Goal: Task Accomplishment & Management: Manage account settings

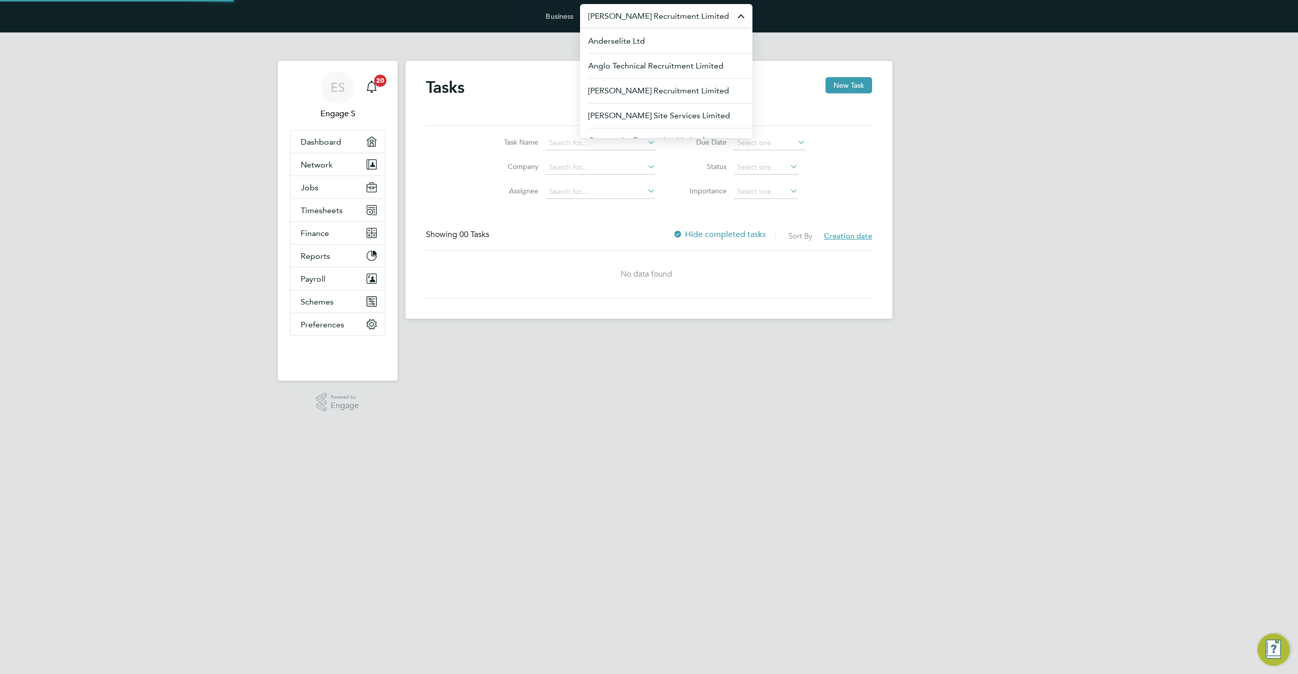
click at [711, 13] on input "[PERSON_NAME] Recruitment Limited" at bounding box center [666, 16] width 172 height 24
click at [683, 96] on li "Onecall Staffing" at bounding box center [666, 88] width 172 height 25
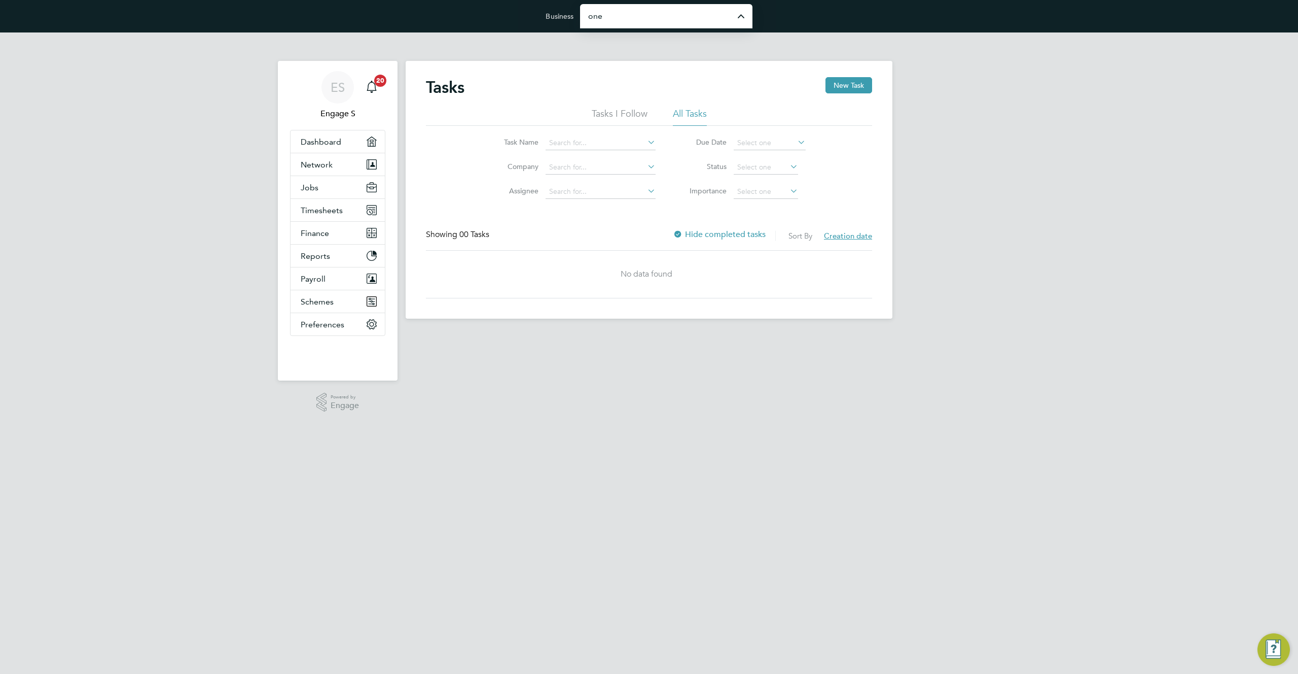
type input "Onecall Staffing"
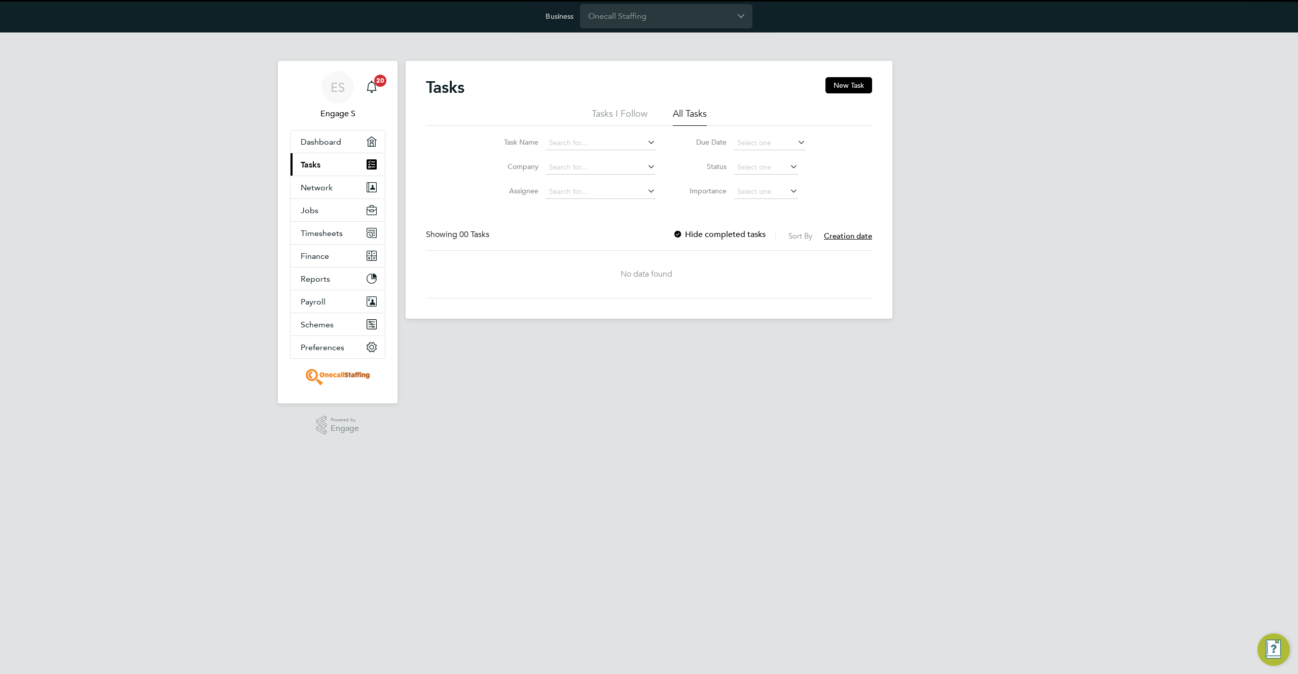
click at [701, 29] on div "Business Onecall Staffing" at bounding box center [649, 16] width 1298 height 32
click at [703, 19] on input "Onecall Staffing" at bounding box center [666, 16] width 172 height 24
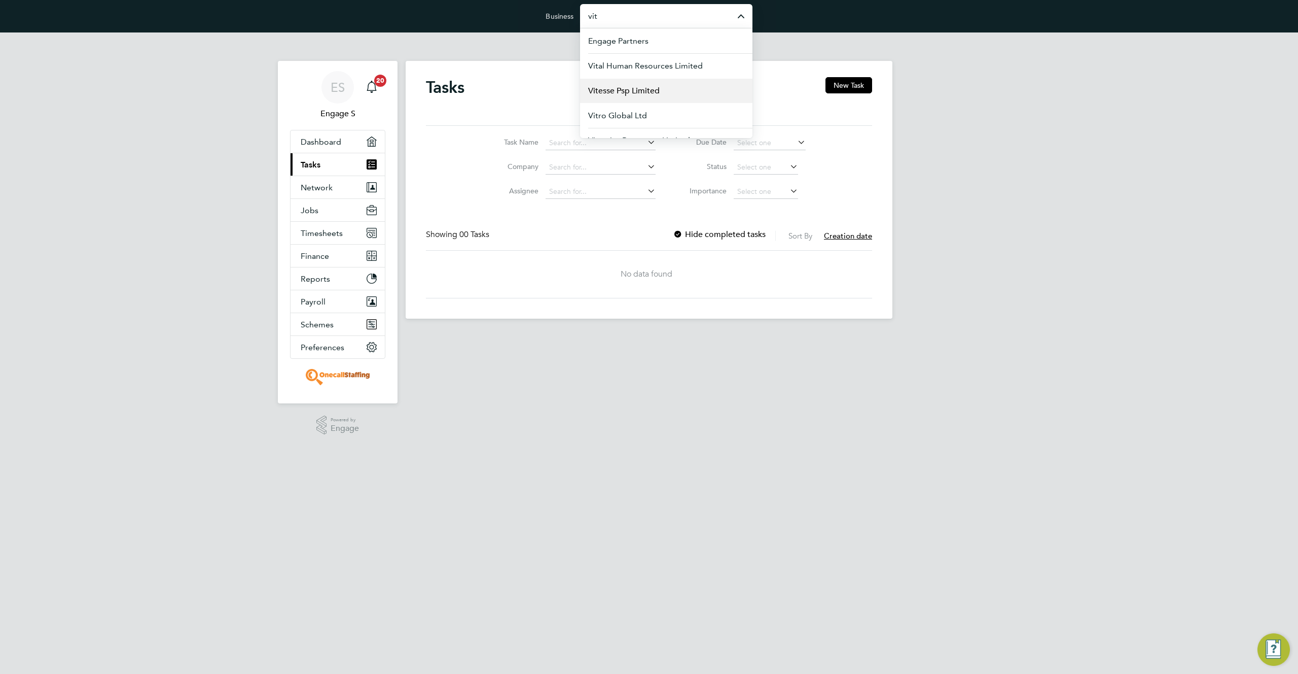
click at [673, 94] on li "Vitesse Psp Limited" at bounding box center [666, 90] width 172 height 25
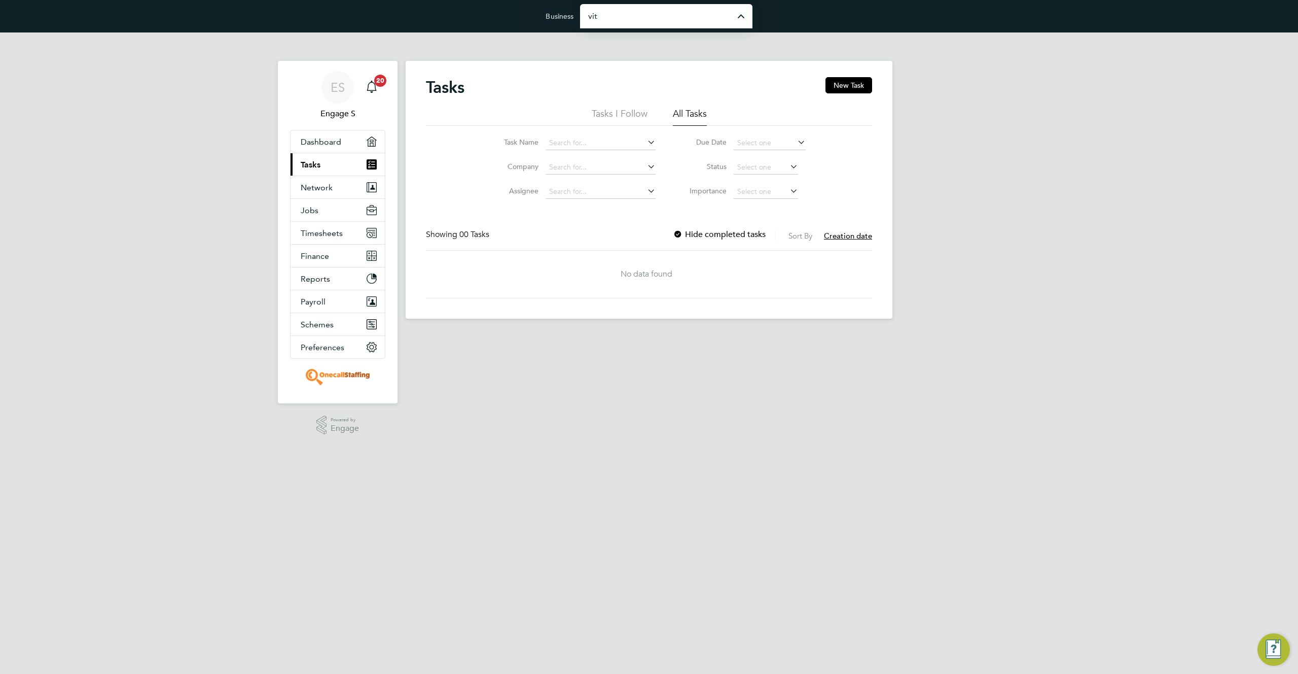
type input "Vitesse Psp Limited"
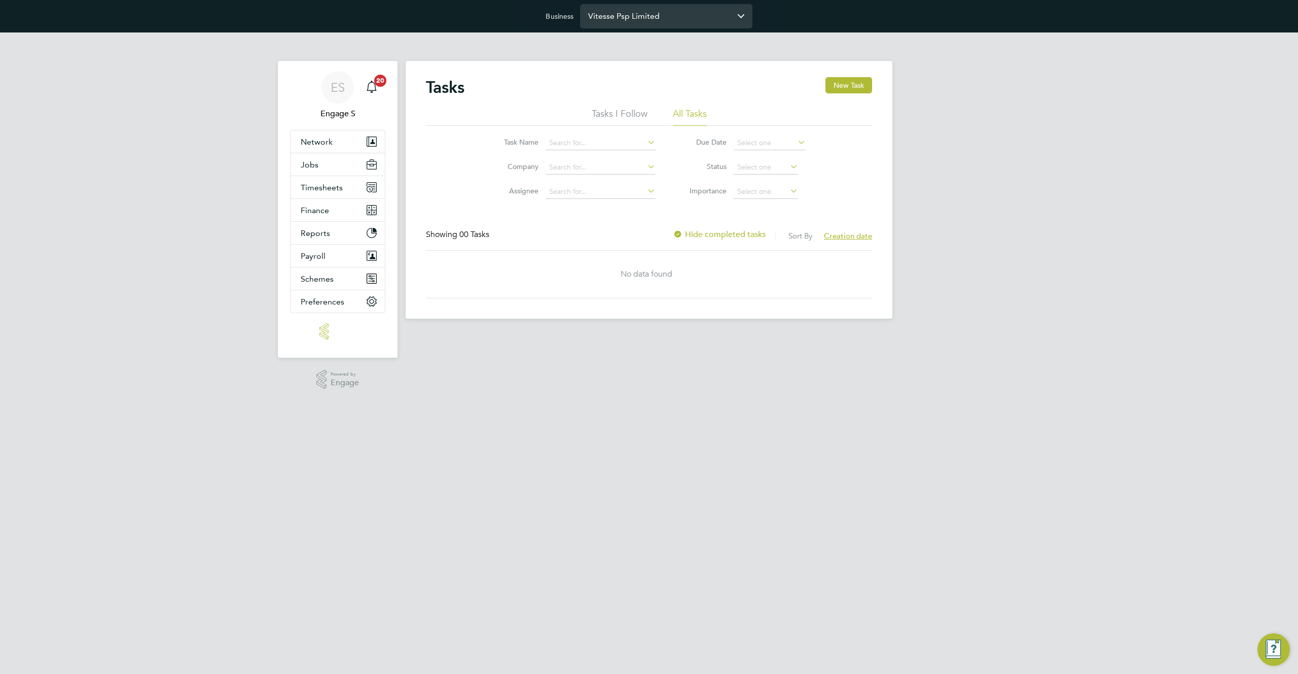
click at [695, 19] on input "Vitesse Psp Limited" at bounding box center [666, 16] width 172 height 24
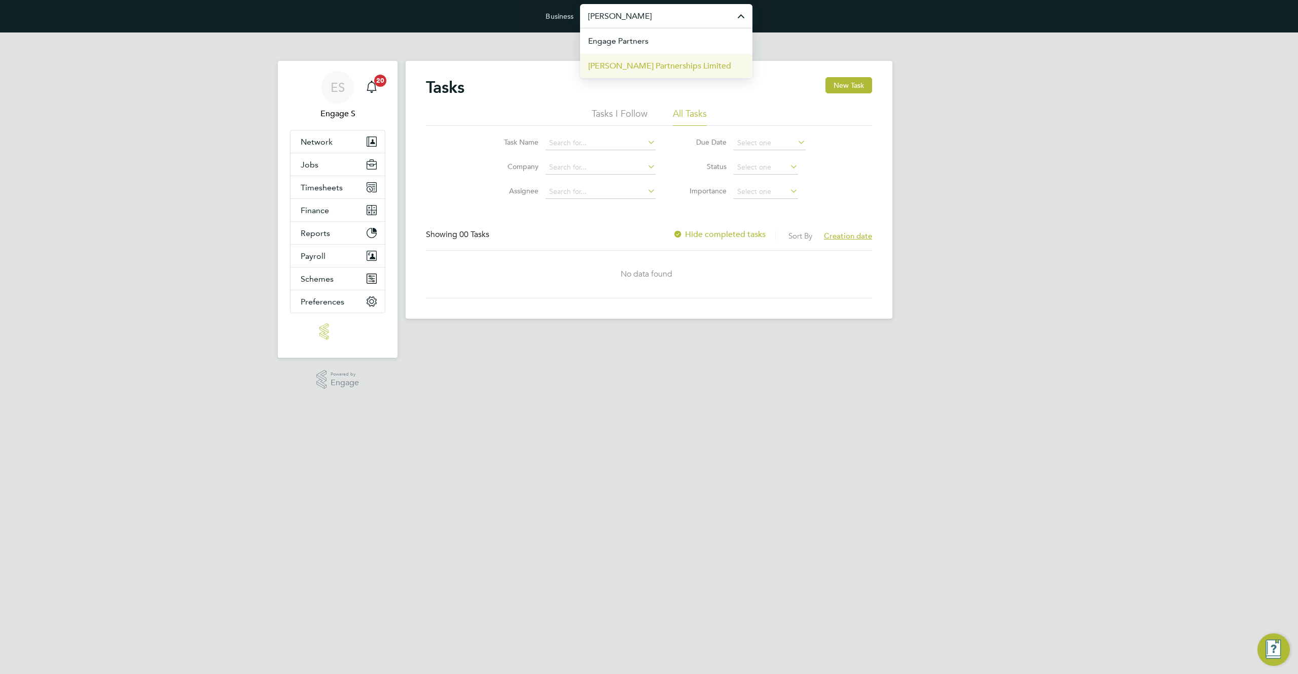
click at [684, 63] on span "[PERSON_NAME] Partnerships Limited" at bounding box center [659, 66] width 143 height 12
type input "[PERSON_NAME] Partnerships Limited"
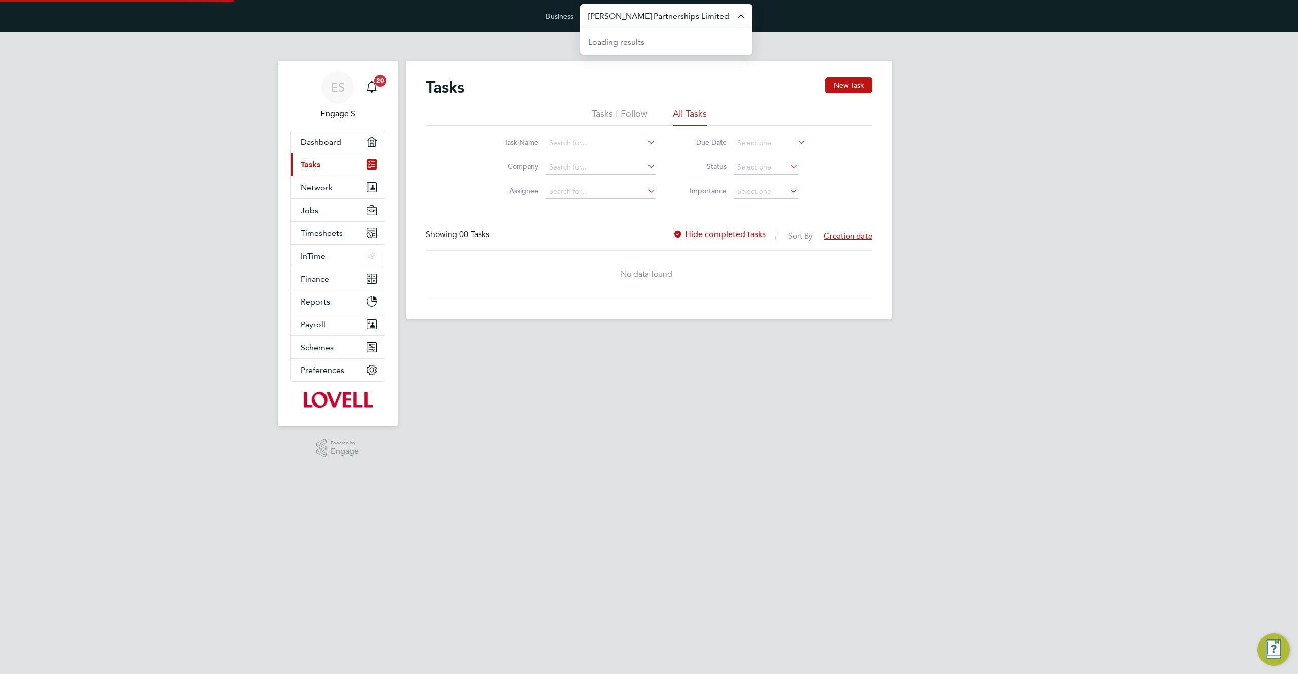
click at [702, 19] on input "[PERSON_NAME] Partnerships Limited" at bounding box center [666, 16] width 172 height 24
click at [676, 68] on li "Pretium Resourcing Ltd" at bounding box center [666, 65] width 172 height 25
type input "Pretium Resourcing Ltd"
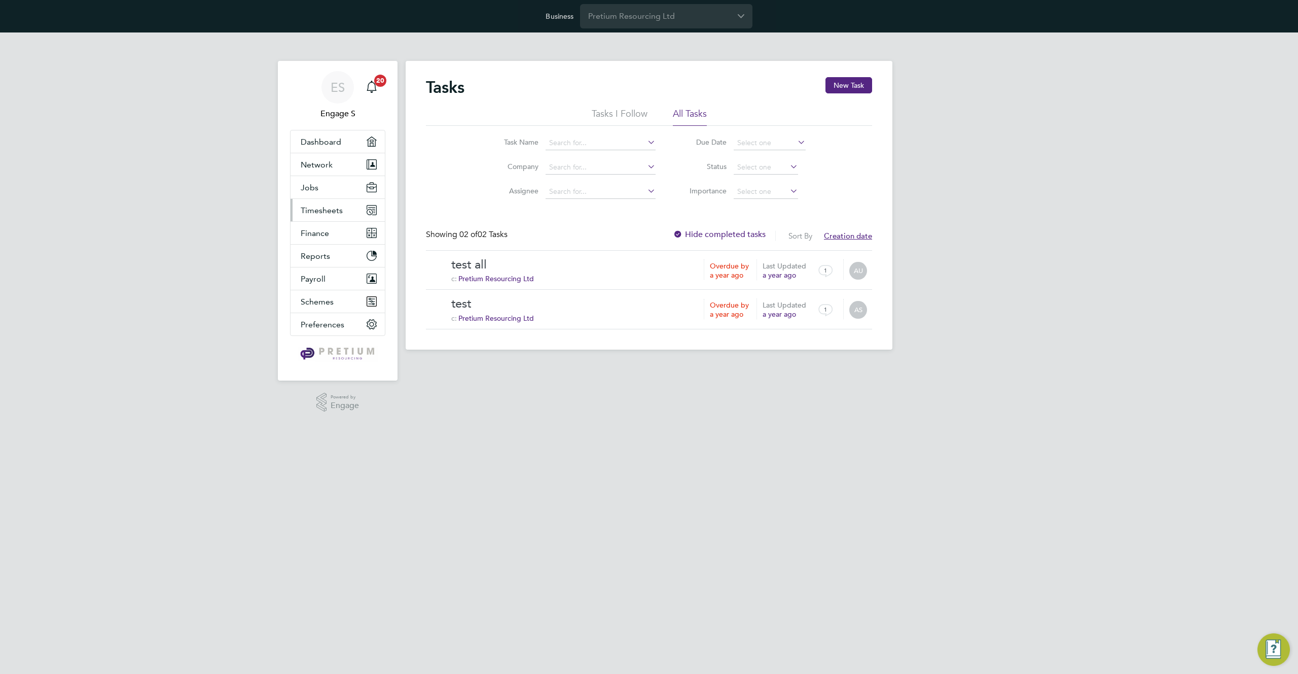
click at [328, 213] on span "Timesheets" at bounding box center [322, 210] width 42 height 10
click at [323, 232] on link "Timesheets" at bounding box center [322, 235] width 42 height 10
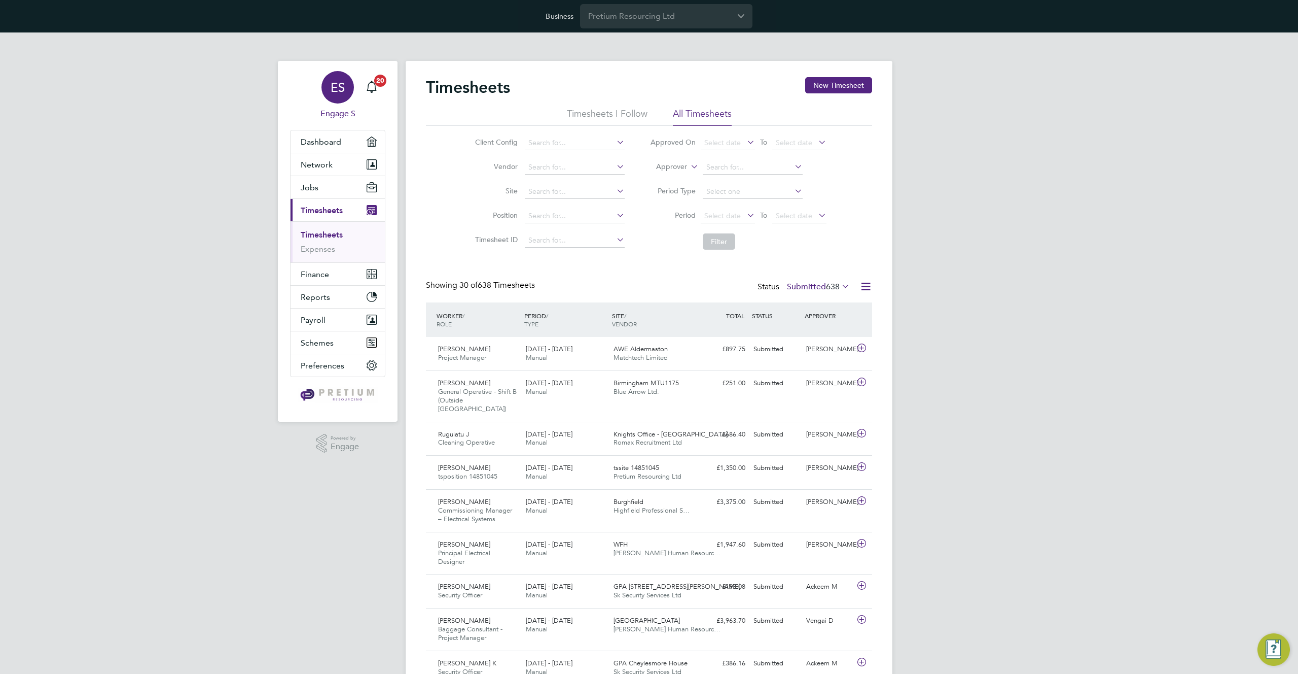
click at [326, 84] on div "ES" at bounding box center [338, 87] width 32 height 32
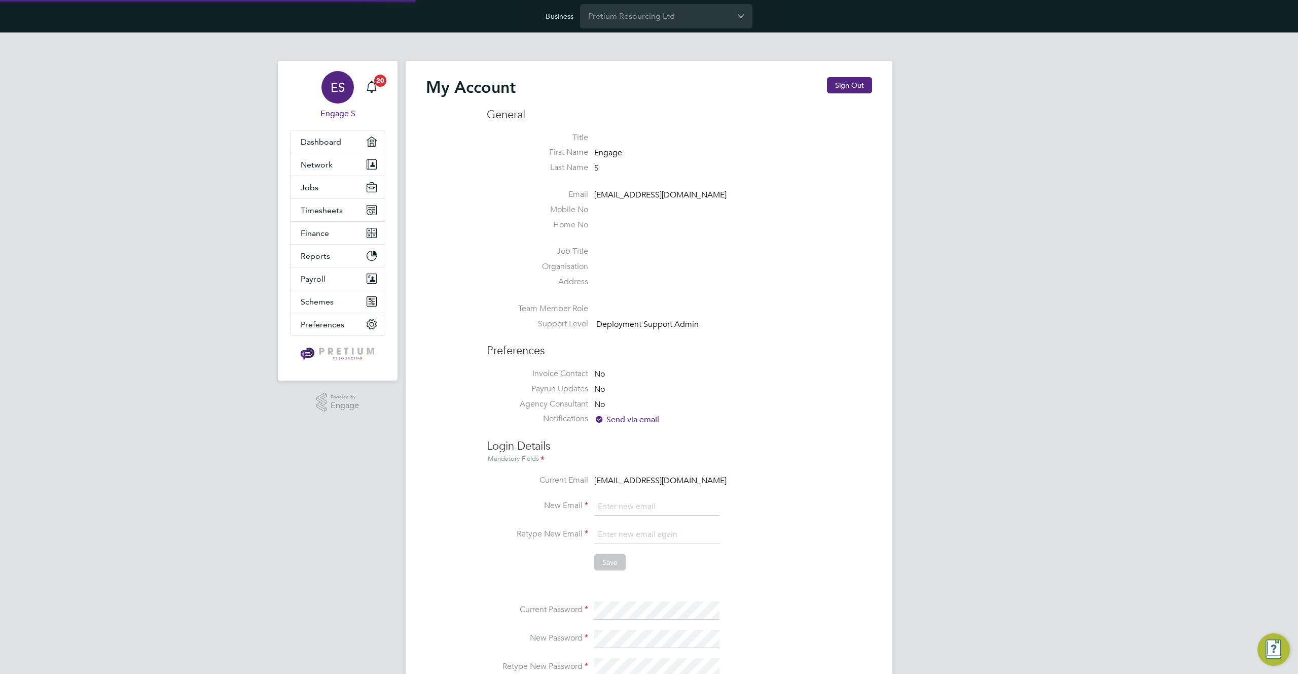
type input "[EMAIL_ADDRESS][DOMAIN_NAME]"
click at [470, 87] on h2 "My Account" at bounding box center [471, 87] width 90 height 20
click at [501, 113] on h3 "General" at bounding box center [679, 115] width 385 height 15
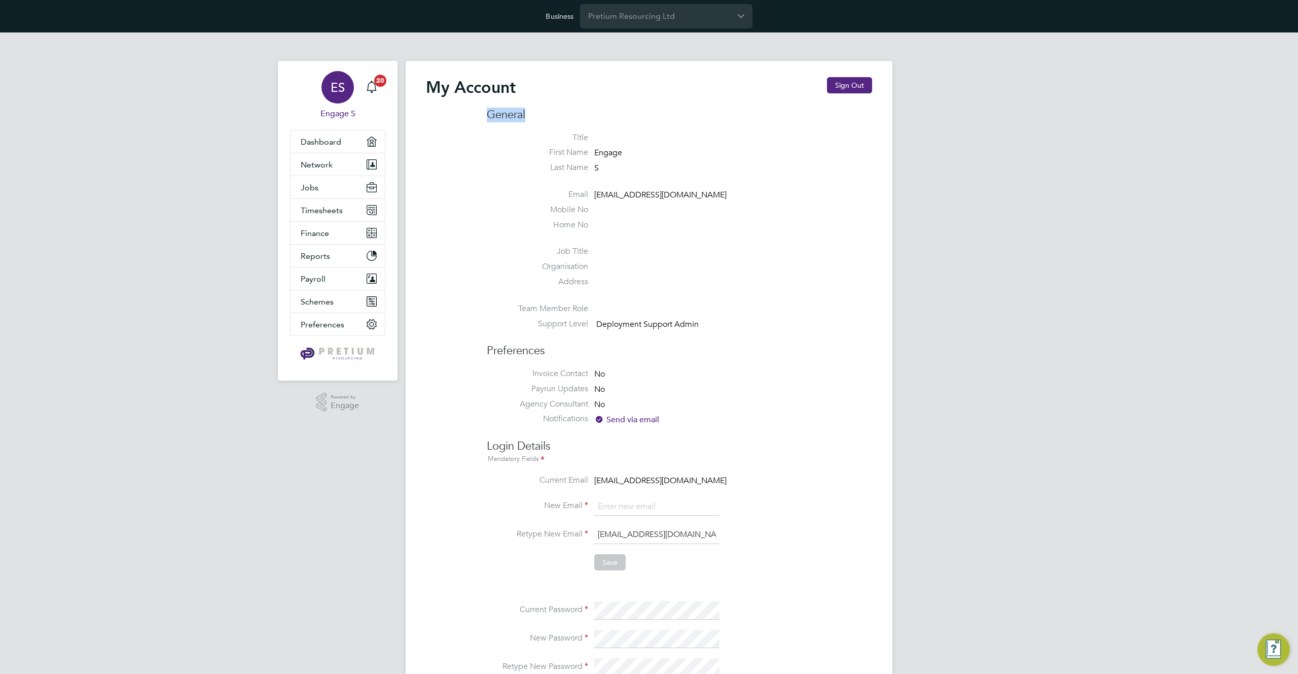
click at [501, 113] on h3 "General" at bounding box center [679, 115] width 385 height 15
drag, startPoint x: 538, startPoint y: 90, endPoint x: 419, endPoint y: 84, distance: 118.3
click at [419, 84] on div "My Account Sign Out General Title First Name Engage Last Name S Email support@e…" at bounding box center [649, 484] width 487 height 846
click at [384, 5] on div "Business Pretium Resourcing Ltd" at bounding box center [649, 16] width 1298 height 32
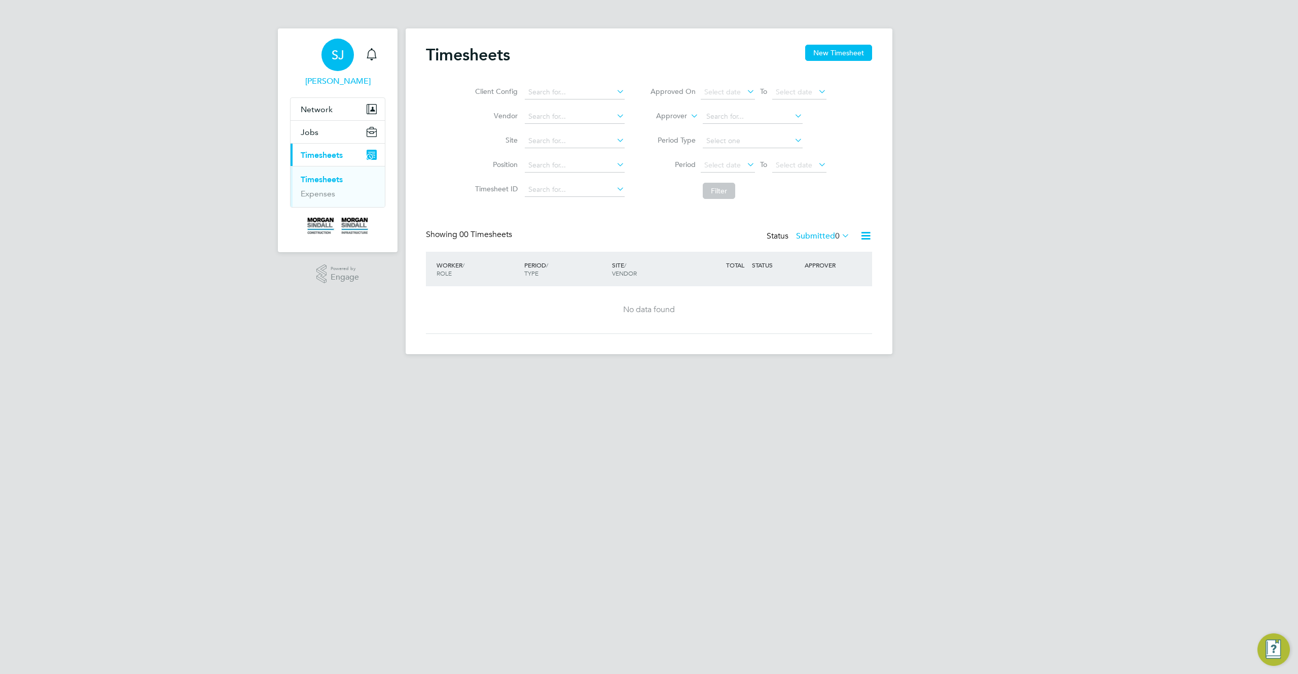
click at [341, 56] on span "SJ" at bounding box center [338, 54] width 13 height 13
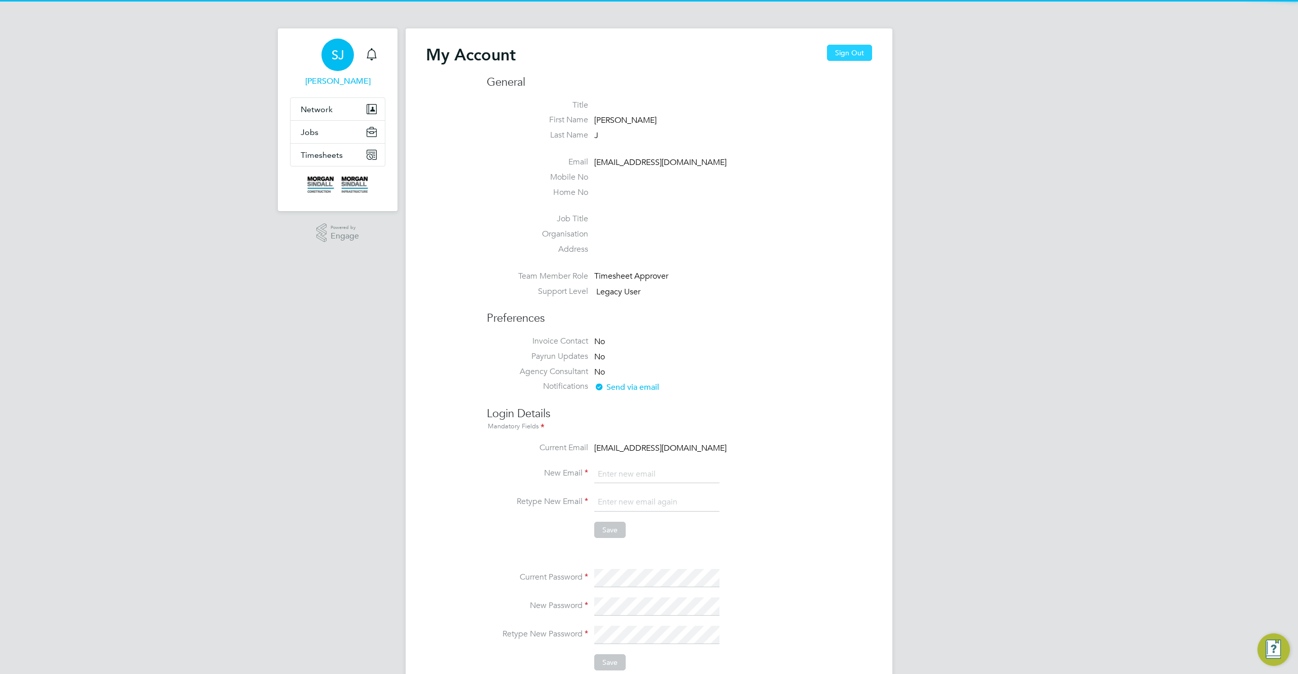
click at [852, 54] on button "Sign Out" at bounding box center [849, 53] width 45 height 16
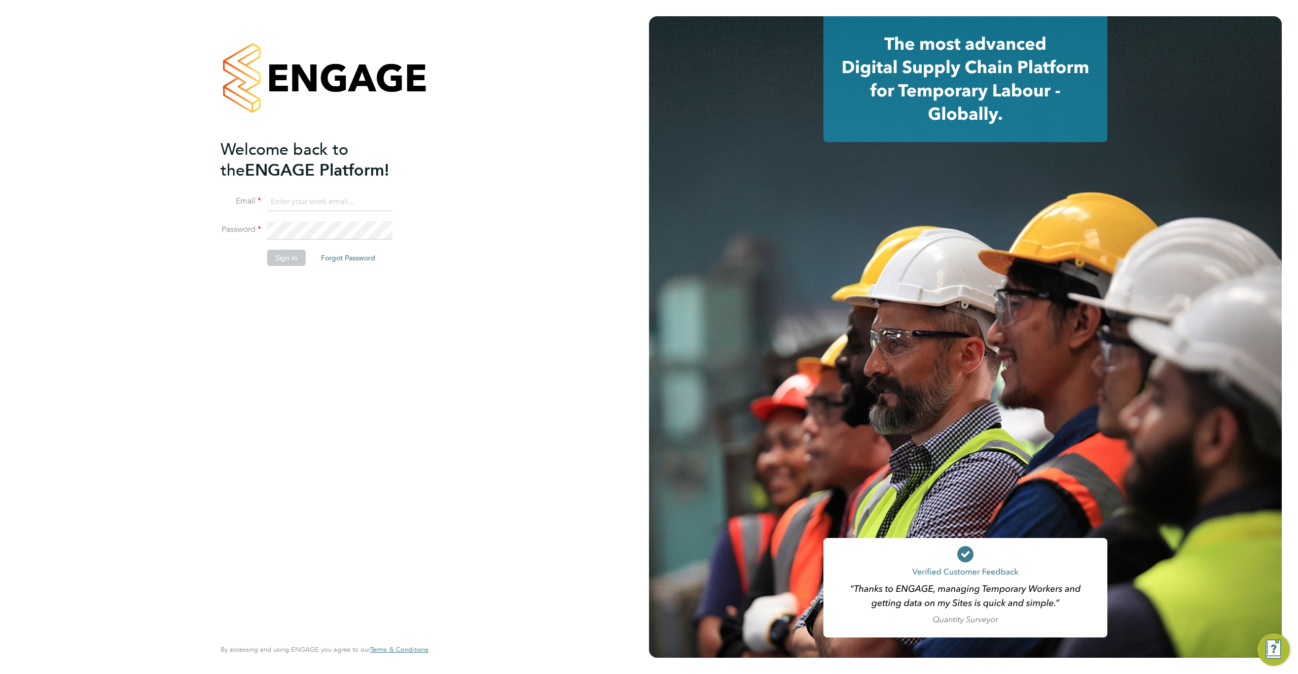
click at [302, 203] on input at bounding box center [329, 202] width 125 height 18
paste input "Context Switcher Session Expiry"
type input "Context Switcher Session Expiry"
type input "test123@gmail.com"
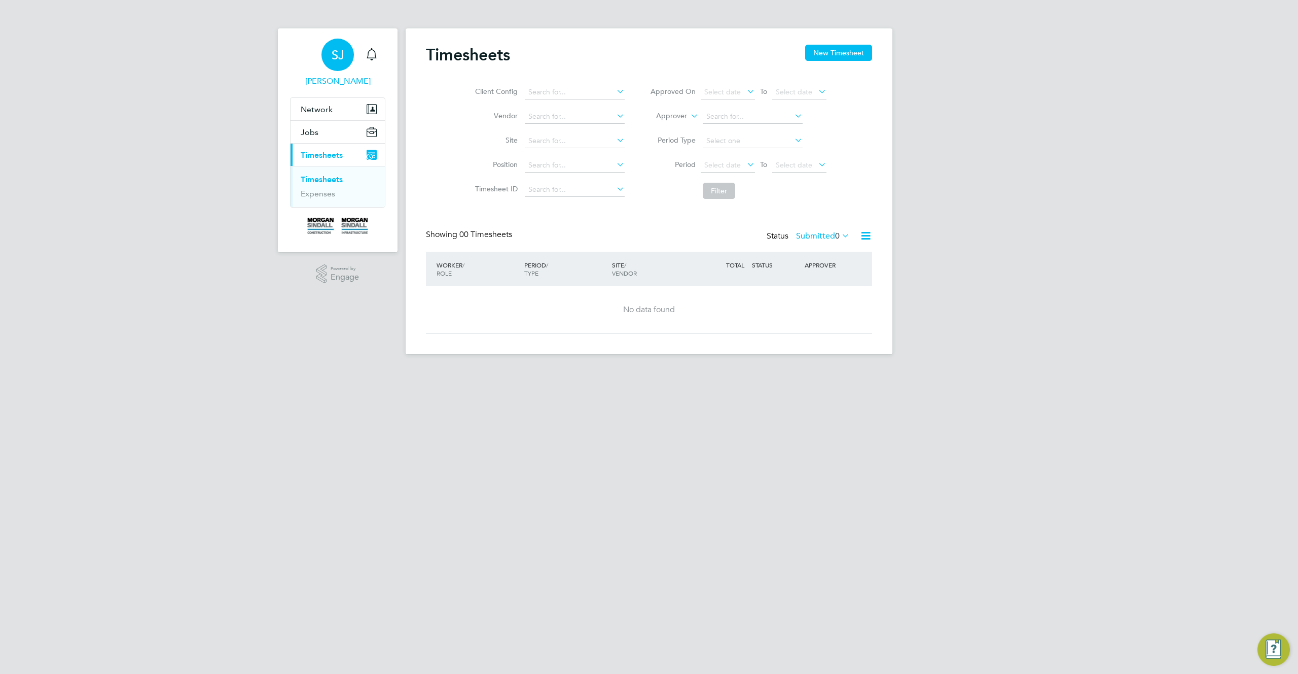
click at [351, 45] on div "SJ" at bounding box center [338, 55] width 32 height 32
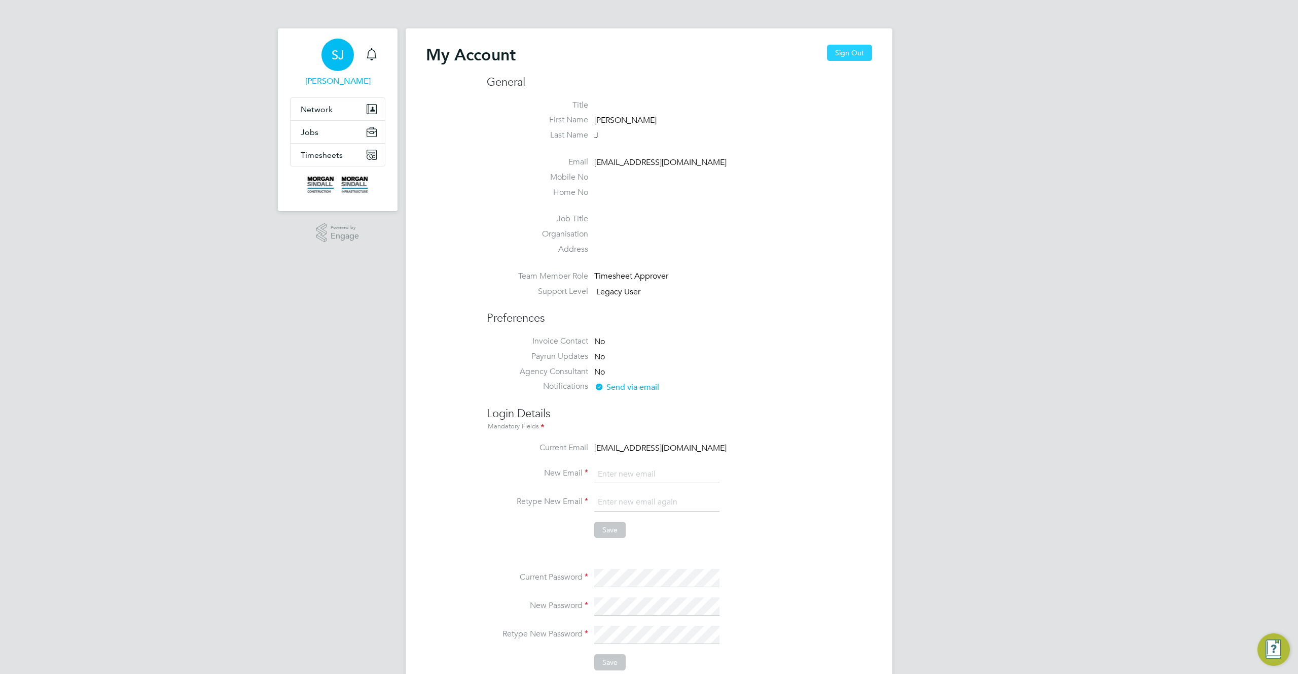
click at [854, 55] on button "Sign Out" at bounding box center [849, 53] width 45 height 16
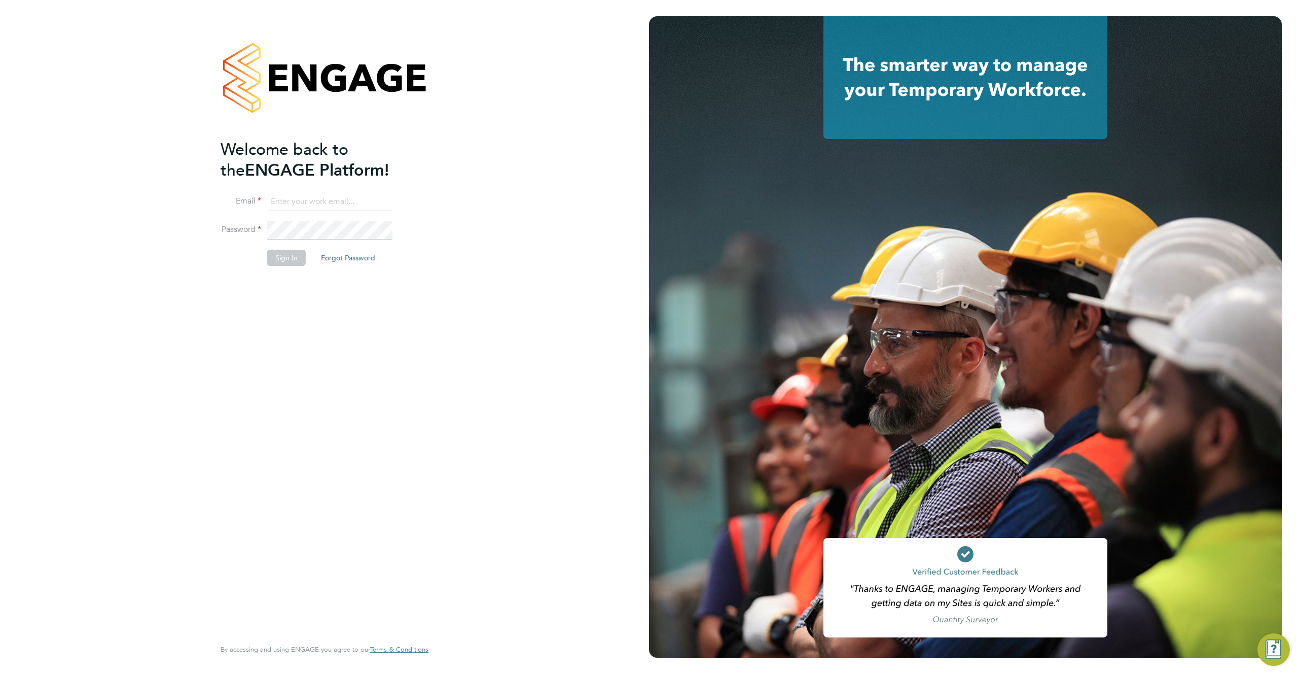
click at [323, 200] on input at bounding box center [329, 202] width 125 height 18
type input "test123@gmail.com"
click at [358, 198] on input "test123@gmail.com" at bounding box center [329, 202] width 125 height 18
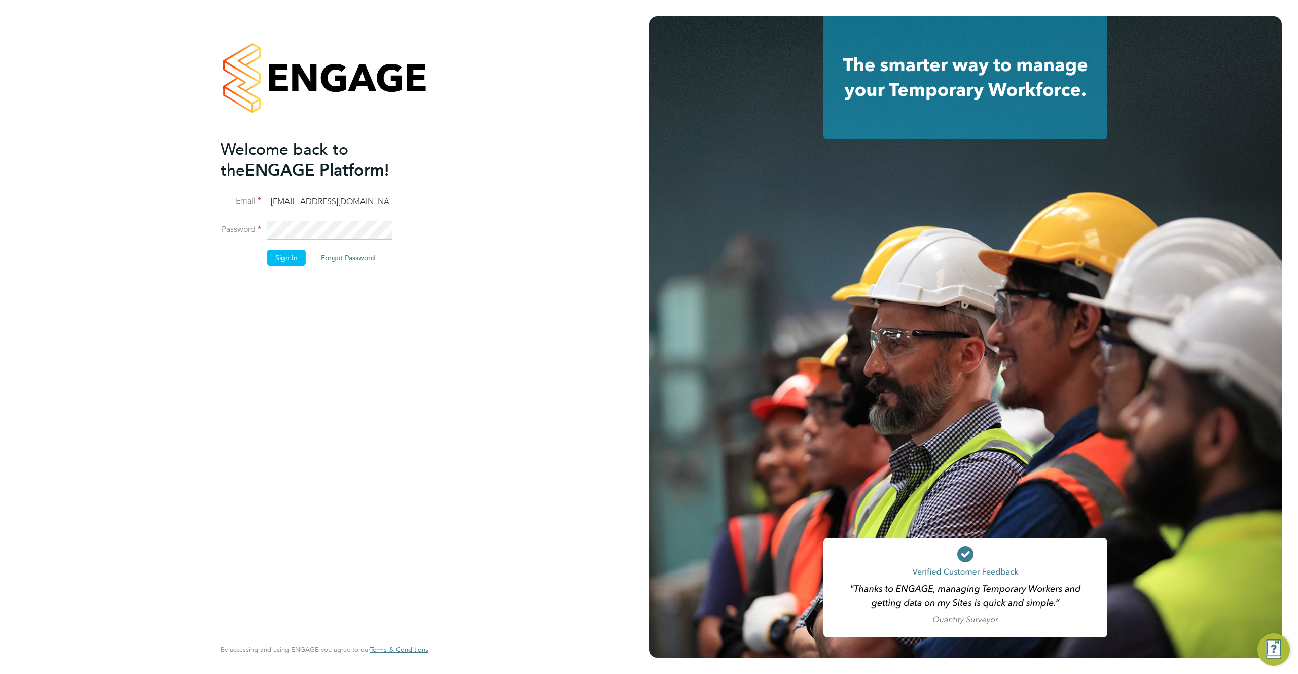
click at [478, 261] on div "Welcome back to the ENGAGE Platform! Email test123@gmail.com Password Sign In F…" at bounding box center [324, 337] width 649 height 674
click at [288, 254] on button "Sign In" at bounding box center [286, 258] width 39 height 16
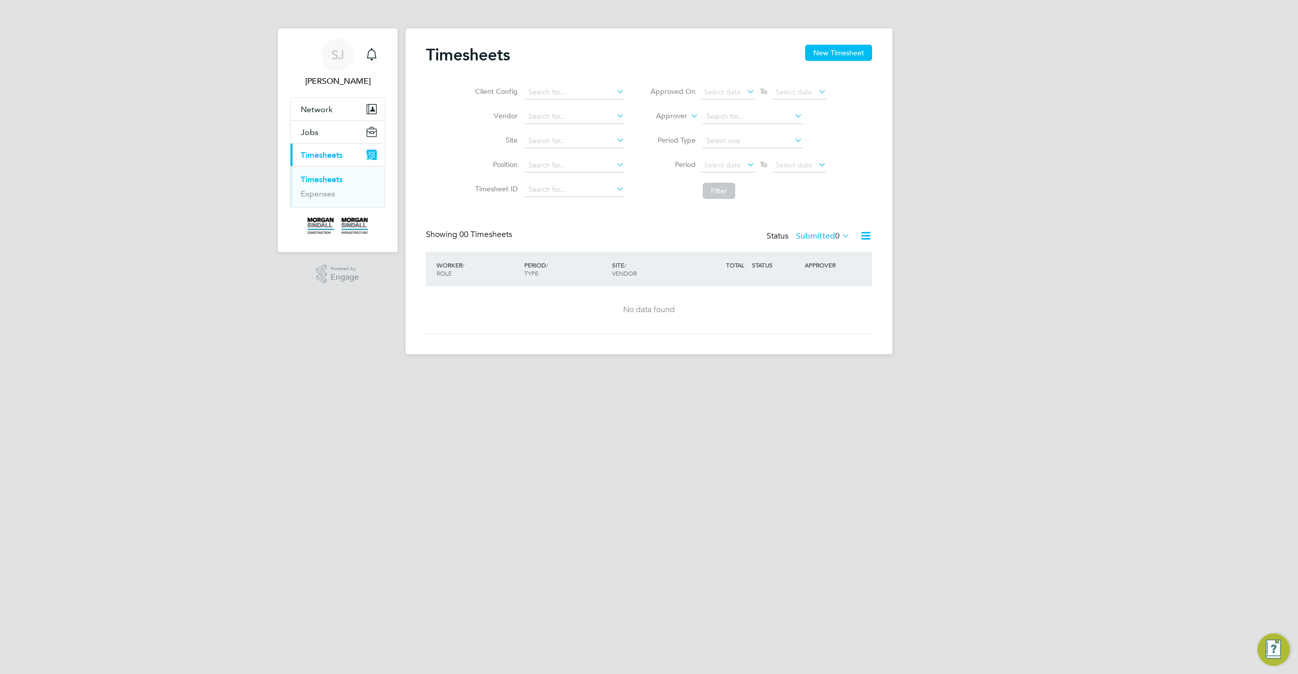
click at [1191, 370] on html "SJ Sharon J Notifications Applications: Network Sites Jobs Placements Current p…" at bounding box center [649, 185] width 1298 height 370
click at [380, 370] on html "SJ Sharon J Notifications Applications: Network Sites Jobs Placements Current p…" at bounding box center [649, 185] width 1298 height 370
click at [420, 167] on div "Timesheets New Timesheet Client Config Vendor Site Position Timesheet ID Approv…" at bounding box center [649, 191] width 487 height 326
click at [313, 106] on span "Network" at bounding box center [317, 109] width 32 height 10
click at [314, 135] on link "Sites" at bounding box center [310, 134] width 18 height 10
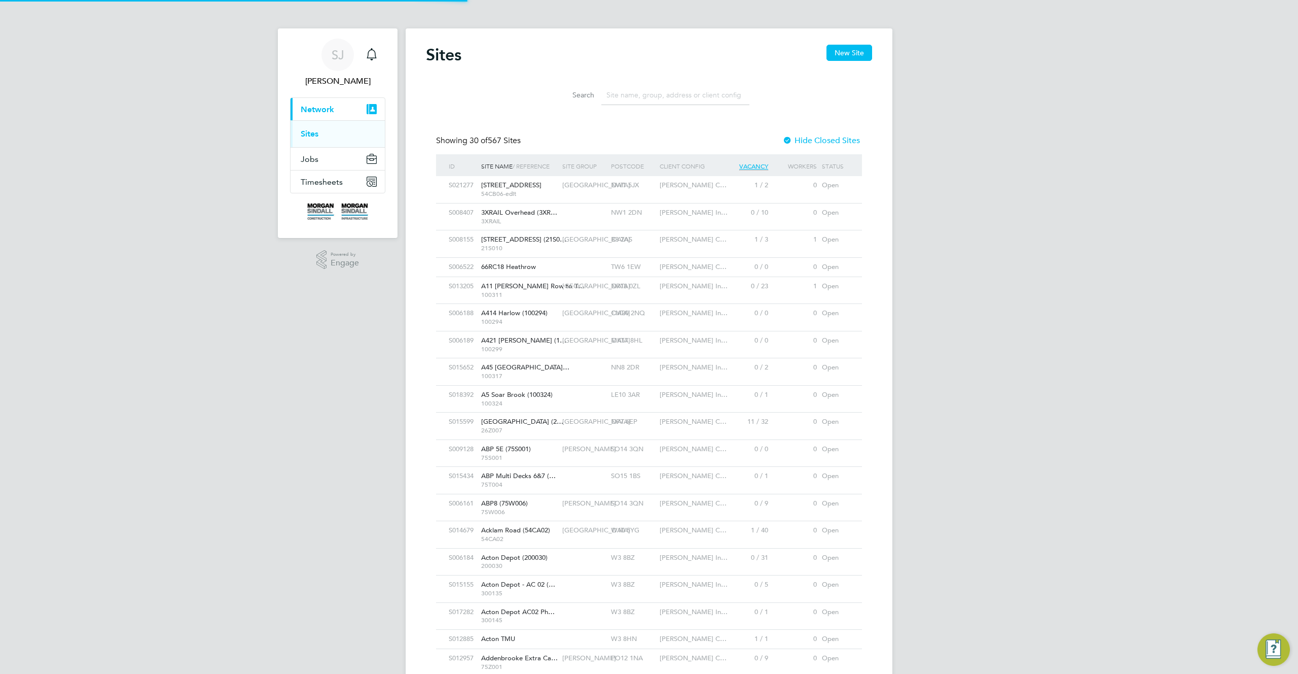
click at [661, 84] on li "Search" at bounding box center [649, 95] width 226 height 30
click at [655, 91] on input at bounding box center [676, 95] width 148 height 20
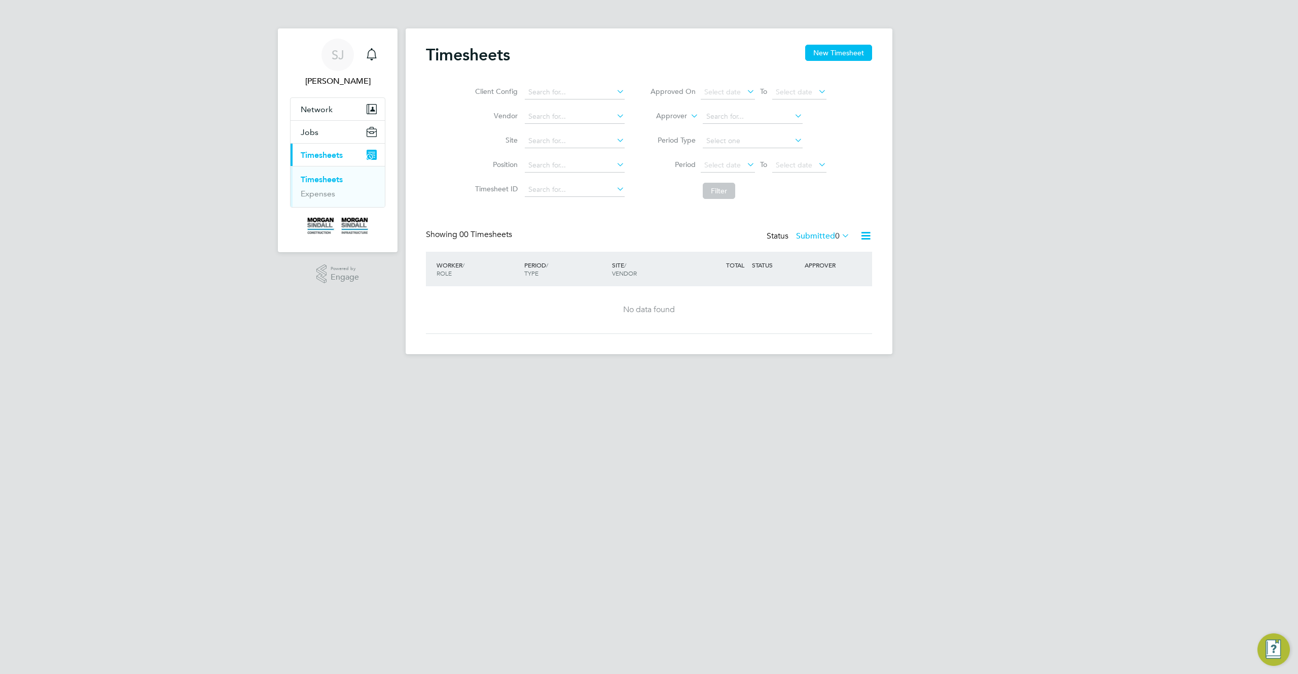
click at [670, 261] on div "SITE / VENDOR" at bounding box center [654, 269] width 88 height 26
click at [656, 220] on div "Timesheets New Timesheet Client Config Vendor Site Position Timesheet ID Approv…" at bounding box center [649, 189] width 446 height 289
drag, startPoint x: 836, startPoint y: 235, endPoint x: 830, endPoint y: 239, distance: 7.0
click at [835, 238] on label "Submitted 0" at bounding box center [823, 236] width 54 height 10
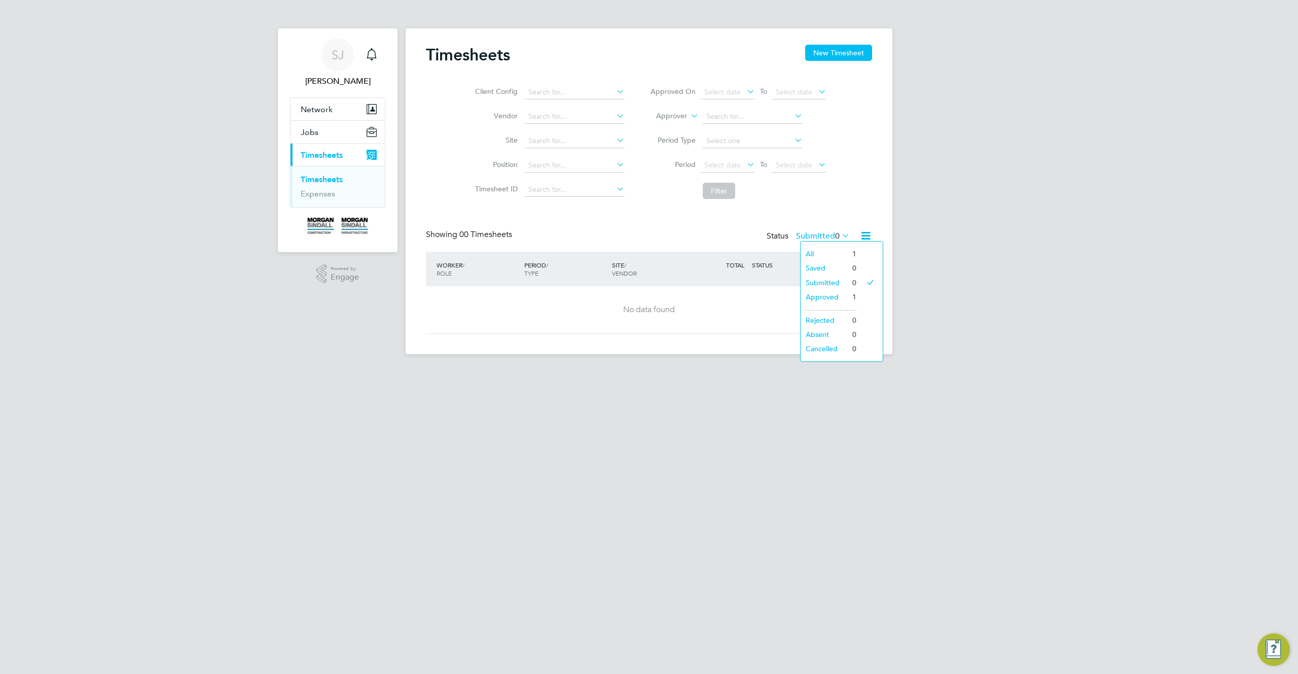
click at [806, 253] on li "All" at bounding box center [824, 254] width 47 height 14
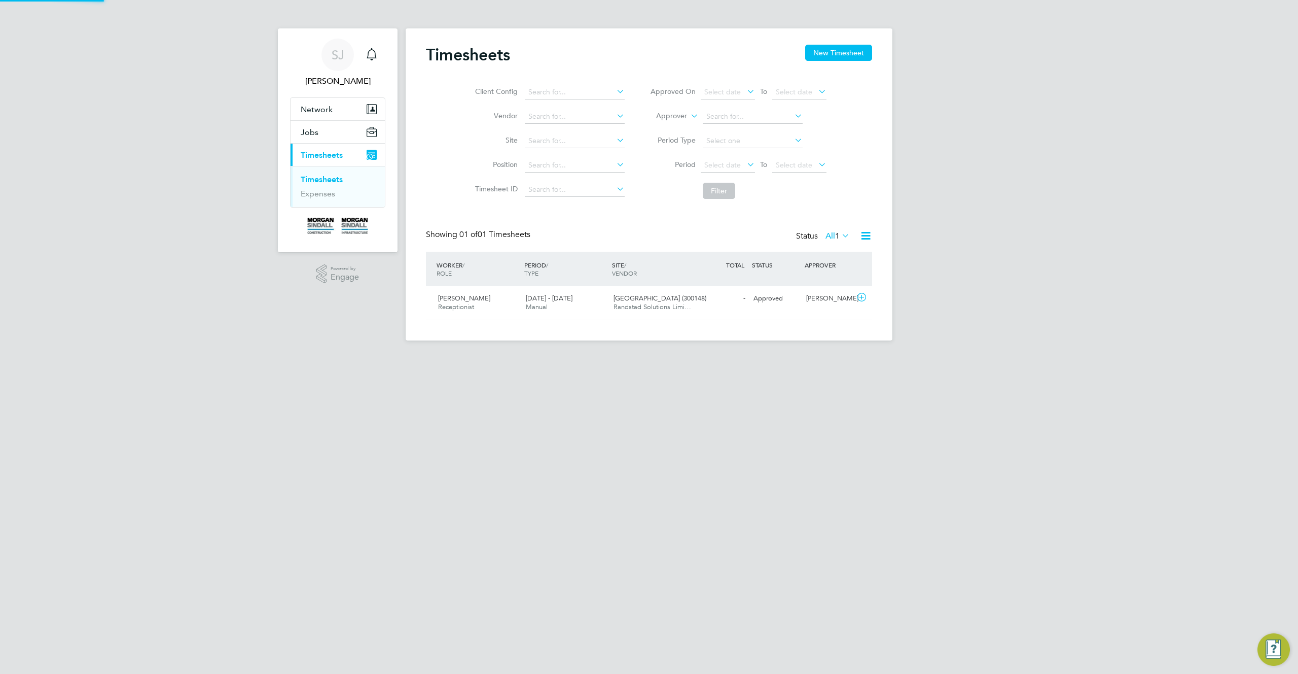
scroll to position [26, 88]
click at [497, 217] on div "Timesheets New Timesheet Client Config Vendor Site Position Timesheet ID Approv…" at bounding box center [649, 182] width 446 height 275
click at [496, 229] on span "01 of 01 Timesheets" at bounding box center [495, 234] width 71 height 10
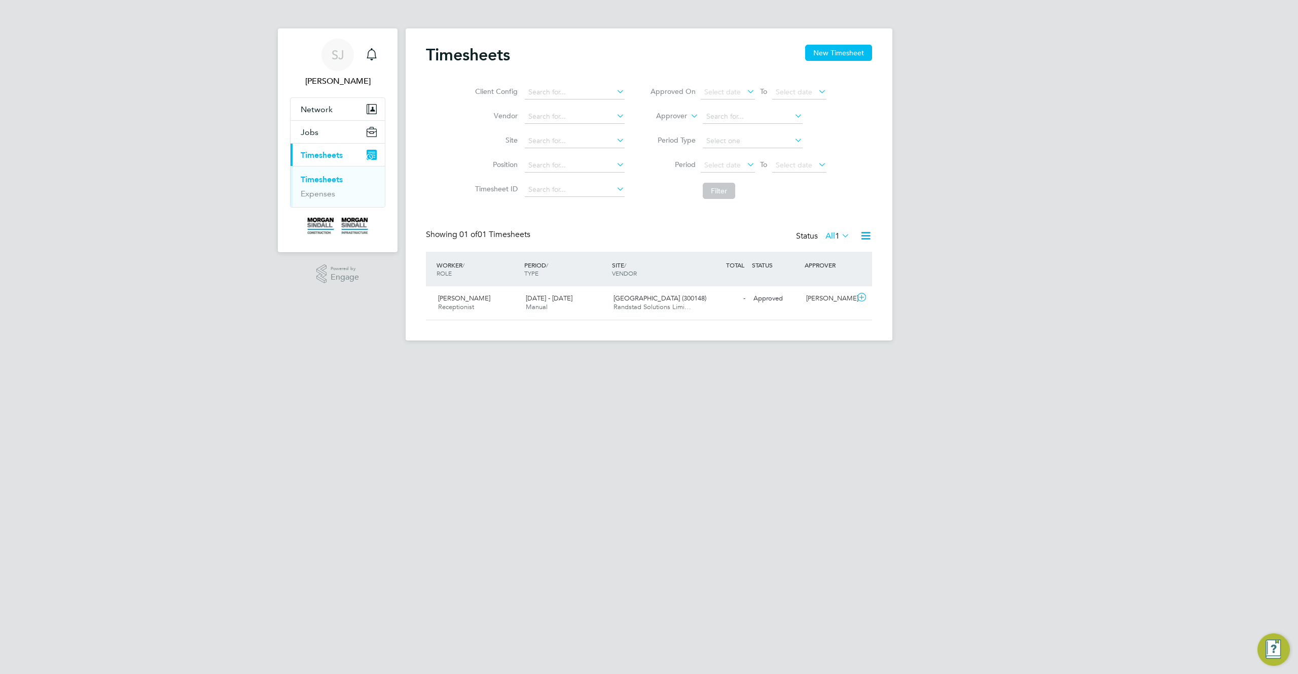
click at [446, 56] on h2 "Timesheets" at bounding box center [468, 55] width 84 height 20
click at [489, 51] on h2 "Timesheets" at bounding box center [468, 55] width 84 height 20
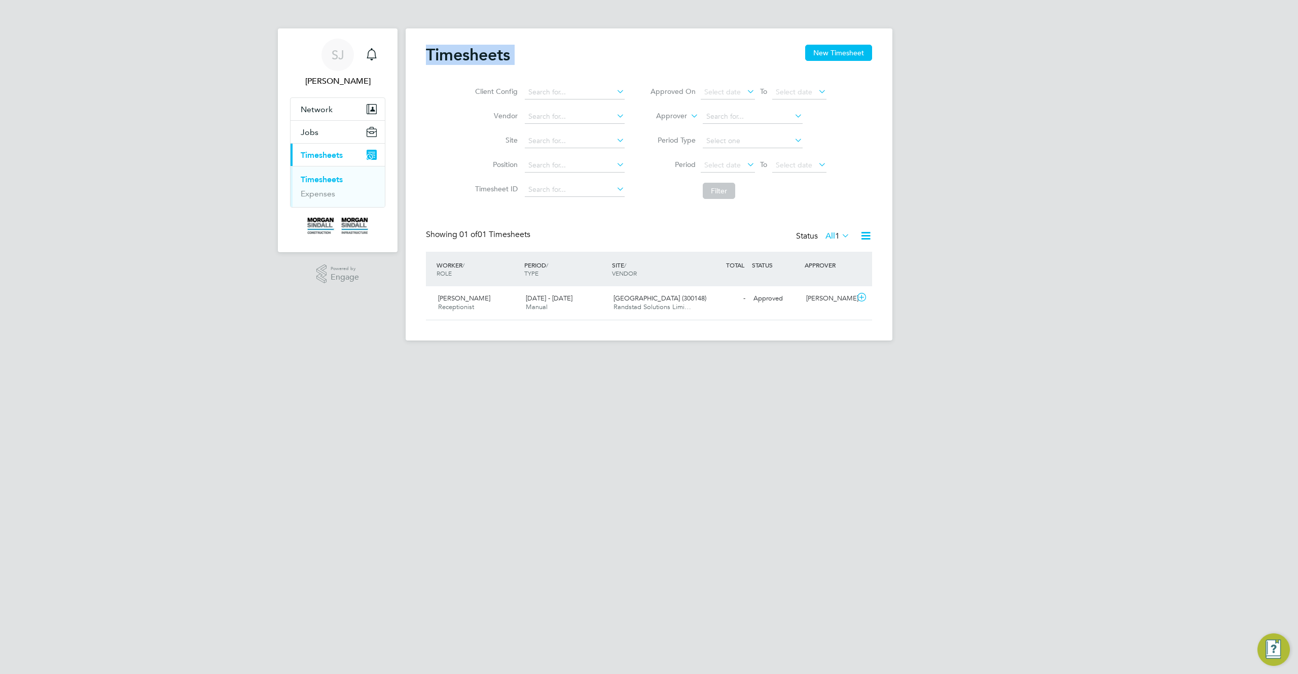
click at [489, 51] on h2 "Timesheets" at bounding box center [468, 55] width 84 height 20
click at [476, 24] on app-barbie "Timesheets New Timesheet Client Config Vendor Site Position Timesheet ID Approv…" at bounding box center [649, 170] width 487 height 340
click at [490, 49] on h2 "Timesheets" at bounding box center [468, 55] width 84 height 20
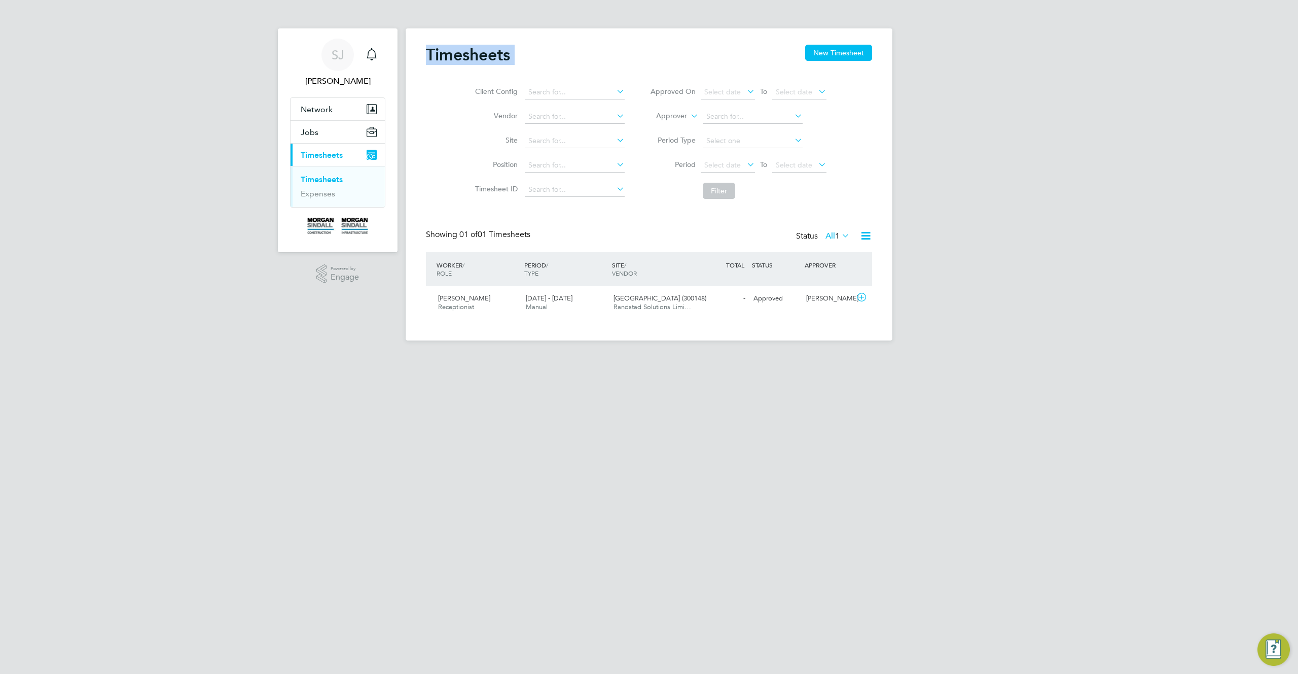
drag, startPoint x: 522, startPoint y: 29, endPoint x: 323, endPoint y: 5, distance: 200.4
click at [519, 29] on div "Timesheets New Timesheet Client Config Vendor Site Position Timesheet ID Approv…" at bounding box center [649, 184] width 487 height 312
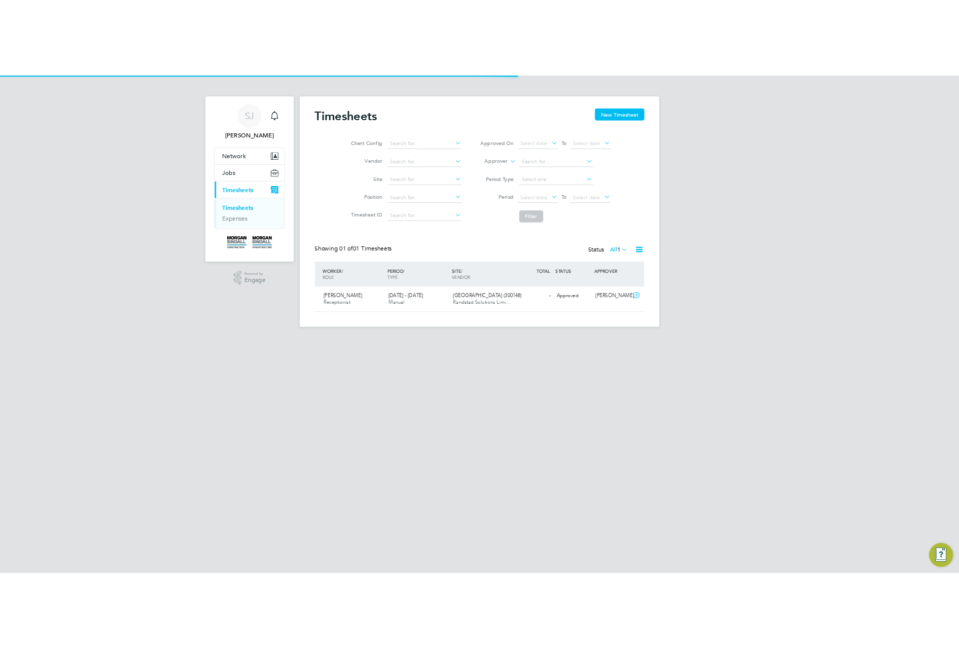
scroll to position [26, 88]
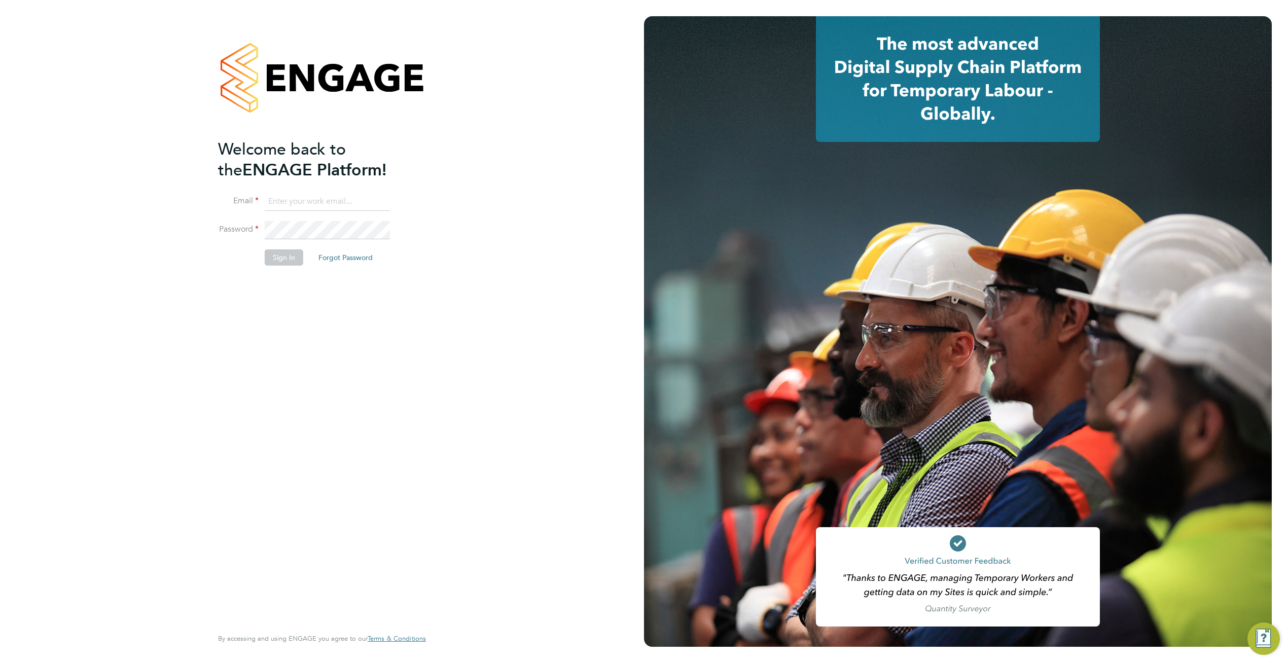
type input "[EMAIL_ADDRESS][DOMAIN_NAME]"
click at [285, 257] on button "Sign In" at bounding box center [284, 258] width 39 height 16
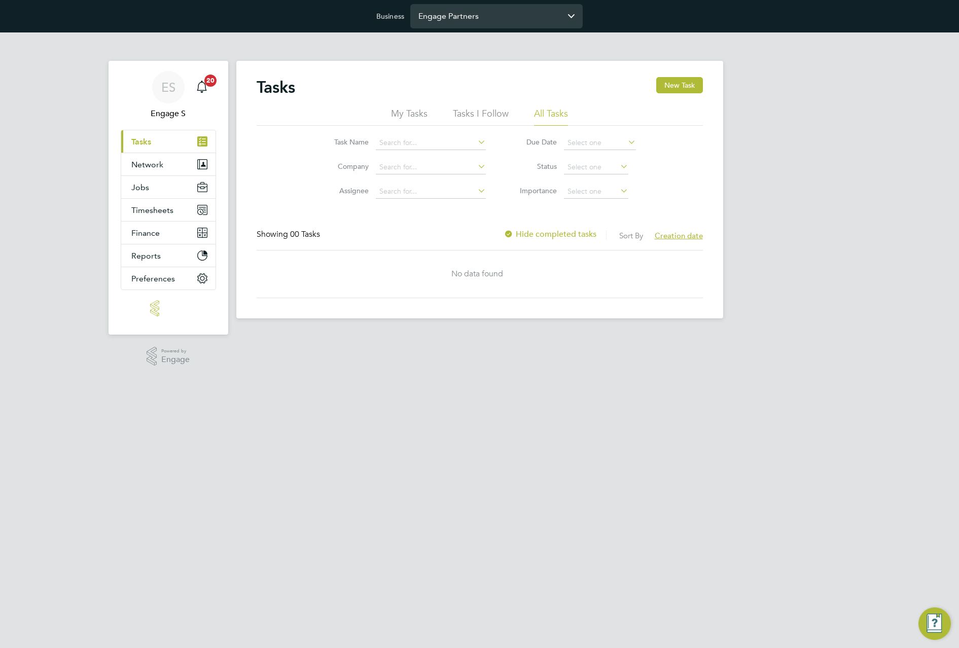
click at [508, 23] on input "Engage Partners" at bounding box center [496, 16] width 172 height 24
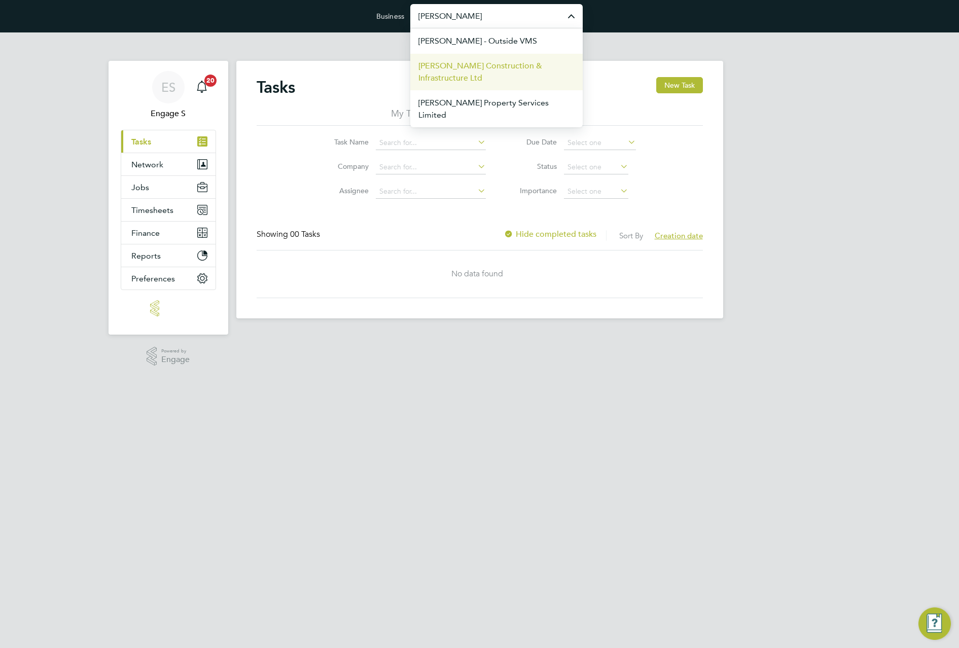
click at [517, 69] on span "[PERSON_NAME] Construction & Infrastructure Ltd" at bounding box center [496, 72] width 156 height 24
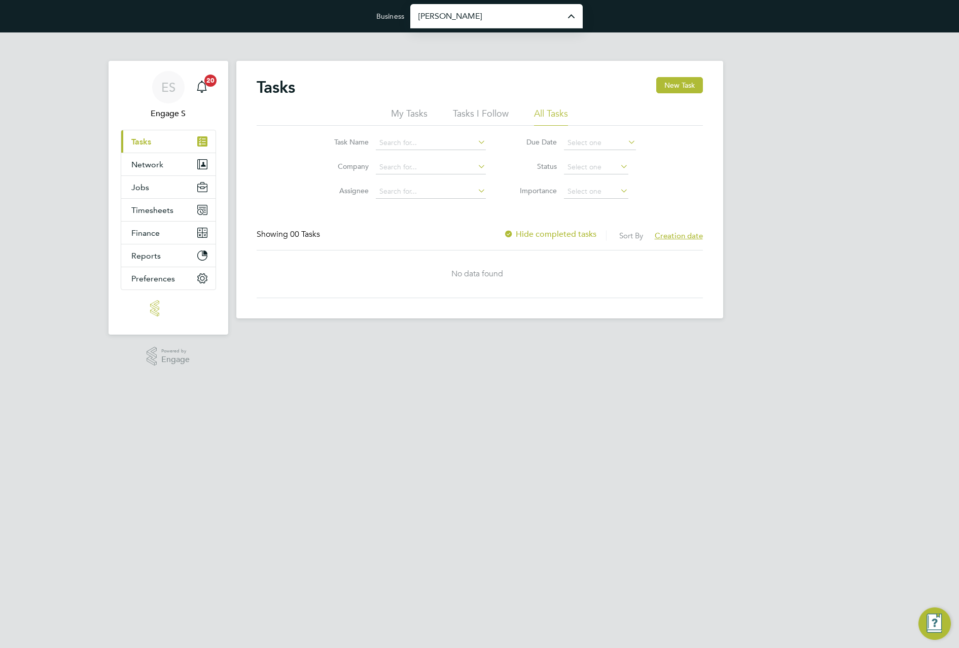
type input "[PERSON_NAME] Construction & Infrastructure Ltd"
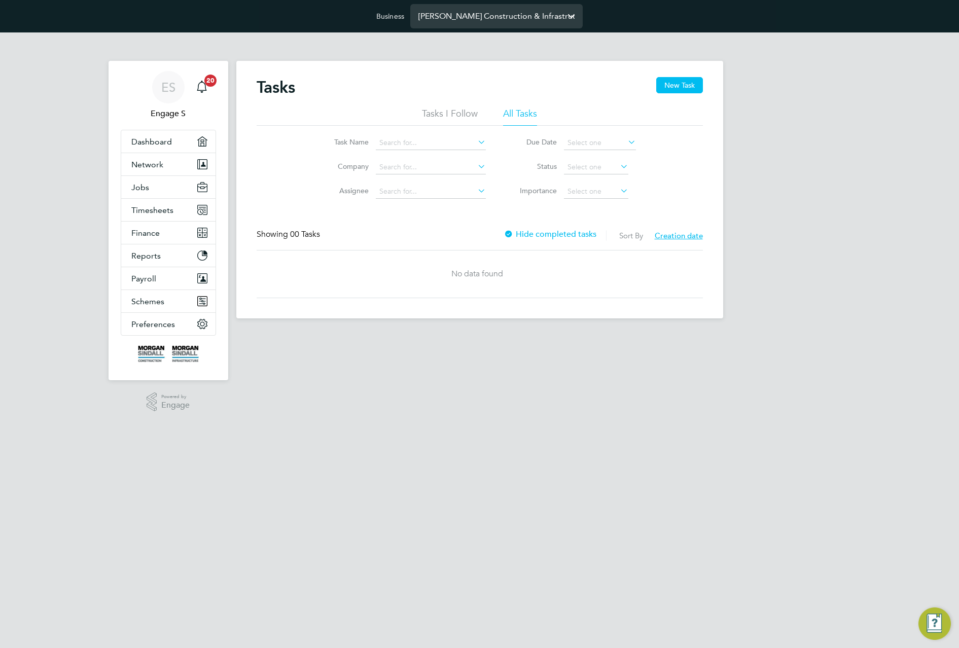
click at [524, 19] on input "[PERSON_NAME] Construction & Infrastructure Ltd" at bounding box center [496, 16] width 172 height 24
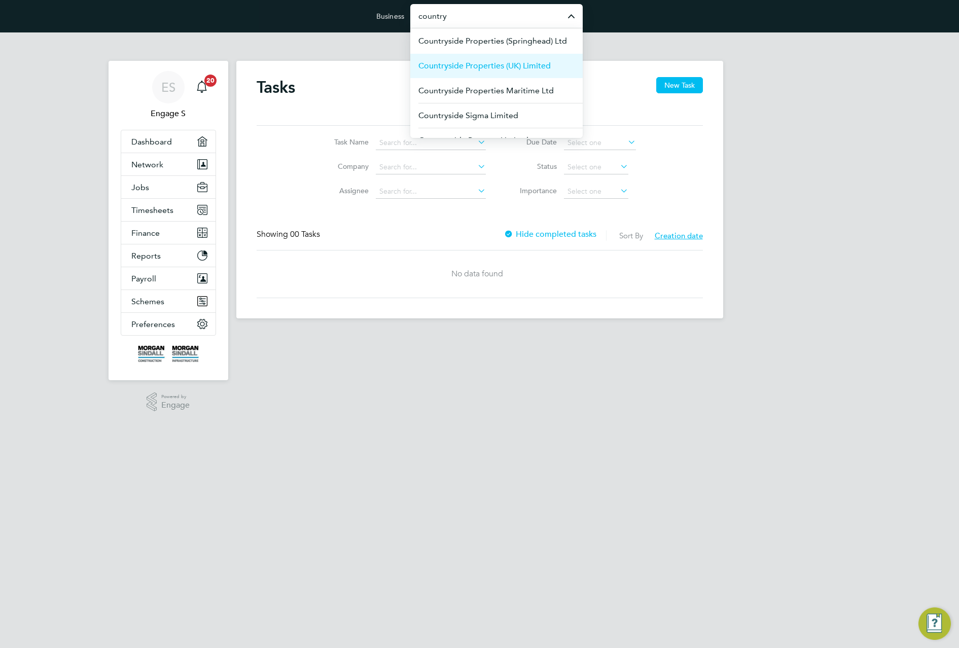
click at [514, 68] on span "Countryside Properties (UK) Limited" at bounding box center [484, 66] width 132 height 12
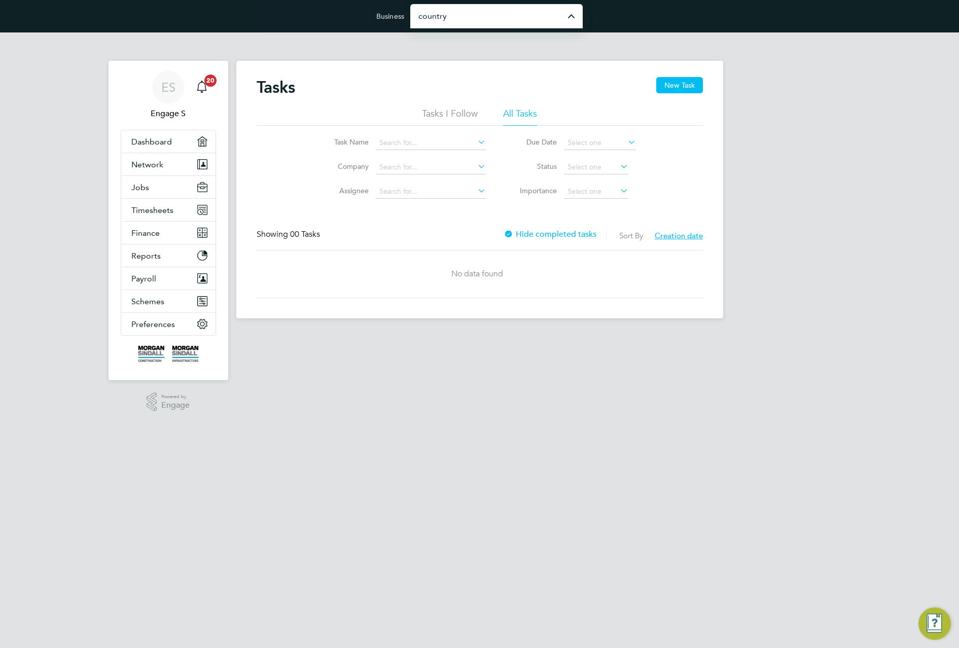
type input "Countryside Properties (UK) Limited"
click at [144, 212] on span "Timesheets" at bounding box center [152, 210] width 42 height 10
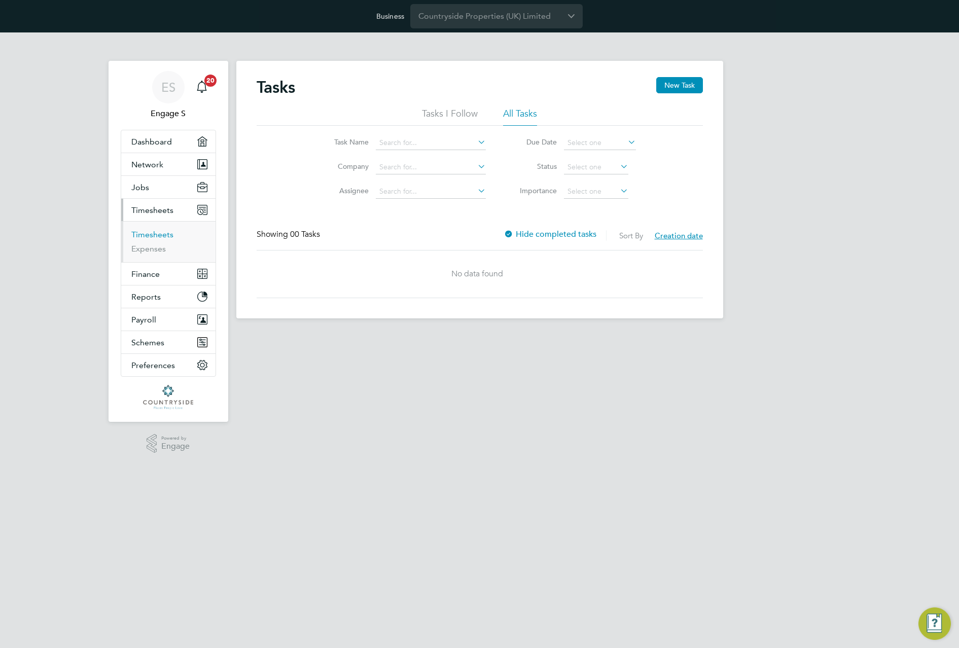
click at [148, 232] on link "Timesheets" at bounding box center [152, 235] width 42 height 10
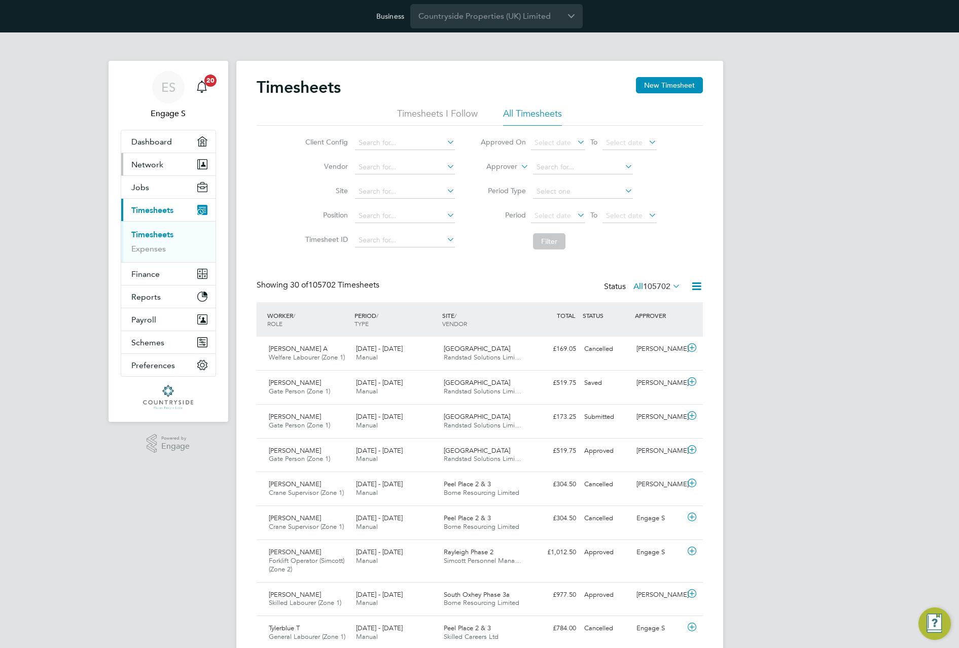
click at [167, 163] on button "Network" at bounding box center [168, 164] width 94 height 22
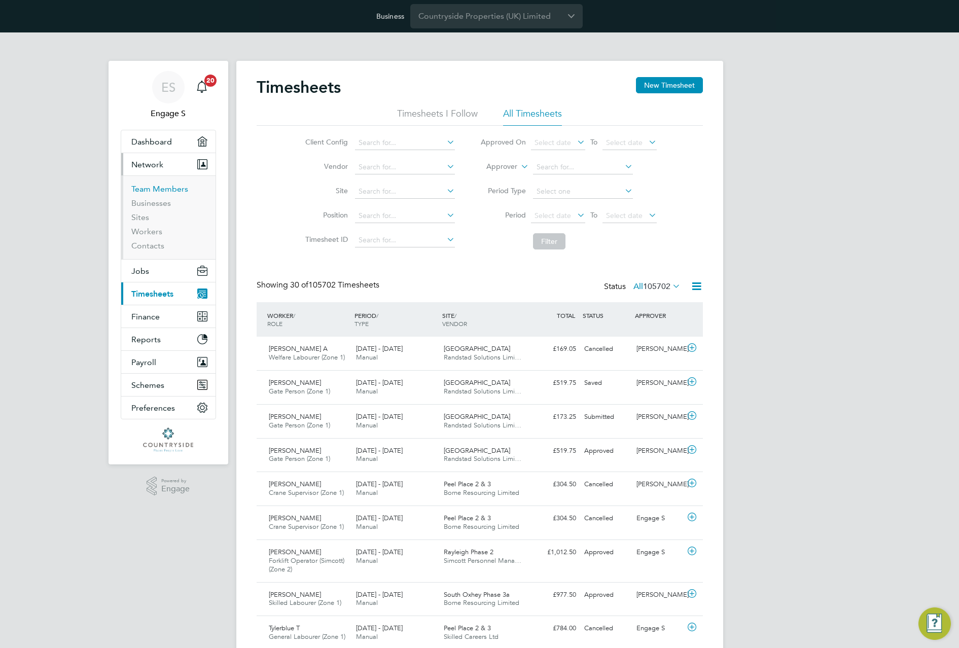
click at [168, 189] on link "Team Members" at bounding box center [159, 189] width 57 height 10
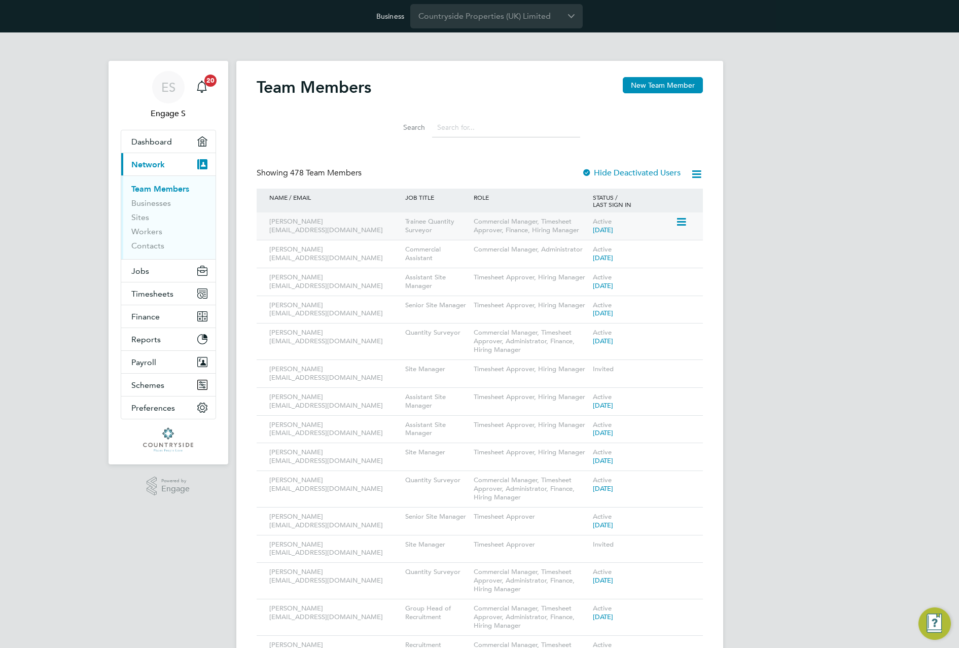
click at [682, 222] on icon at bounding box center [681, 222] width 10 height 12
click at [583, 320] on li "Impersonate" at bounding box center [625, 322] width 122 height 14
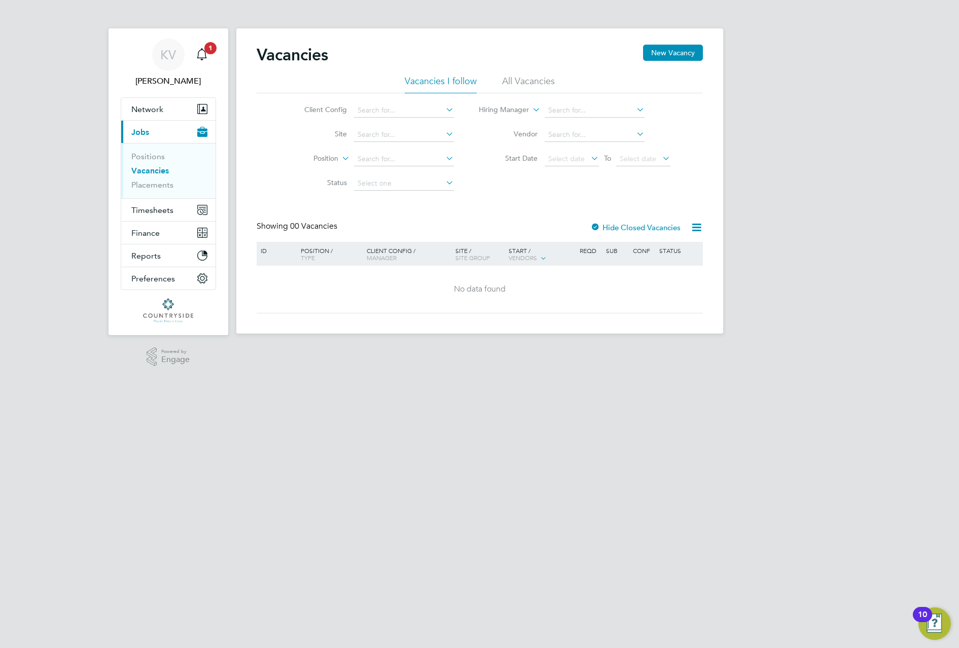
click at [150, 191] on ul "Positions Vacancies Placements" at bounding box center [168, 170] width 94 height 55
click at [159, 180] on link "Placements" at bounding box center [152, 185] width 42 height 10
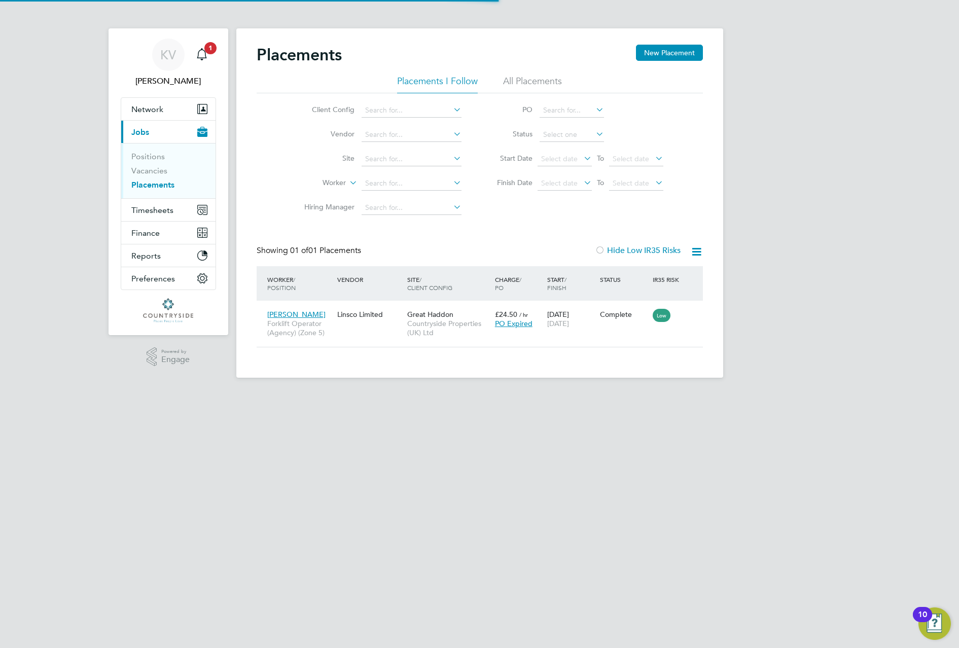
scroll to position [10, 48]
click at [541, 83] on li "All Placements" at bounding box center [532, 84] width 59 height 18
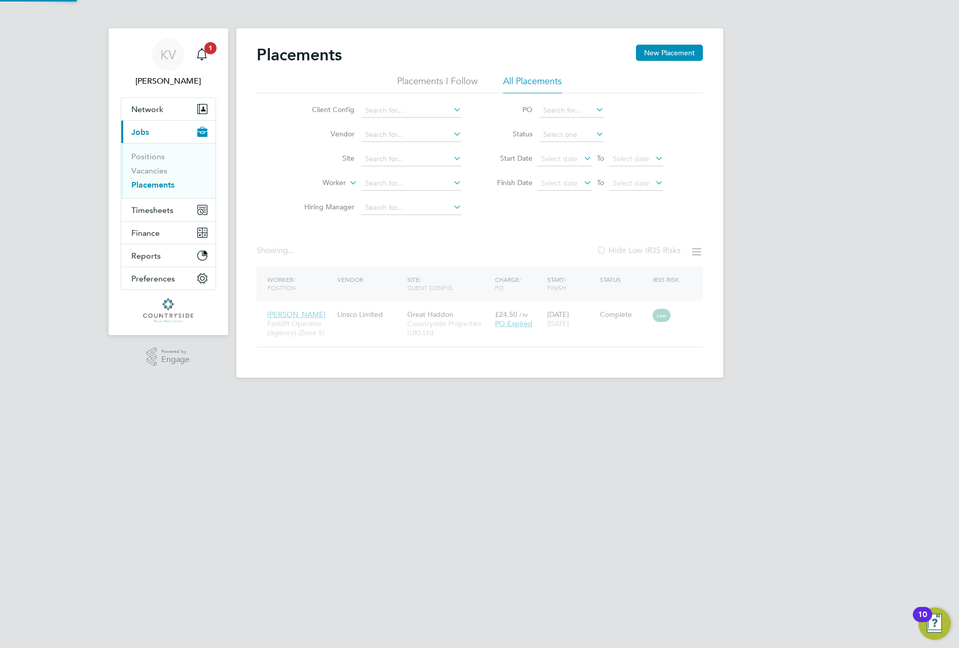
click at [868, 153] on div "KV Krishma V Notifications 1 Applications: Network Sites Current page: Jobs Pos…" at bounding box center [479, 197] width 959 height 394
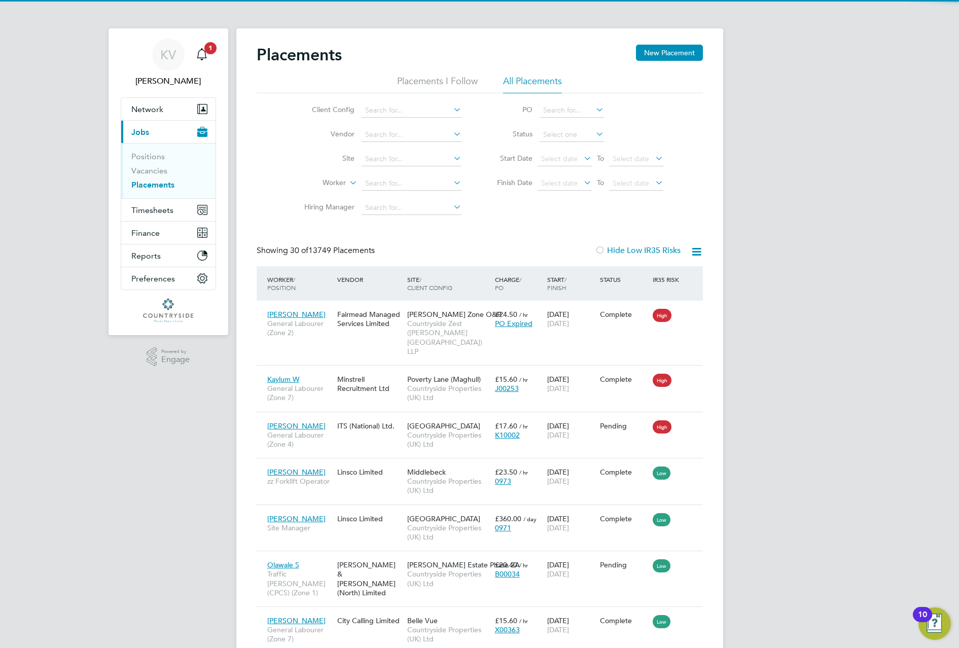
scroll to position [0, 0]
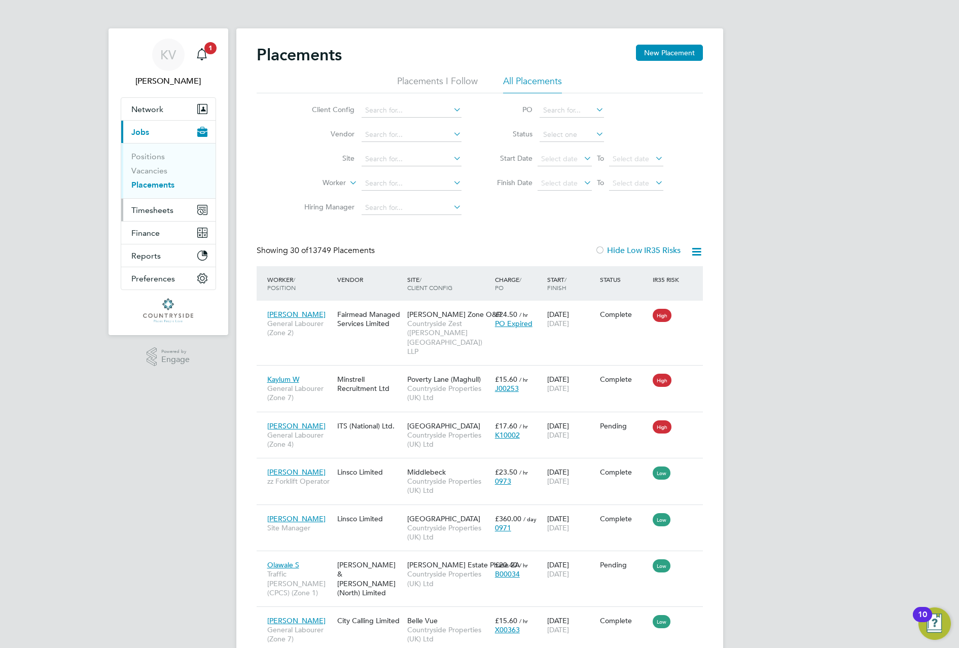
click at [146, 204] on button "Timesheets" at bounding box center [168, 210] width 94 height 22
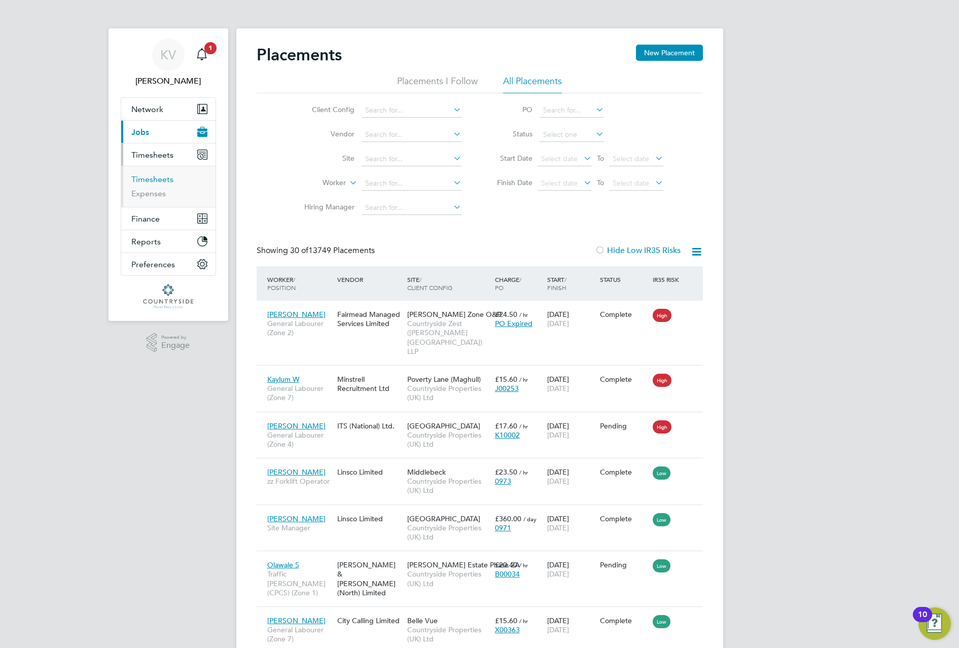
click at [153, 174] on link "Timesheets" at bounding box center [152, 179] width 42 height 10
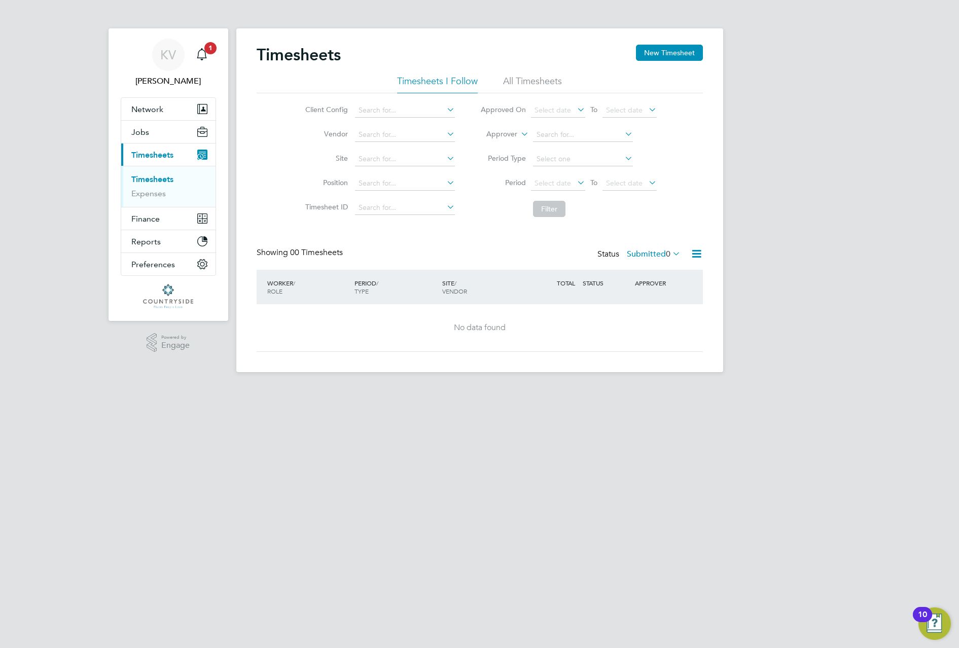
click at [530, 77] on li "All Timesheets" at bounding box center [532, 84] width 59 height 18
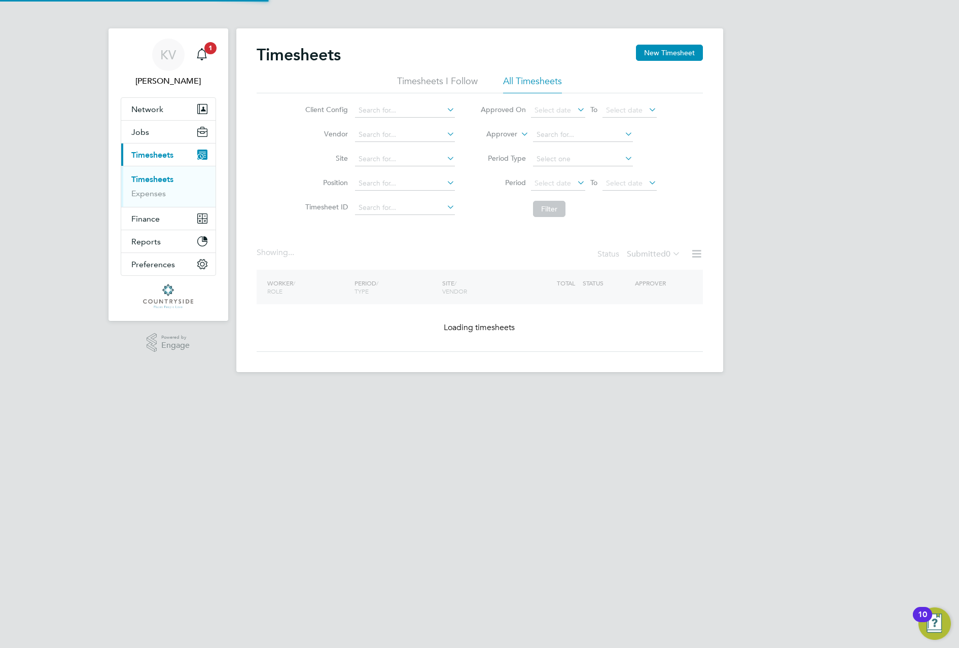
click at [648, 254] on label "Submitted 0" at bounding box center [654, 254] width 54 height 10
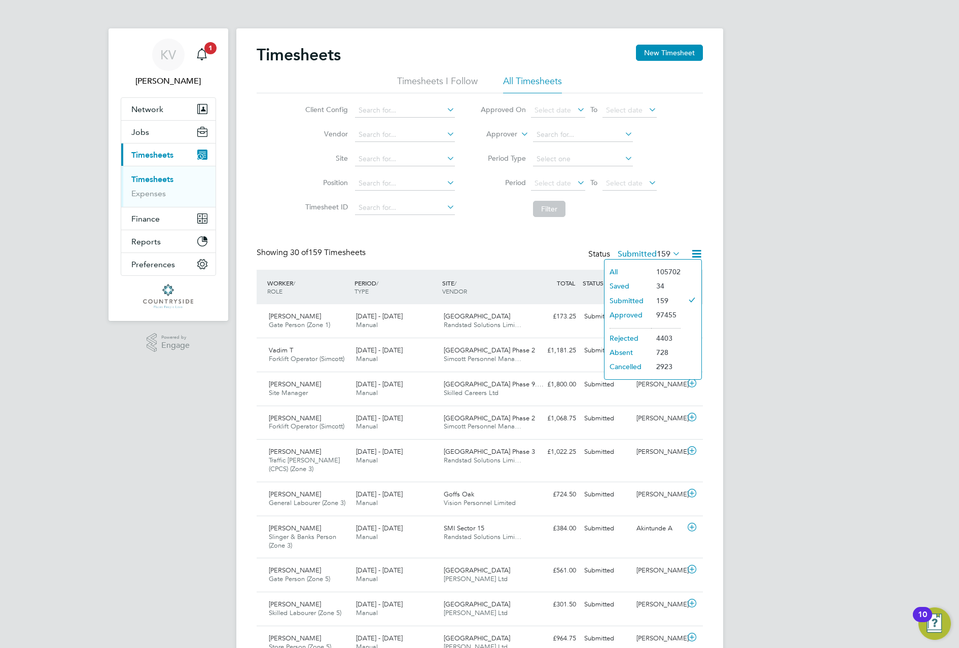
click at [629, 267] on li "All" at bounding box center [628, 272] width 47 height 14
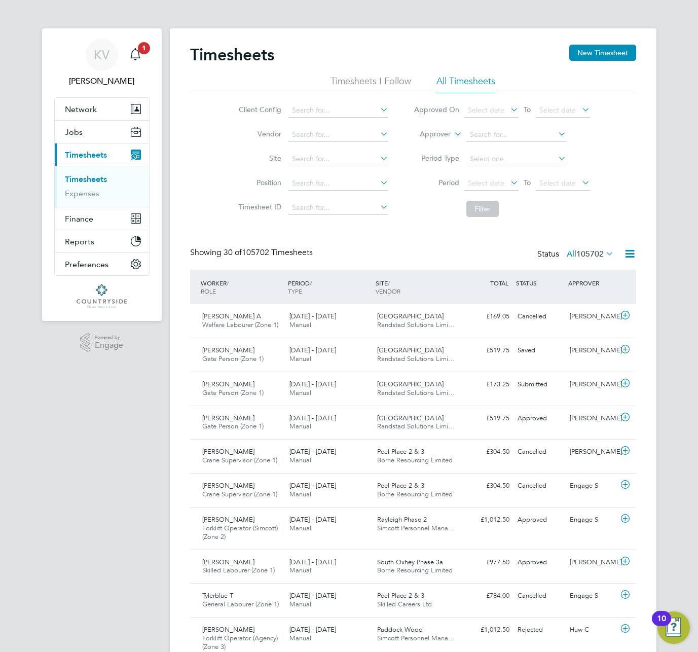
click at [594, 258] on span "105702" at bounding box center [590, 254] width 27 height 10
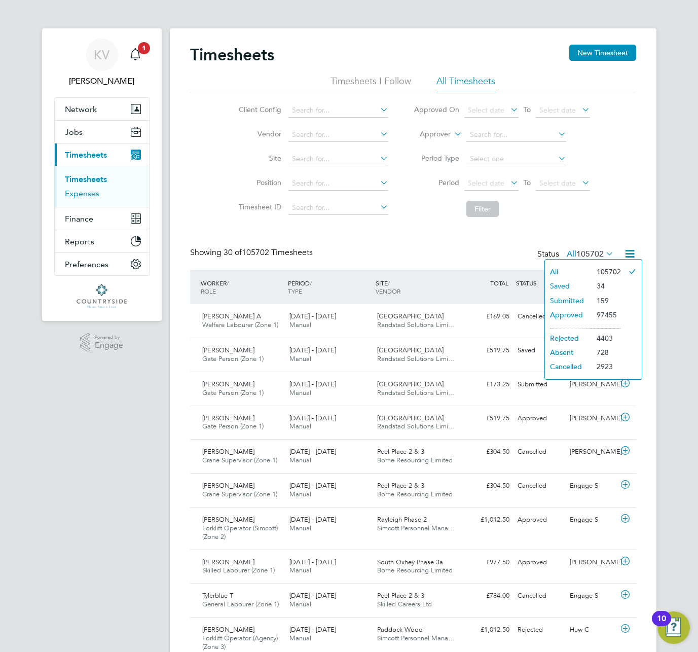
click at [84, 195] on link "Expenses" at bounding box center [82, 194] width 34 height 10
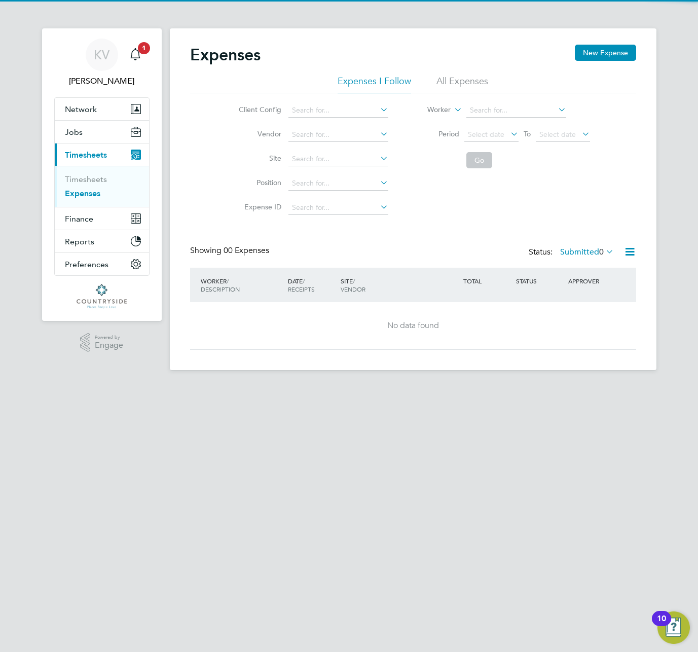
click at [567, 250] on label "Submitted 0" at bounding box center [587, 252] width 54 height 10
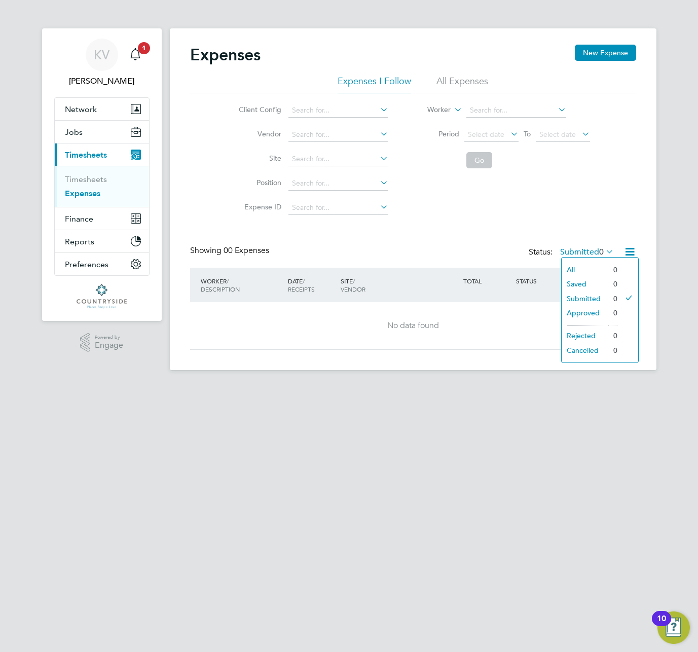
click at [575, 268] on li "All" at bounding box center [585, 270] width 47 height 14
click at [476, 87] on li "All Expenses" at bounding box center [463, 84] width 52 height 18
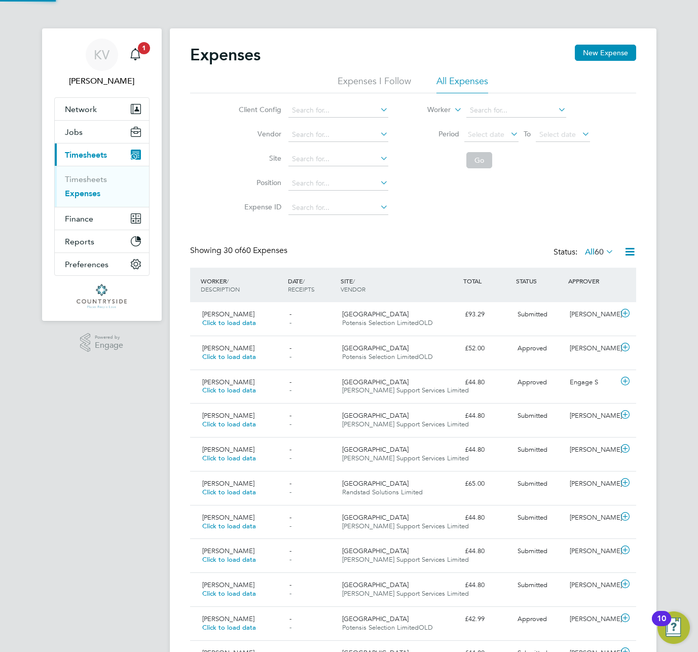
click at [599, 254] on span "60" at bounding box center [599, 252] width 9 height 10
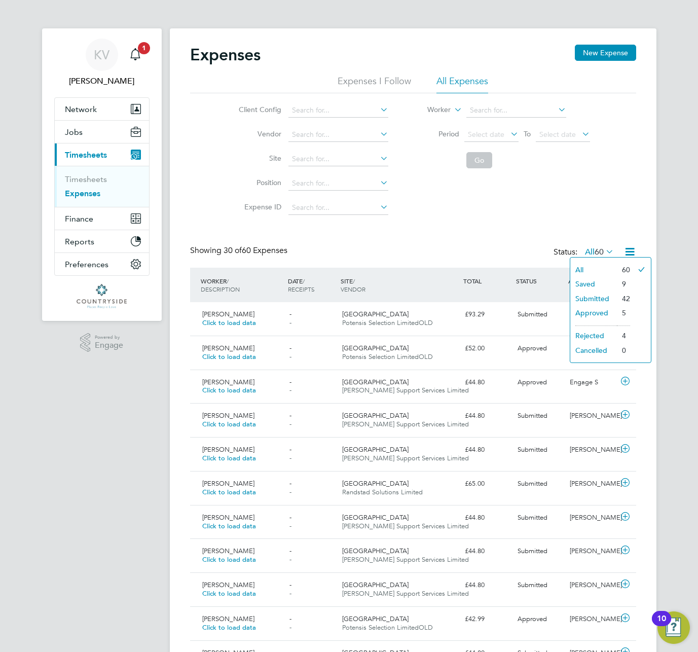
click at [597, 191] on div "Client Config Vendor Site Position Expense ID Worker Period Select date To Sele…" at bounding box center [413, 156] width 446 height 127
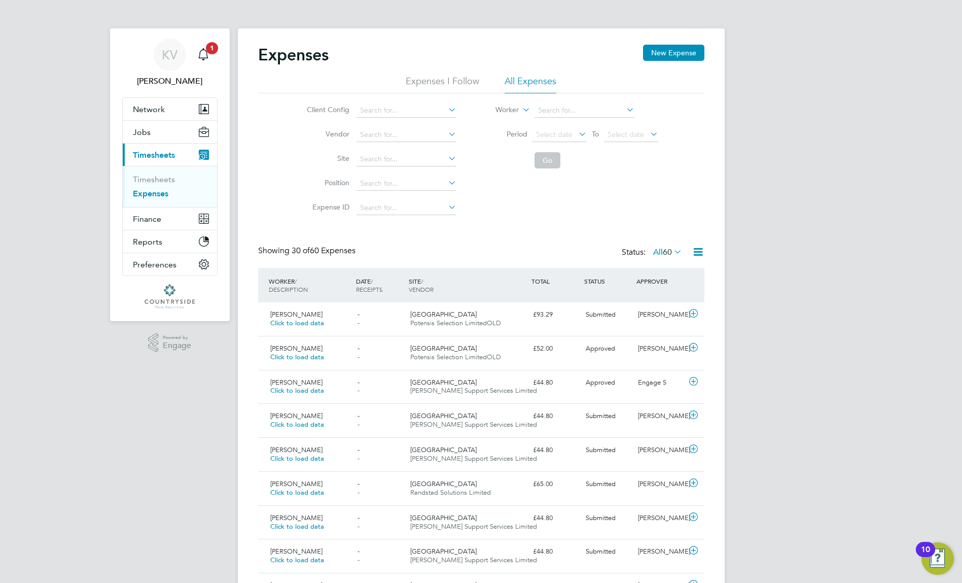
click at [669, 250] on span "60" at bounding box center [667, 252] width 9 height 10
click at [675, 346] on li "Cancelled" at bounding box center [662, 350] width 47 height 14
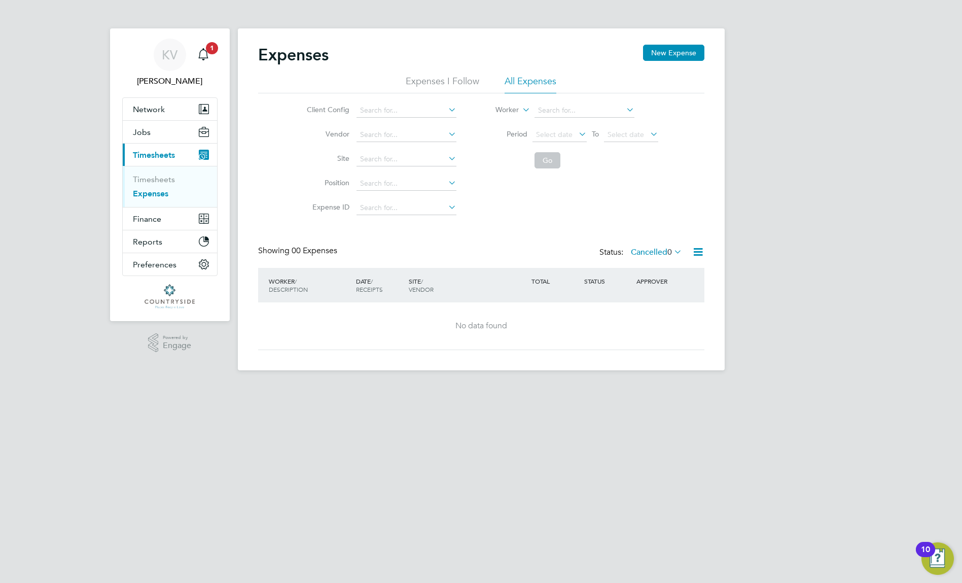
click at [661, 252] on label "Cancelled 0" at bounding box center [656, 252] width 51 height 10
click at [648, 270] on li "All" at bounding box center [650, 270] width 47 height 14
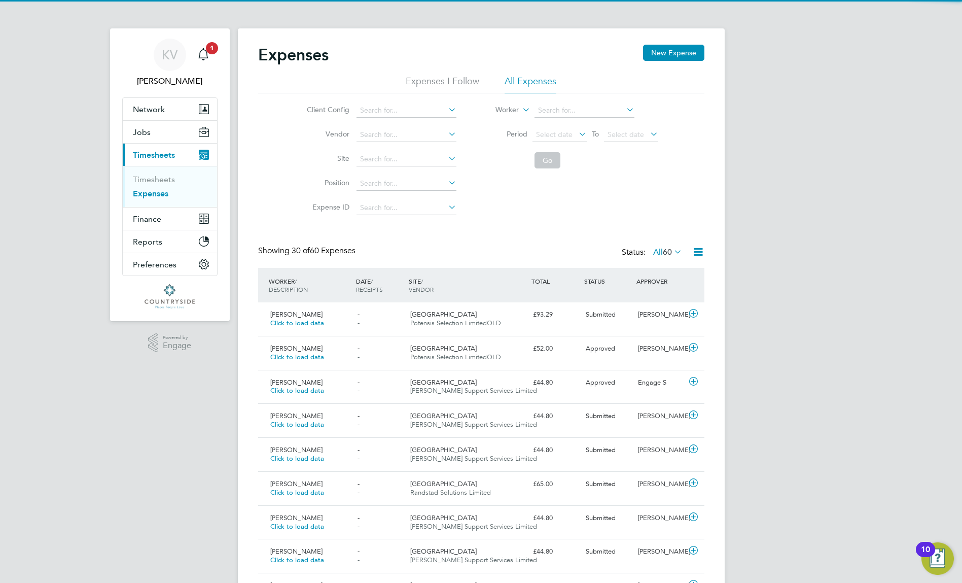
scroll to position [26, 88]
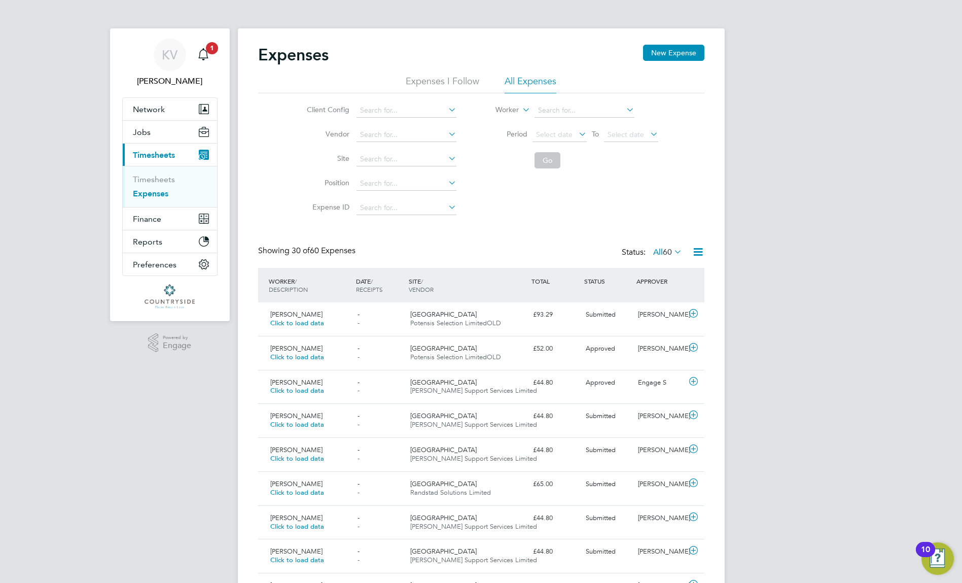
click at [675, 61] on div "Expenses New Expense" at bounding box center [481, 60] width 446 height 30
click at [669, 51] on button "New Expense" at bounding box center [673, 53] width 61 height 16
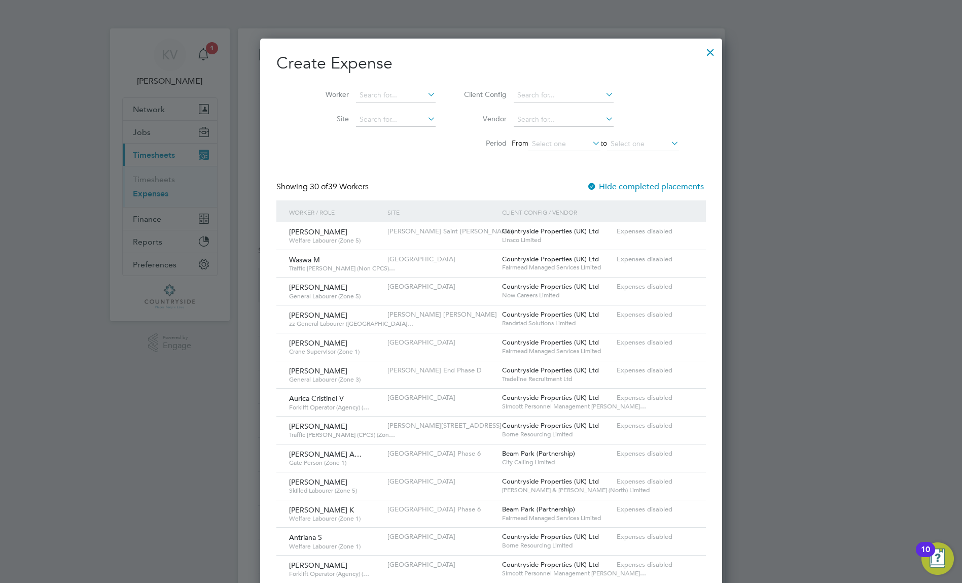
click at [701, 47] on div at bounding box center [710, 50] width 18 height 18
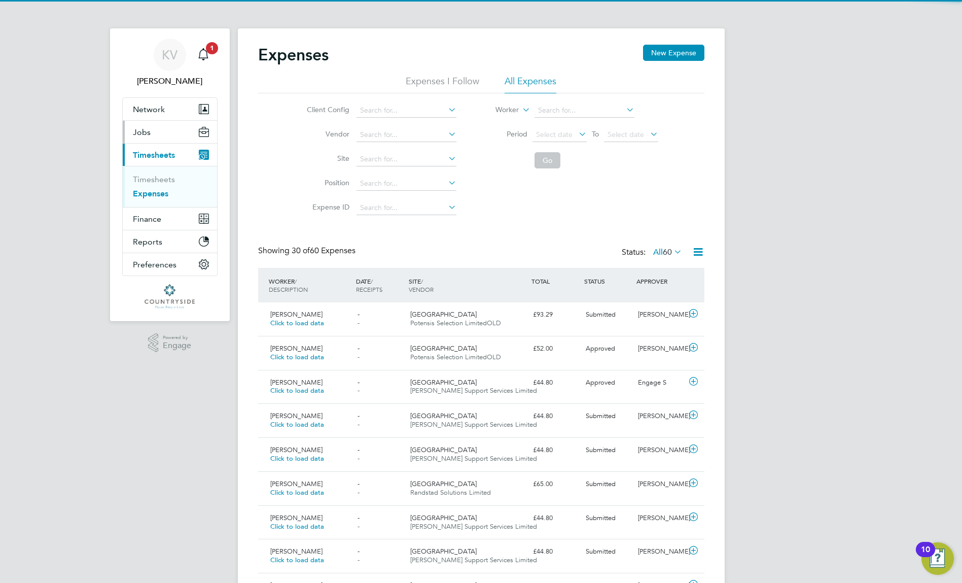
click at [159, 134] on button "Jobs" at bounding box center [170, 132] width 94 height 22
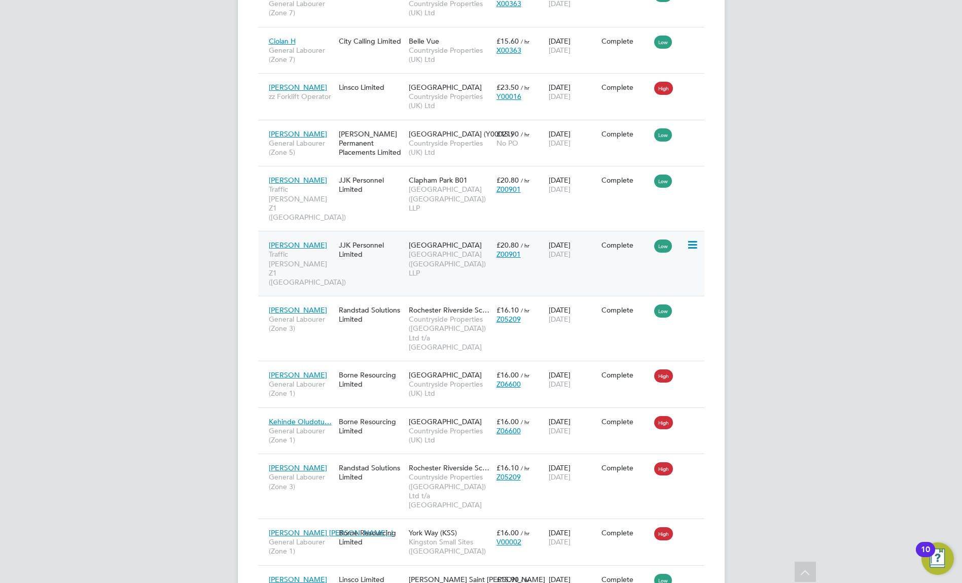
click at [571, 250] on span "[DATE]" at bounding box center [560, 254] width 22 height 9
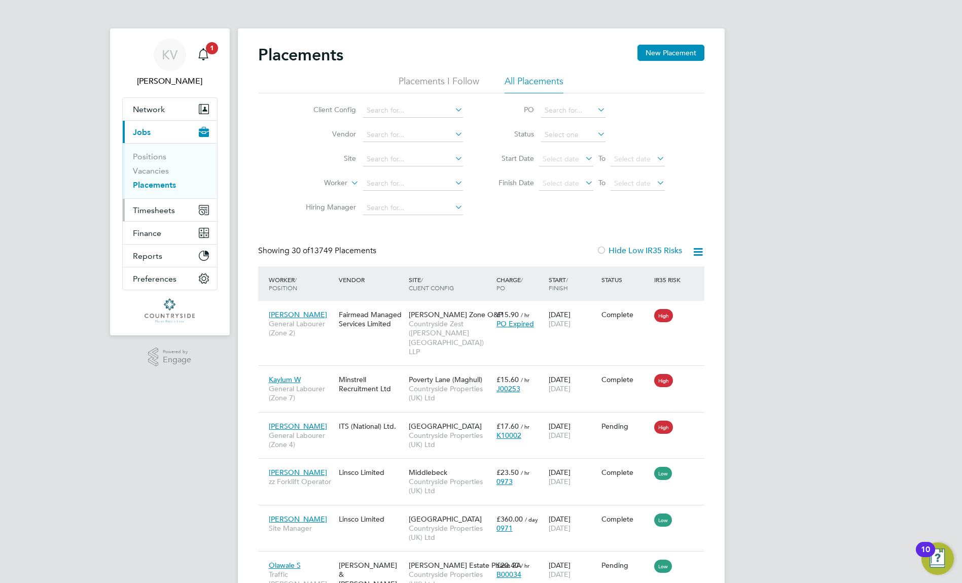
click at [149, 209] on span "Timesheets" at bounding box center [154, 210] width 42 height 10
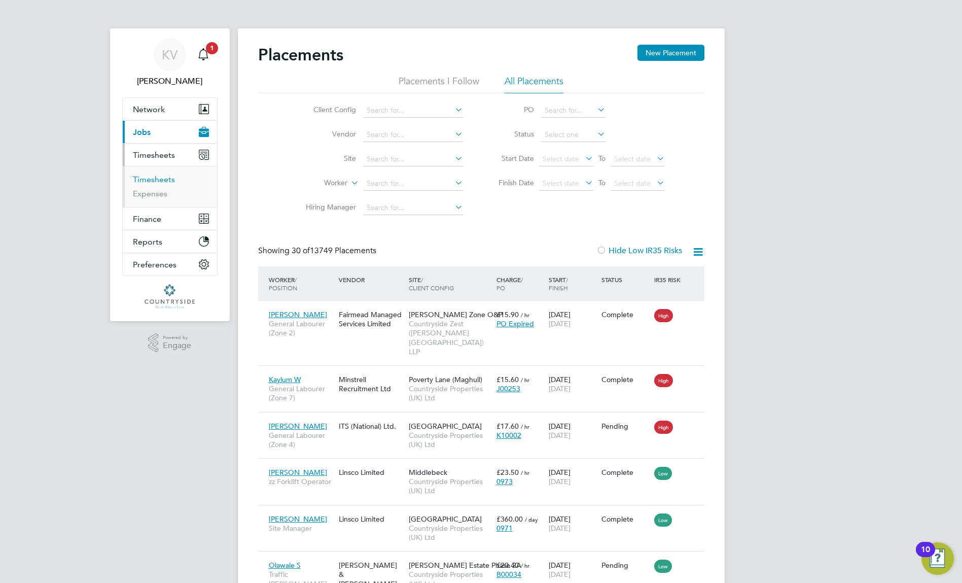
click at [163, 178] on link "Timesheets" at bounding box center [154, 179] width 42 height 10
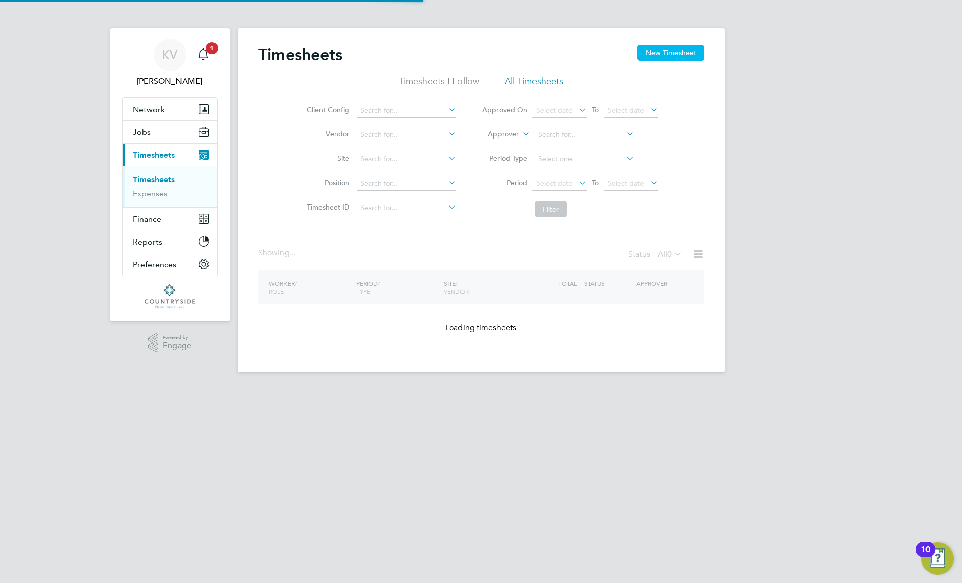
click at [676, 56] on button "New Timesheet" at bounding box center [671, 53] width 67 height 16
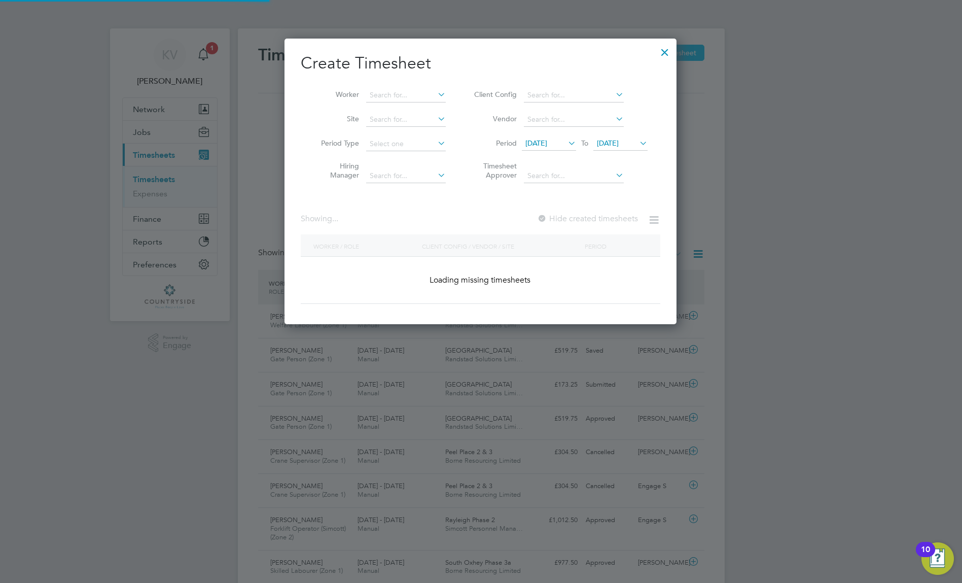
scroll to position [26, 88]
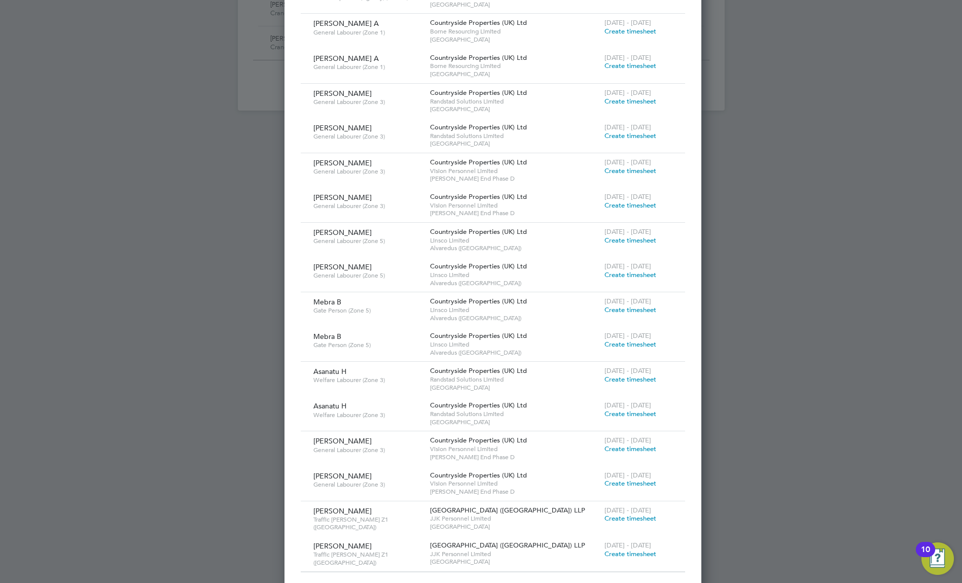
click at [607, 514] on span "Create timesheet" at bounding box center [631, 518] width 52 height 9
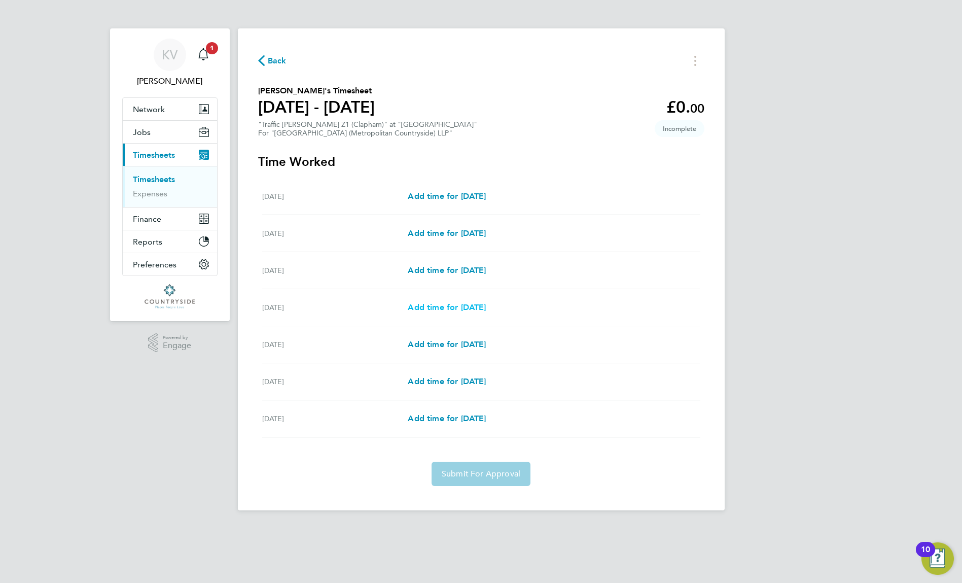
click at [483, 306] on span "Add time for [DATE]" at bounding box center [447, 307] width 78 height 10
select select "30"
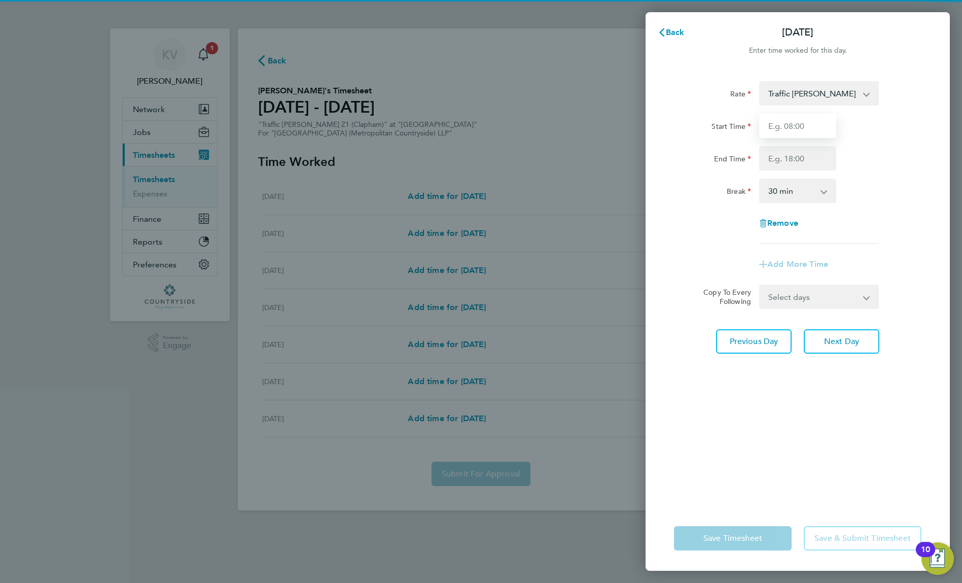
click at [810, 122] on input "Start Time" at bounding box center [797, 126] width 77 height 24
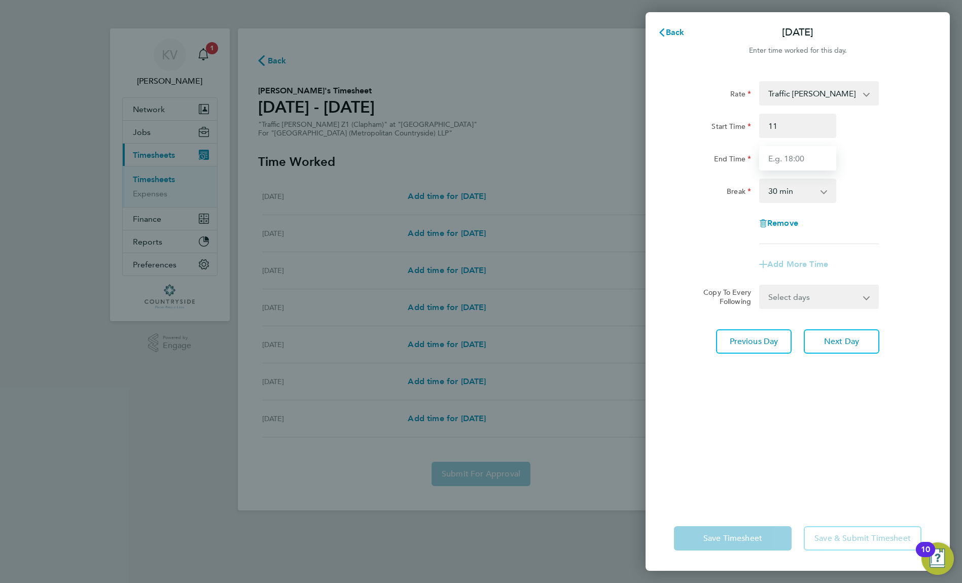
type input "11:00"
click at [809, 149] on input "End Time" at bounding box center [797, 158] width 77 height 24
type input "22:00"
click at [866, 200] on div "Break 0 min 15 min 30 min 45 min 60 min 75 min 90 min" at bounding box center [798, 191] width 256 height 24
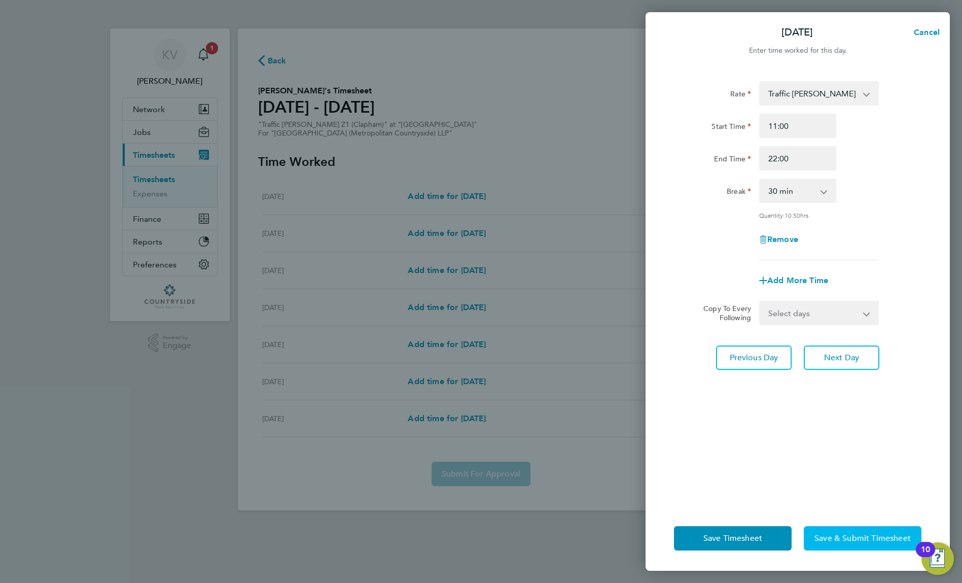
click at [859, 540] on span "Save & Submit Timesheet" at bounding box center [863, 538] width 96 height 10
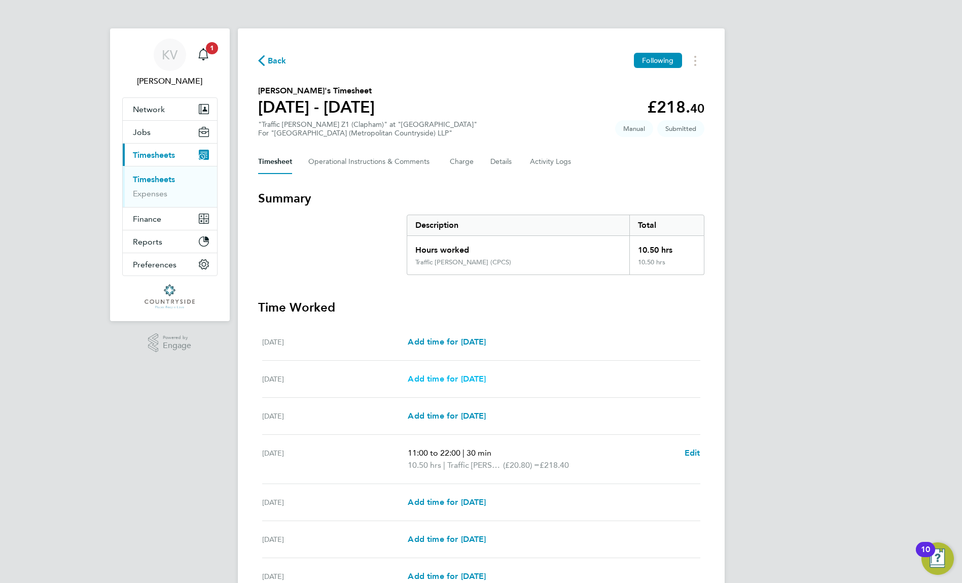
click at [483, 381] on span "Add time for [DATE]" at bounding box center [447, 379] width 78 height 10
select select "30"
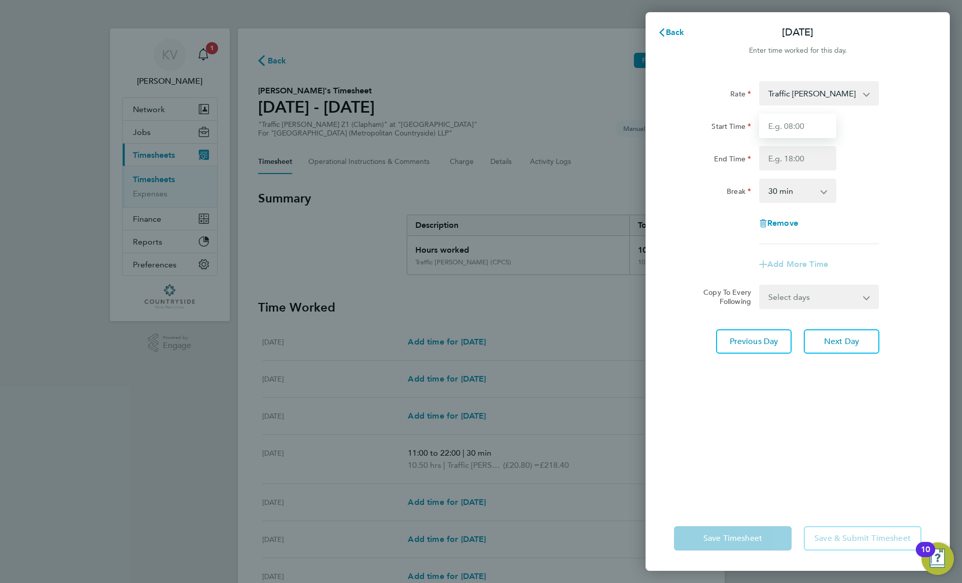
click at [809, 129] on input "Start Time" at bounding box center [797, 126] width 77 height 24
type input "11:00"
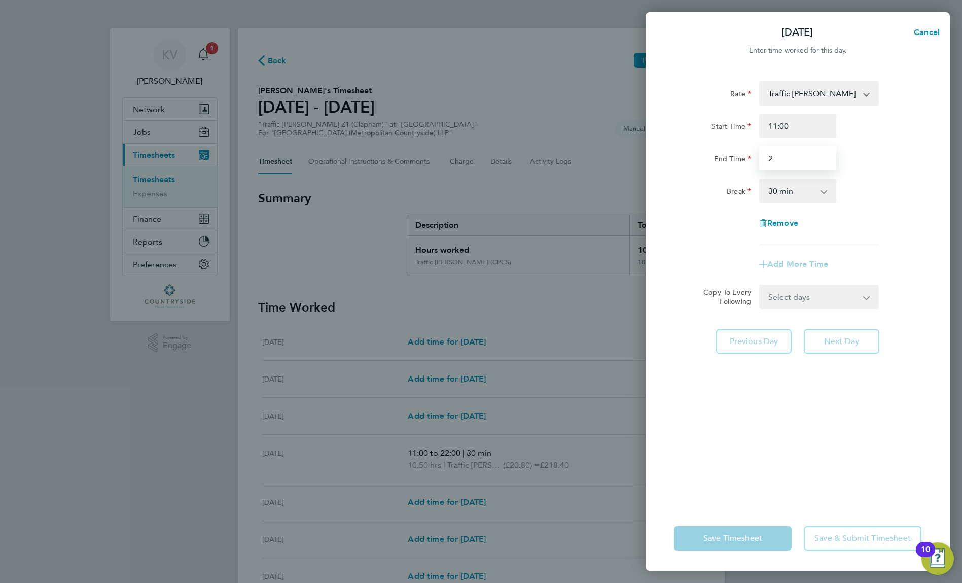
click at [801, 162] on input "2" at bounding box center [797, 158] width 77 height 24
type input "02:00"
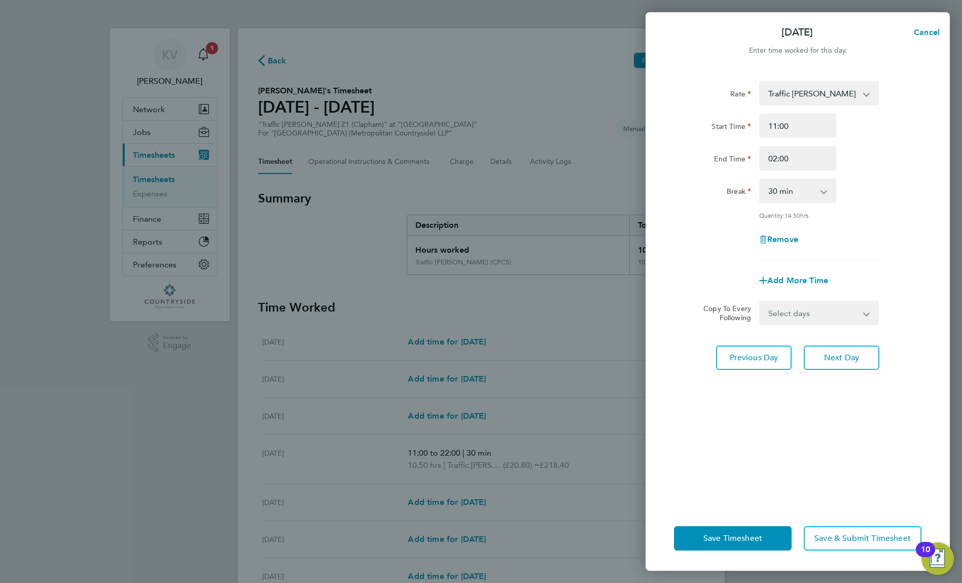
click at [852, 181] on div "Break 0 min 15 min 30 min 45 min 60 min 75 min 90 min" at bounding box center [798, 191] width 256 height 24
click at [849, 533] on span "Save & Submit Timesheet" at bounding box center [863, 538] width 96 height 10
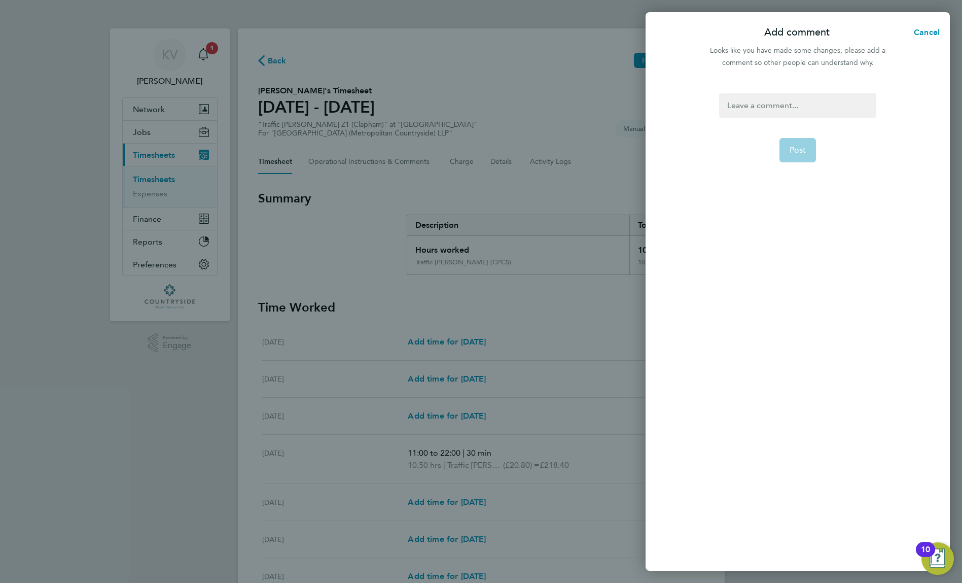
click at [786, 102] on div at bounding box center [797, 105] width 157 height 24
click at [787, 108] on div "To enrich screen reader interactions, please activate Accessibility in Grammarl…" at bounding box center [797, 105] width 157 height 24
click at [797, 150] on app-form-button "Post" at bounding box center [798, 150] width 37 height 24
click at [797, 151] on span "Post" at bounding box center [798, 150] width 17 height 10
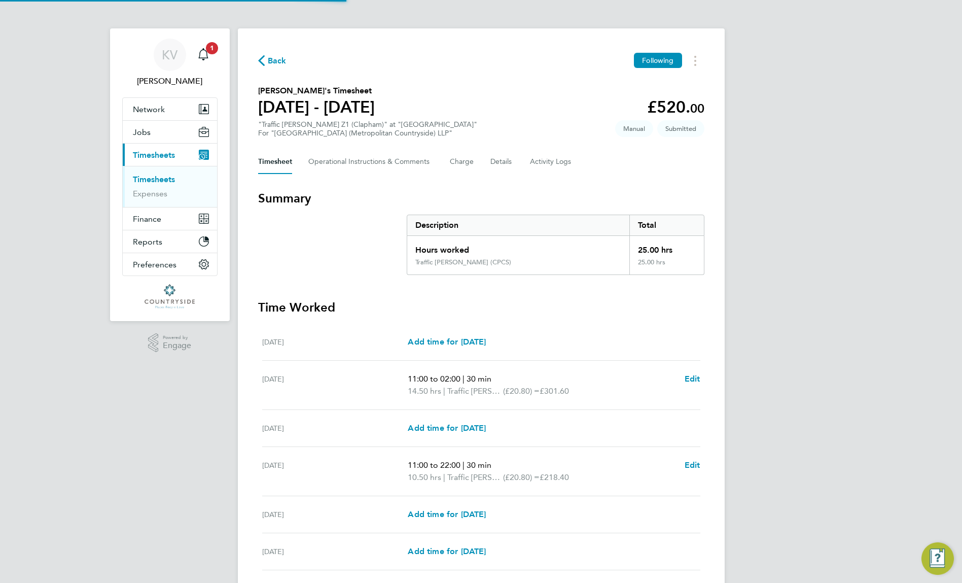
click at [705, 150] on div "Back Following Ronald W's Timesheet 11 - 17 Aug 2025 £520. 00 "Traffic Marshall…" at bounding box center [481, 354] width 487 height 652
click at [517, 101] on section "Ronald W's Timesheet 11 - 17 Aug 2025 £520. 00 "Traffic Marshall Z1 (Clapham)" …" at bounding box center [481, 111] width 446 height 53
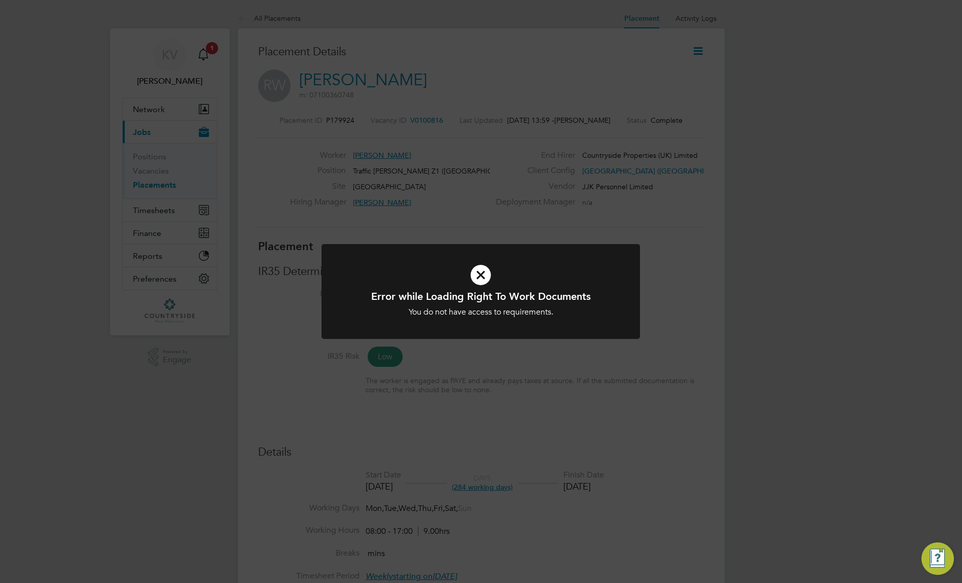
click at [580, 219] on div "Error while Loading Right To Work Documents You do not have access to requireme…" at bounding box center [481, 291] width 962 height 583
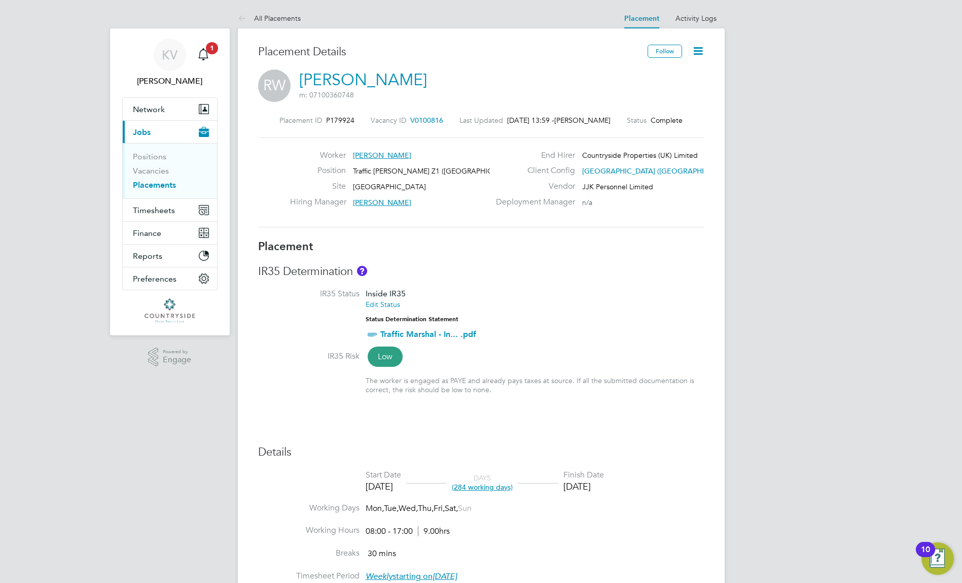
click at [693, 54] on icon at bounding box center [698, 51] width 13 height 13
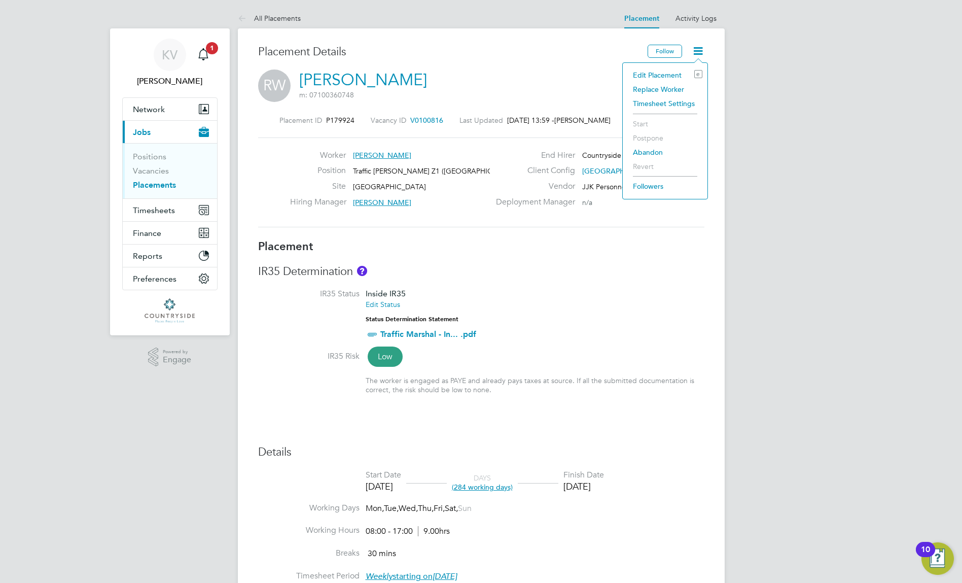
click at [672, 73] on li "Edit Placement e" at bounding box center [665, 75] width 75 height 14
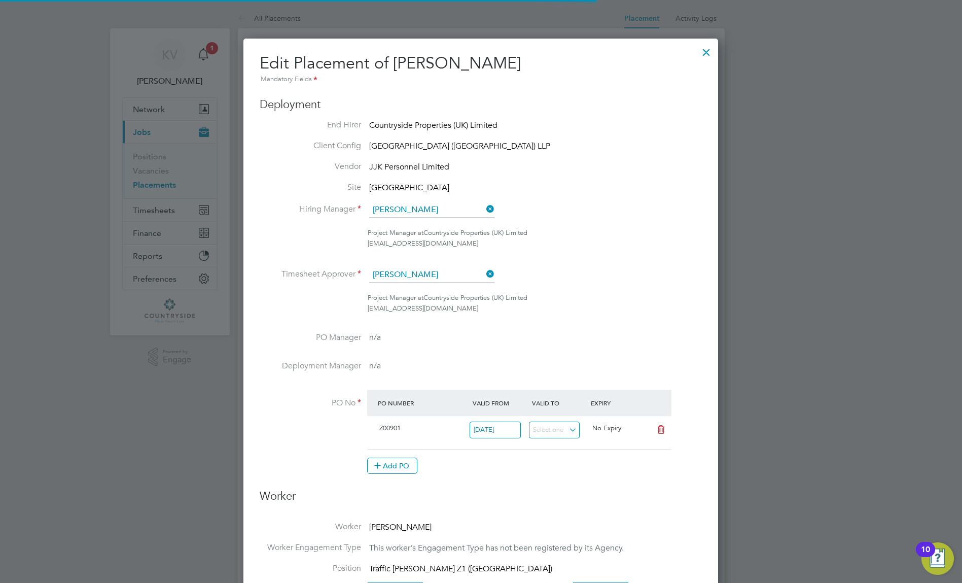
scroll to position [5, 5]
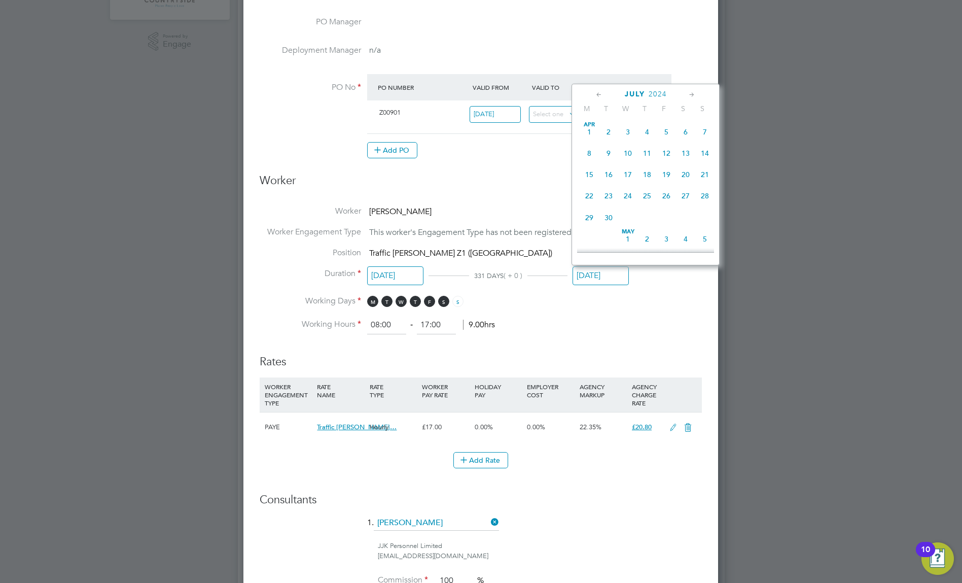
click at [588, 271] on input "[DATE]" at bounding box center [601, 275] width 56 height 19
click at [649, 118] on div "[DATE] M T W T F S S [DATE] 2 3 4 5 6 7 8 9 10 11 12 13 14 15 16 17 18 19 20 21…" at bounding box center [646, 175] width 148 height 182
click at [659, 111] on span "5" at bounding box center [666, 101] width 19 height 19
type input "[DATE]"
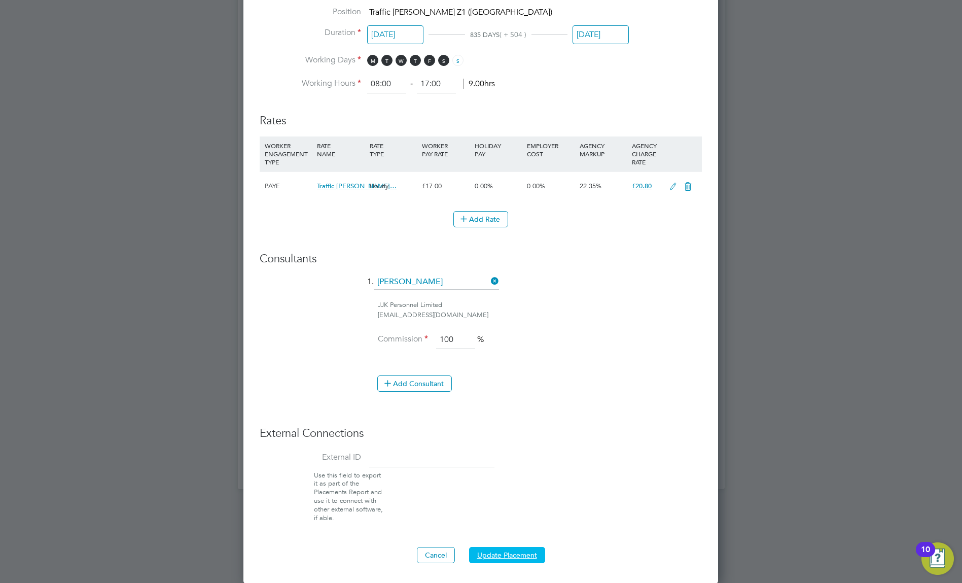
click at [522, 550] on button "Update Placement" at bounding box center [507, 555] width 76 height 16
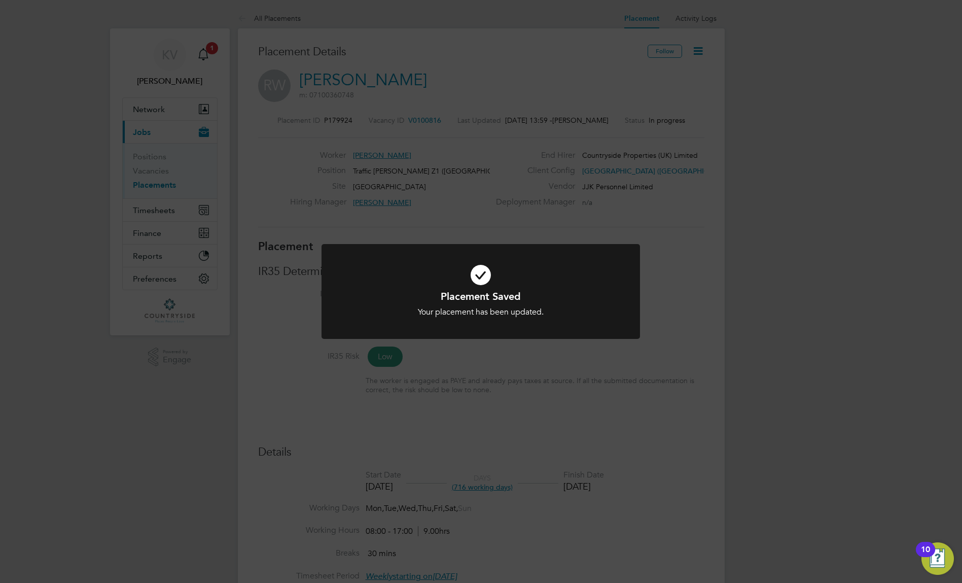
click at [769, 379] on div "Placement Saved Your placement has been updated. Cancel Okay" at bounding box center [481, 291] width 962 height 583
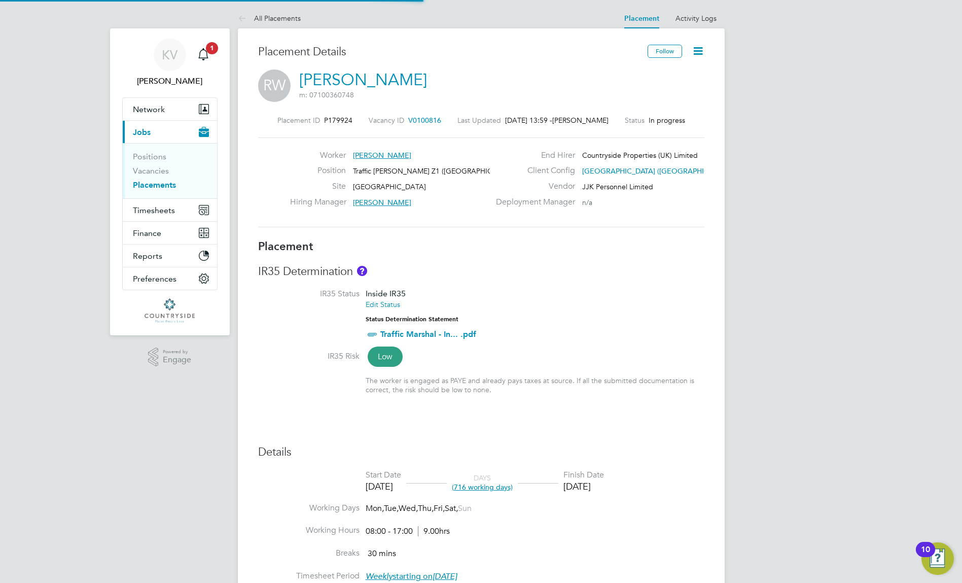
click at [769, 379] on div "KV Krishma V Notifications 1 Applications: Network Sites Current page: Jobs Pos…" at bounding box center [481, 531] width 962 height 1062
click at [698, 51] on icon at bounding box center [698, 51] width 13 height 13
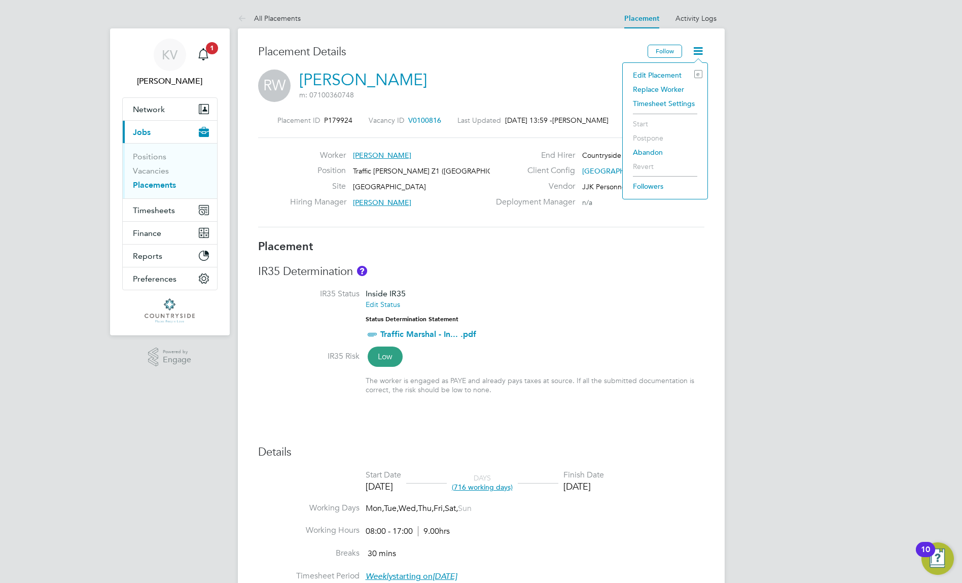
click at [658, 105] on li "Timesheet Settings" at bounding box center [665, 103] width 75 height 14
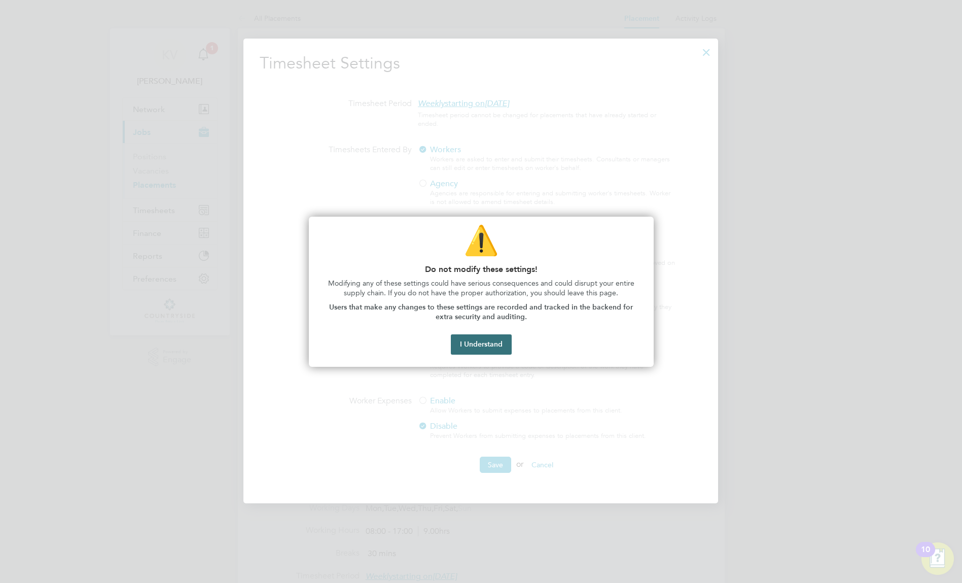
click at [481, 344] on button "I Understand" at bounding box center [481, 344] width 61 height 20
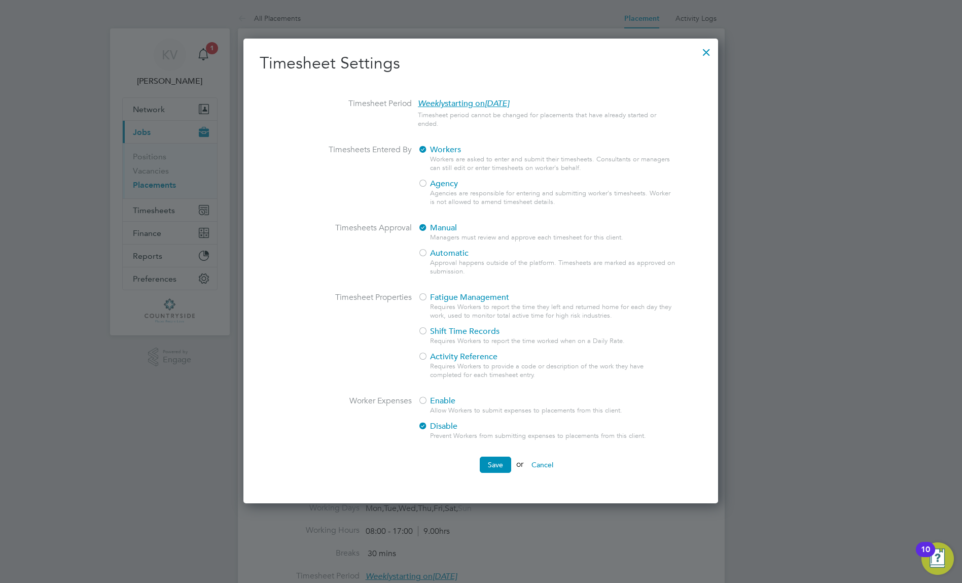
click at [426, 395] on ul "Timesheet Period Weekly starting [DATE][DATE] Timesheet period cannot be change…" at bounding box center [481, 277] width 442 height 358
click at [427, 399] on div at bounding box center [423, 401] width 10 height 10
click at [491, 466] on button "Save" at bounding box center [495, 464] width 31 height 16
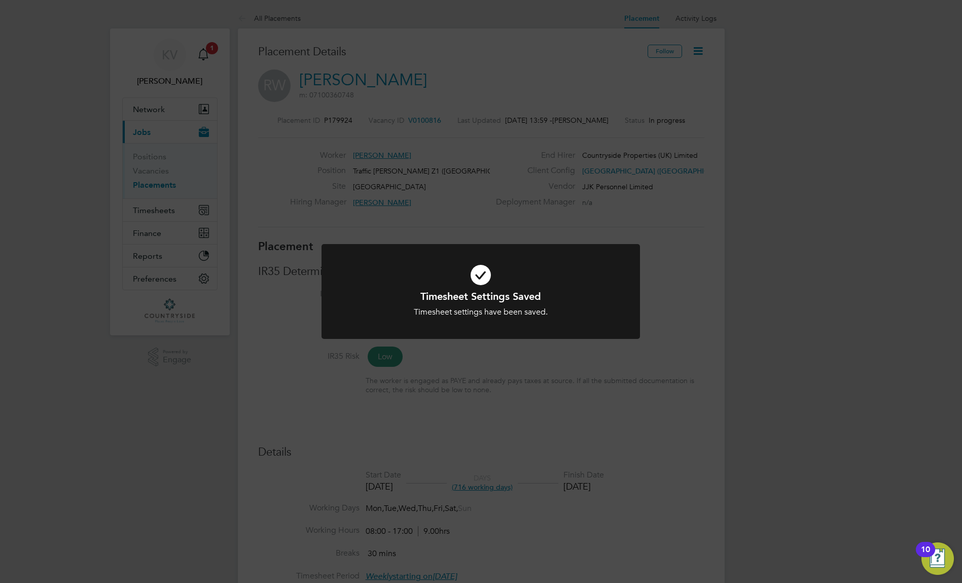
click at [724, 412] on div "Timesheet Settings Saved Timesheet settings have been saved. Cancel Okay" at bounding box center [481, 291] width 962 height 583
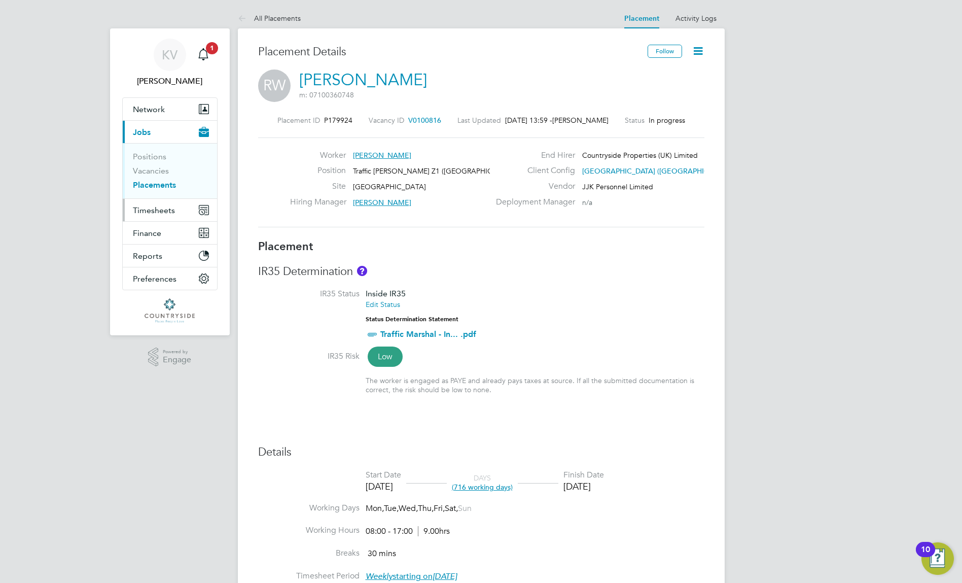
click at [162, 209] on span "Timesheets" at bounding box center [154, 210] width 42 height 10
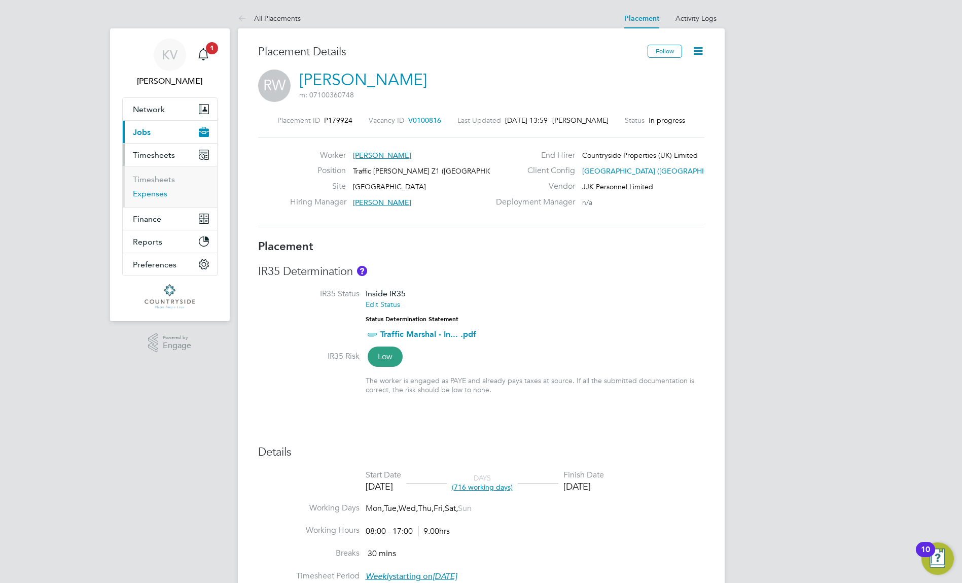
click at [145, 197] on link "Expenses" at bounding box center [150, 194] width 34 height 10
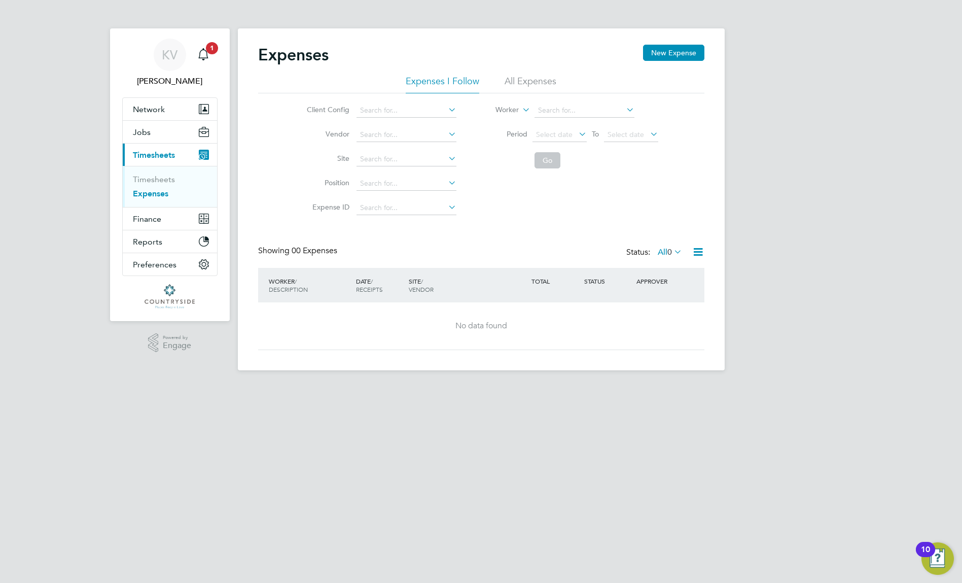
click at [534, 85] on li "All Expenses" at bounding box center [531, 84] width 52 height 18
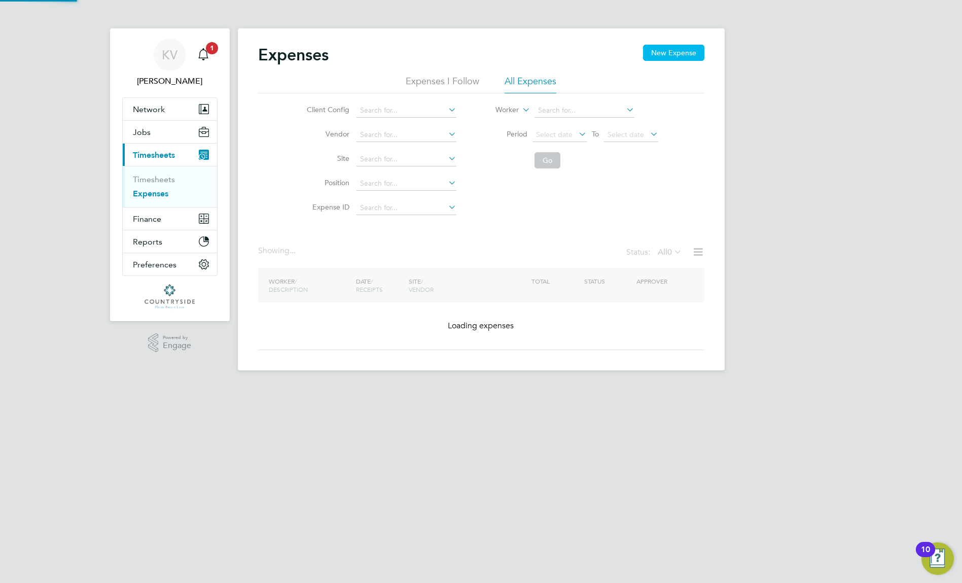
click at [688, 51] on button "New Expense" at bounding box center [673, 53] width 61 height 16
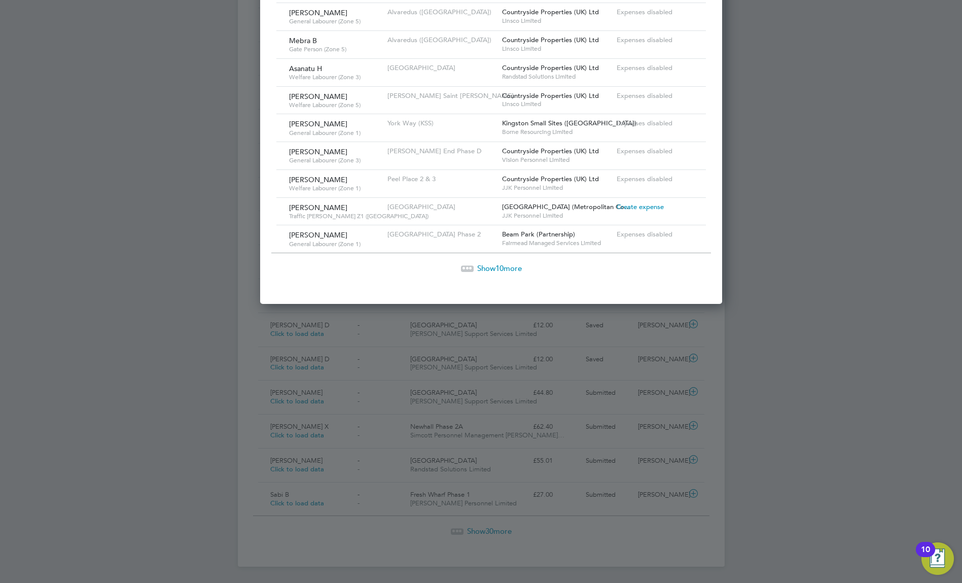
click at [628, 204] on span "Create expense" at bounding box center [640, 206] width 47 height 9
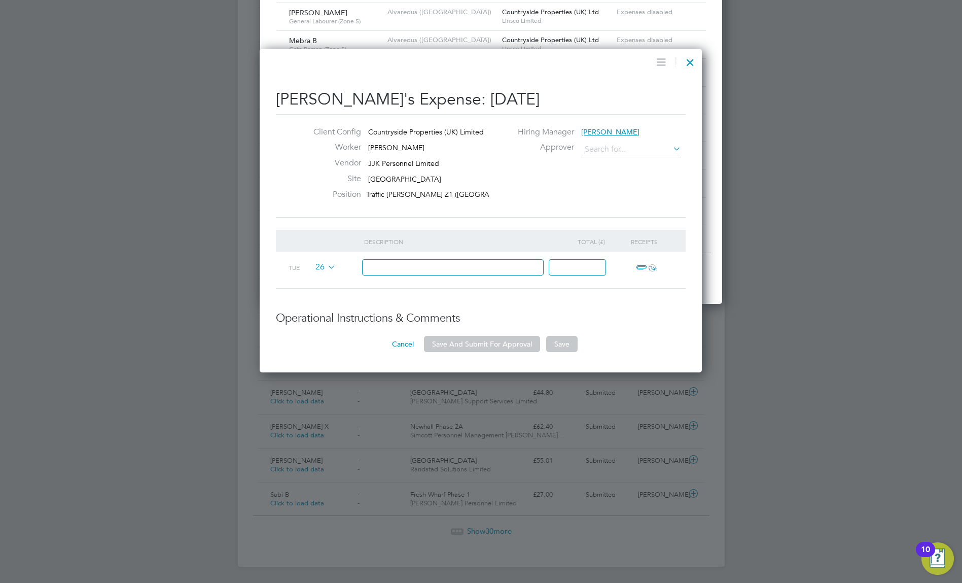
type input "[PERSON_NAME]"
click at [453, 272] on input at bounding box center [453, 267] width 182 height 17
type input "test r5"
click at [583, 269] on input at bounding box center [577, 267] width 57 height 17
type input "55"
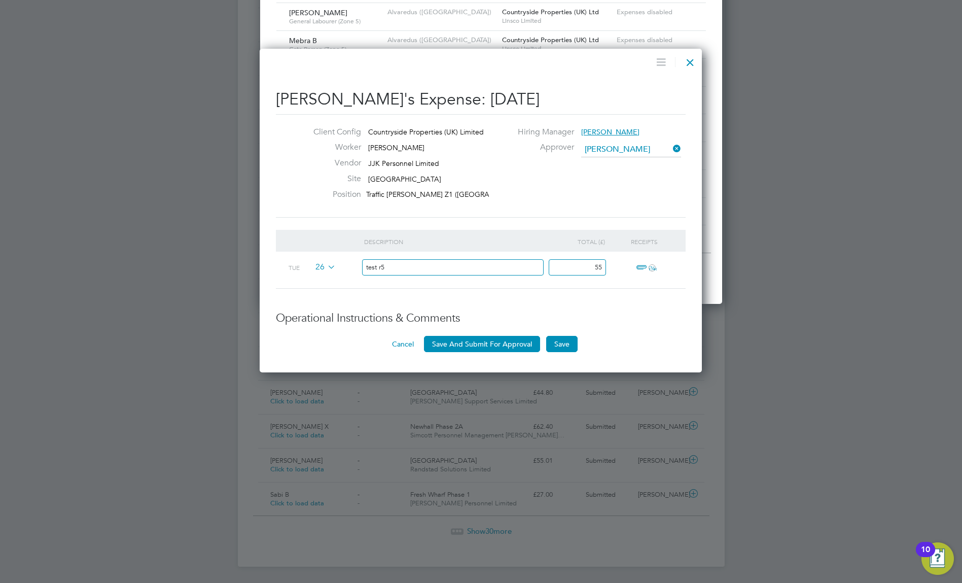
click at [650, 270] on icon "ï¼‹" at bounding box center [652, 267] width 7 height 7
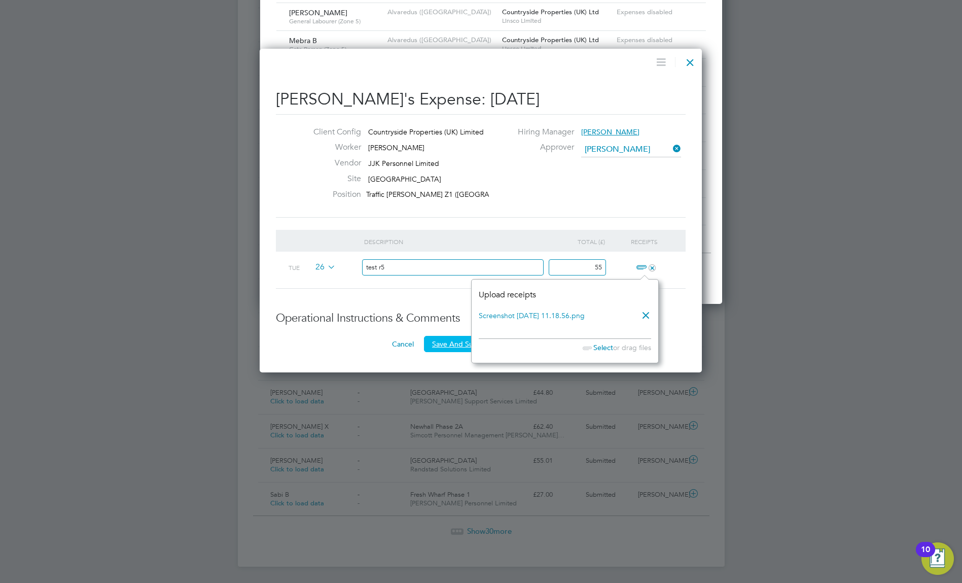
click at [428, 346] on button "Save And Submit For Approval" at bounding box center [482, 344] width 116 height 16
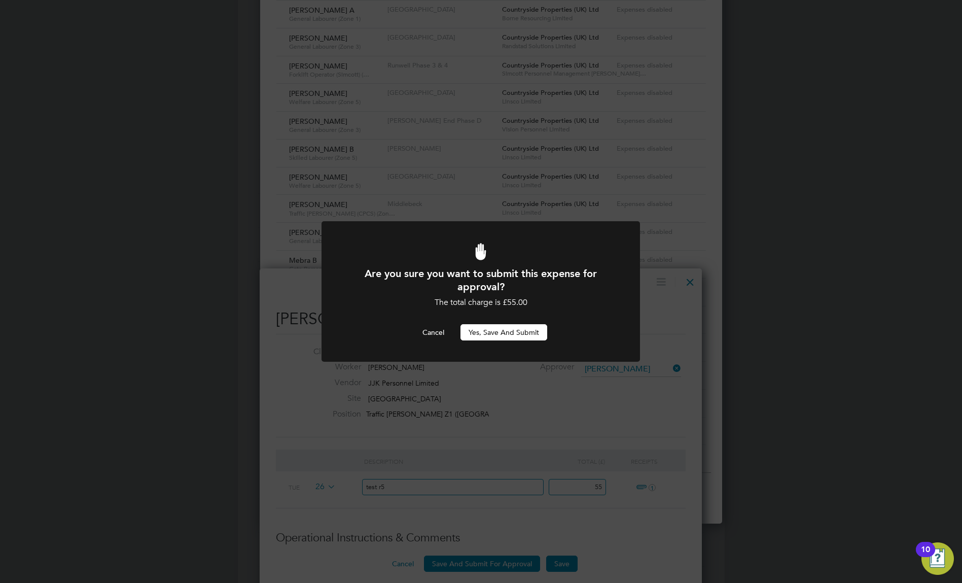
click at [496, 330] on button "Yes, Save and Submit" at bounding box center [504, 332] width 87 height 16
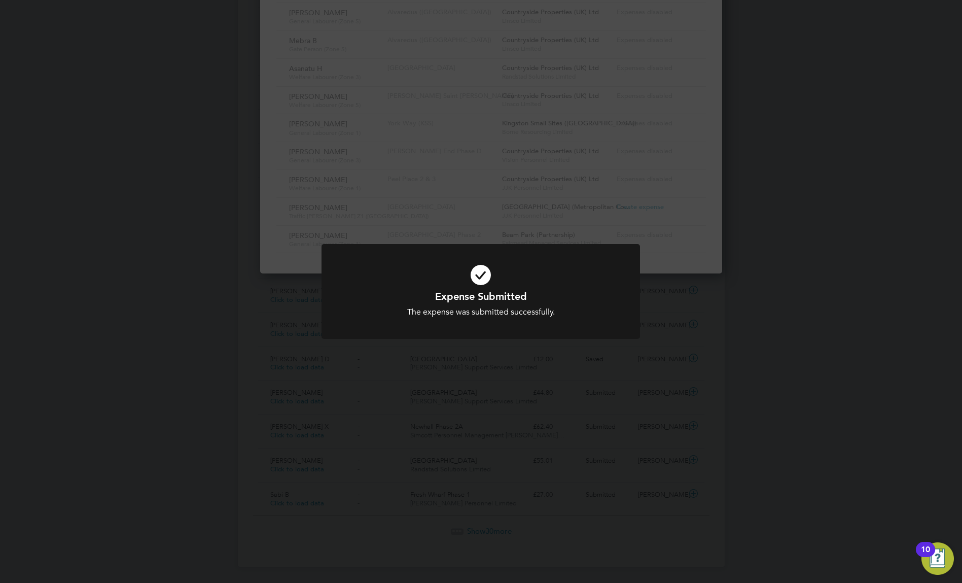
click at [650, 174] on div "Expense Submitted The expense was submitted successfully. Cancel Okay" at bounding box center [481, 291] width 962 height 583
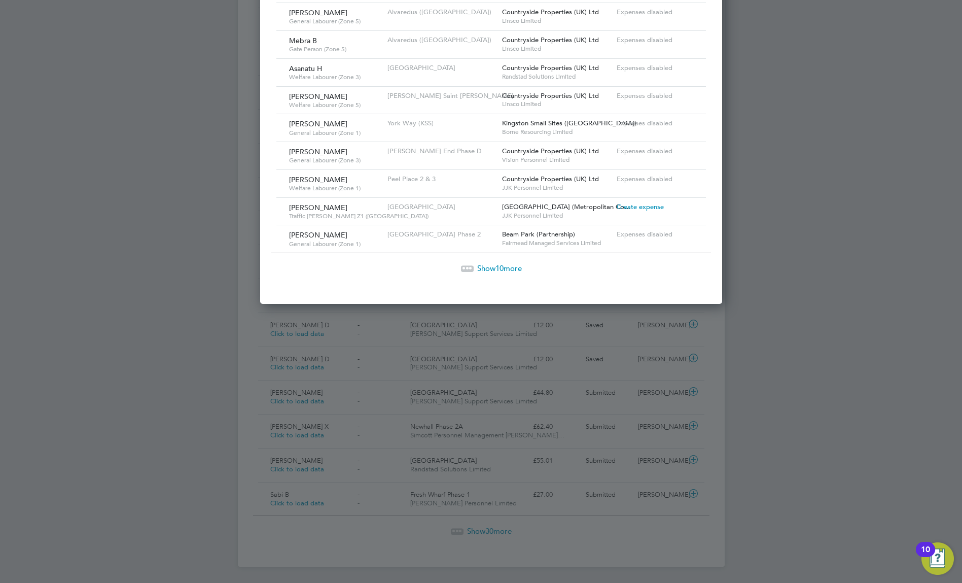
scroll to position [5, 5]
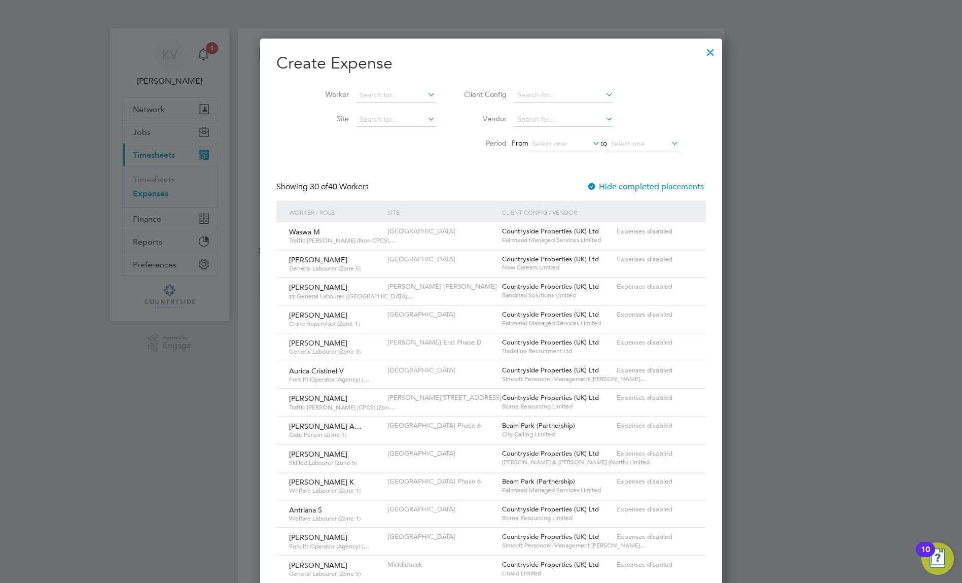
click at [701, 49] on div at bounding box center [710, 50] width 18 height 18
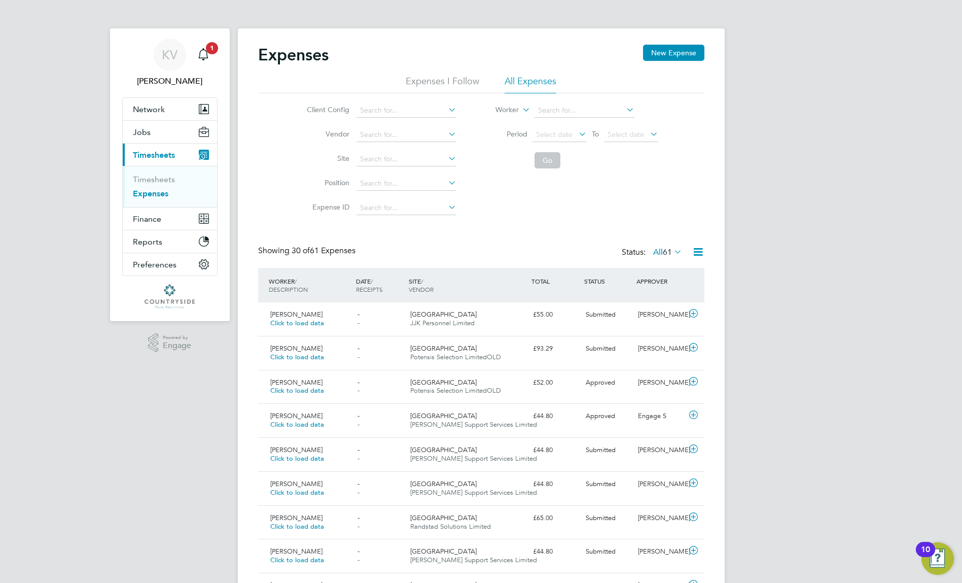
click at [658, 255] on label "All 61" at bounding box center [667, 252] width 29 height 10
click at [659, 296] on li "Submitted" at bounding box center [662, 299] width 47 height 14
click at [701, 250] on icon at bounding box center [698, 251] width 13 height 13
click at [673, 276] on li "Download Expenses Report" at bounding box center [651, 276] width 102 height 14
click at [443, 81] on li "Expenses I Follow" at bounding box center [443, 84] width 74 height 18
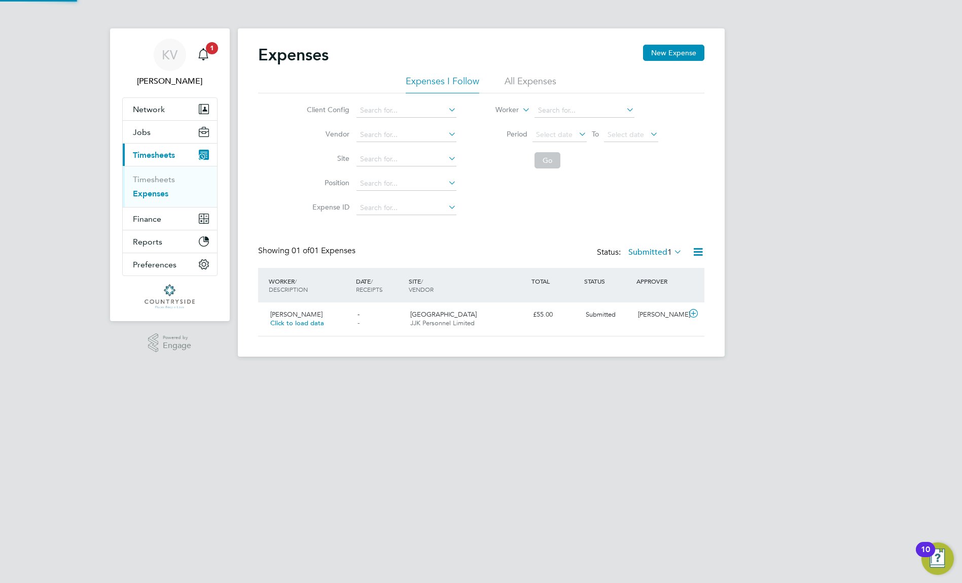
scroll to position [26, 123]
click at [644, 251] on label "Submitted 1" at bounding box center [655, 252] width 54 height 10
click at [636, 273] on li "All" at bounding box center [653, 270] width 47 height 14
click at [483, 320] on div "[GEOGRAPHIC_DATA] C01 JJK Personnel Limited" at bounding box center [467, 318] width 123 height 25
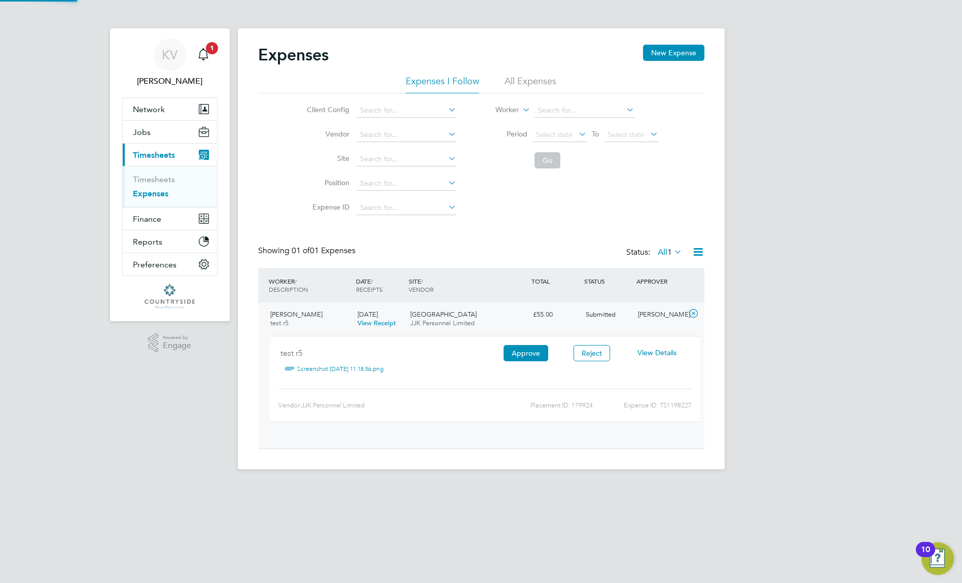
scroll to position [17, 183]
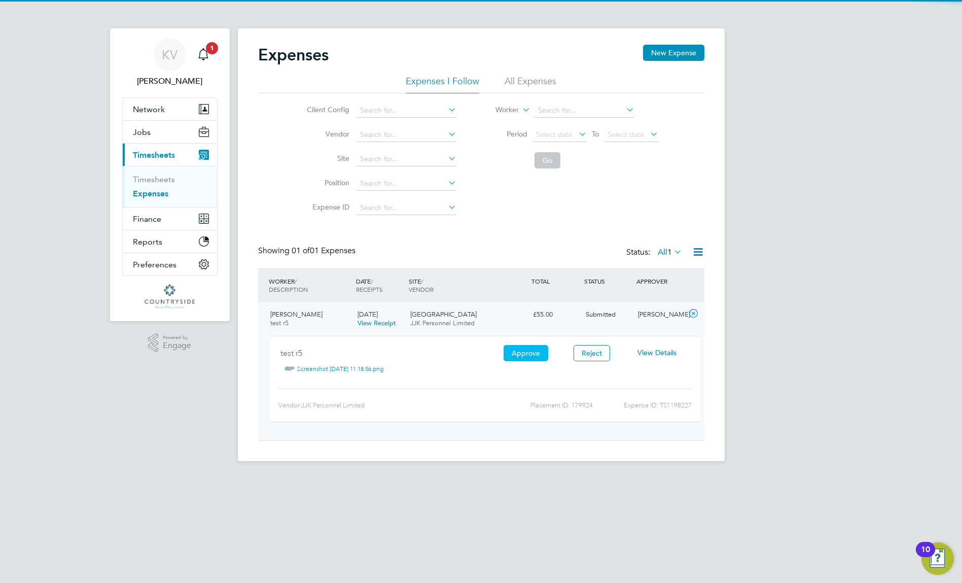
click at [519, 357] on button "Approve" at bounding box center [526, 353] width 45 height 16
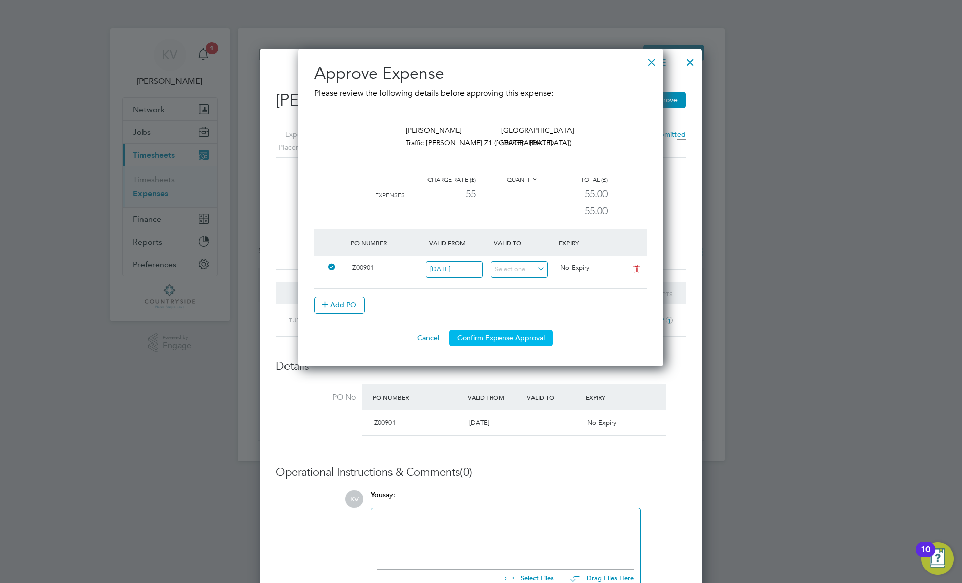
click at [501, 341] on button "Confirm Expense Approval" at bounding box center [500, 338] width 103 height 16
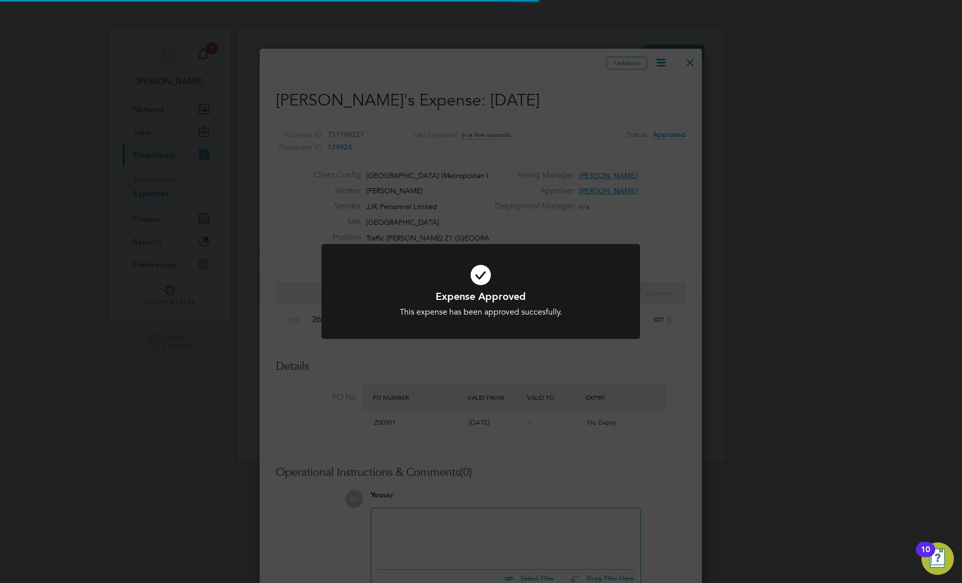
click at [665, 192] on div "Expense Approved This expense has been approved succesfully. Cancel Okay" at bounding box center [481, 291] width 962 height 583
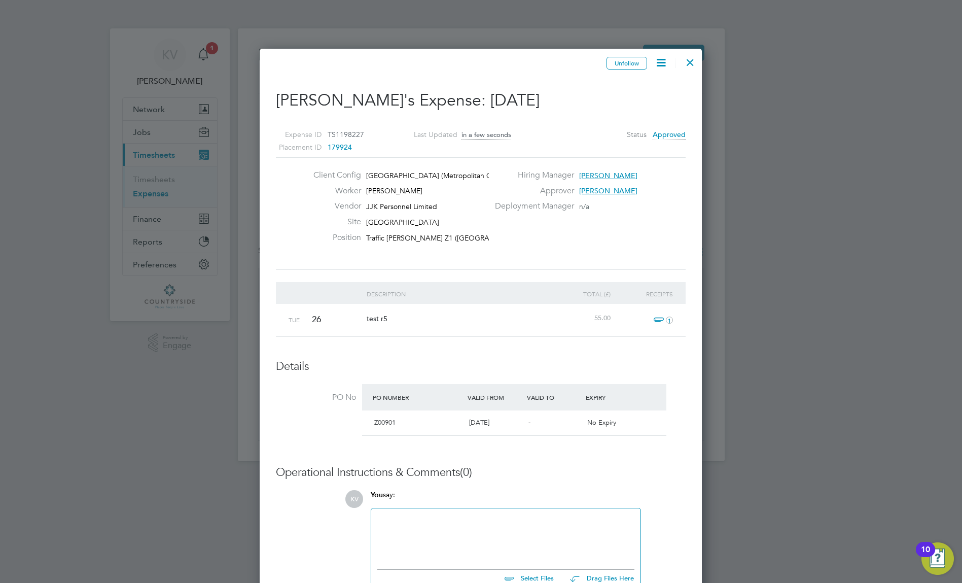
click at [693, 60] on div at bounding box center [690, 60] width 18 height 18
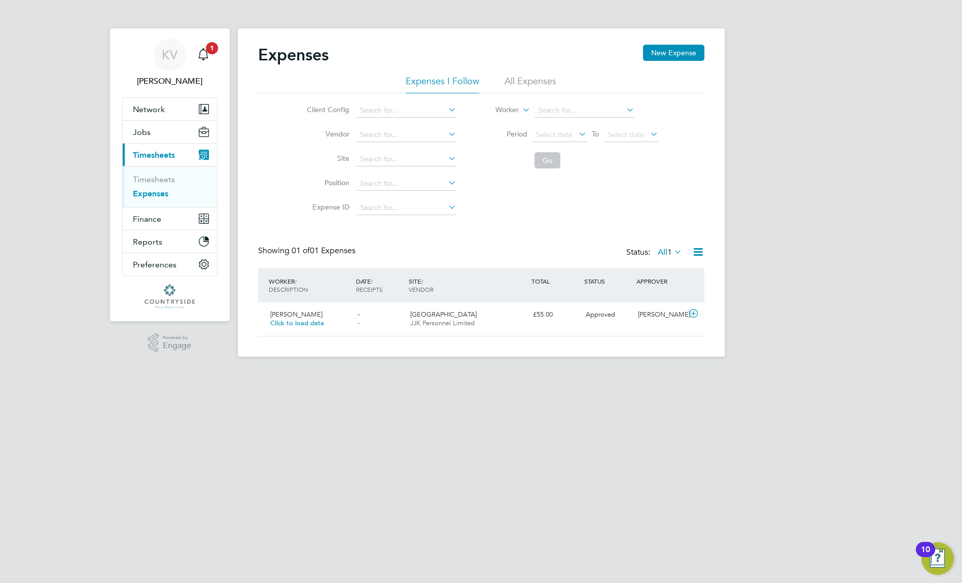
click at [524, 38] on div "Expenses New Expense Expenses I Follow All Expenses Client Config Vendor Site P…" at bounding box center [481, 192] width 487 height 328
click at [446, 36] on div "Expenses New Expense Expenses I Follow All Expenses Client Config Vendor Site P…" at bounding box center [481, 192] width 487 height 328
click at [532, 81] on li "All Expenses" at bounding box center [531, 84] width 52 height 18
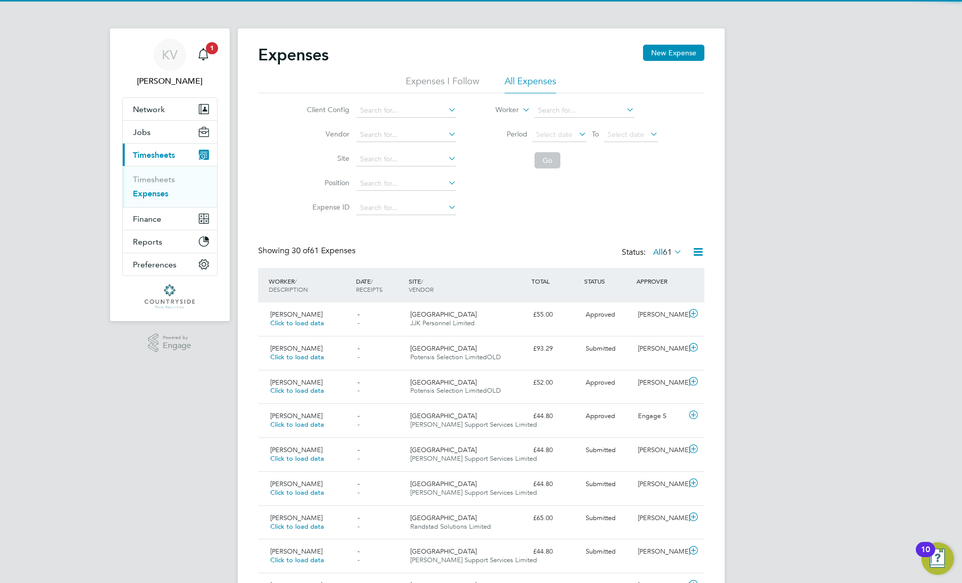
scroll to position [26, 88]
click at [663, 254] on span "61" at bounding box center [667, 252] width 9 height 10
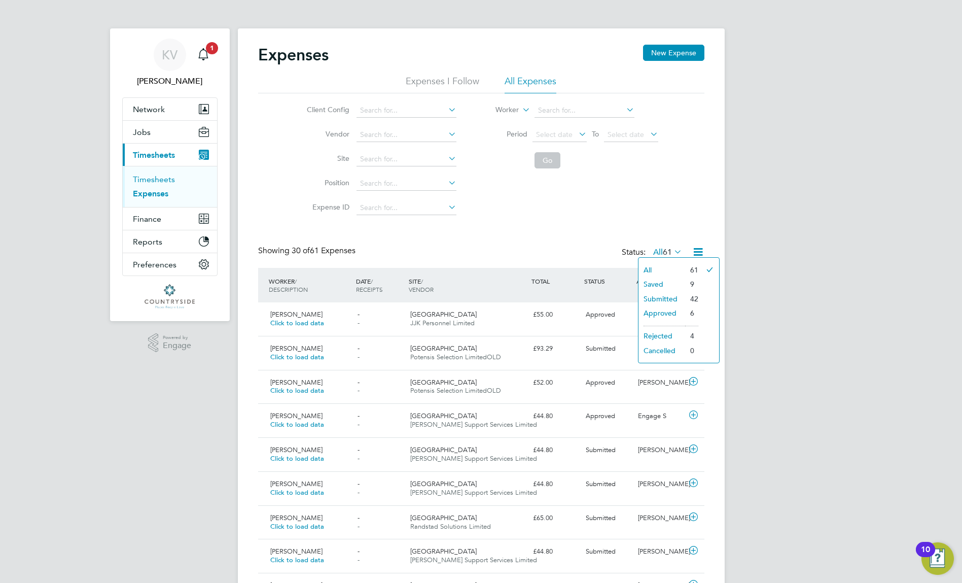
click at [158, 181] on link "Timesheets" at bounding box center [154, 179] width 42 height 10
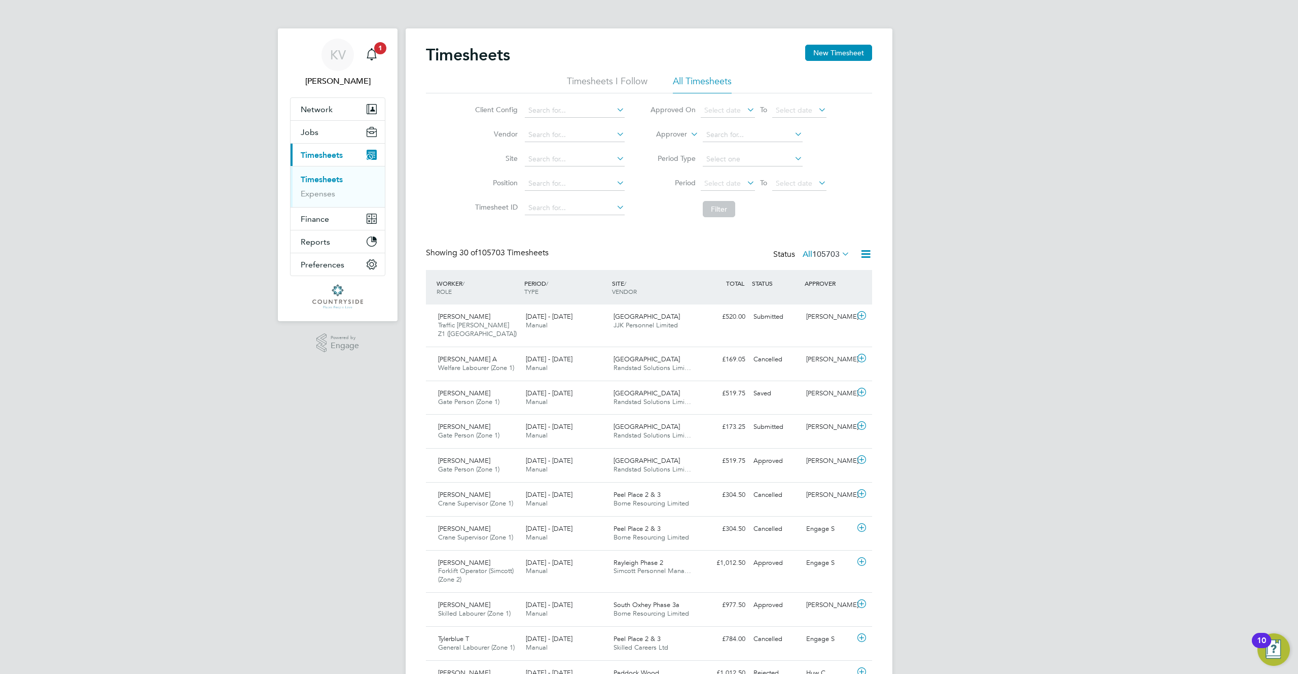
click at [828, 254] on span "105703" at bounding box center [826, 254] width 27 height 10
